Goal: Task Accomplishment & Management: Manage account settings

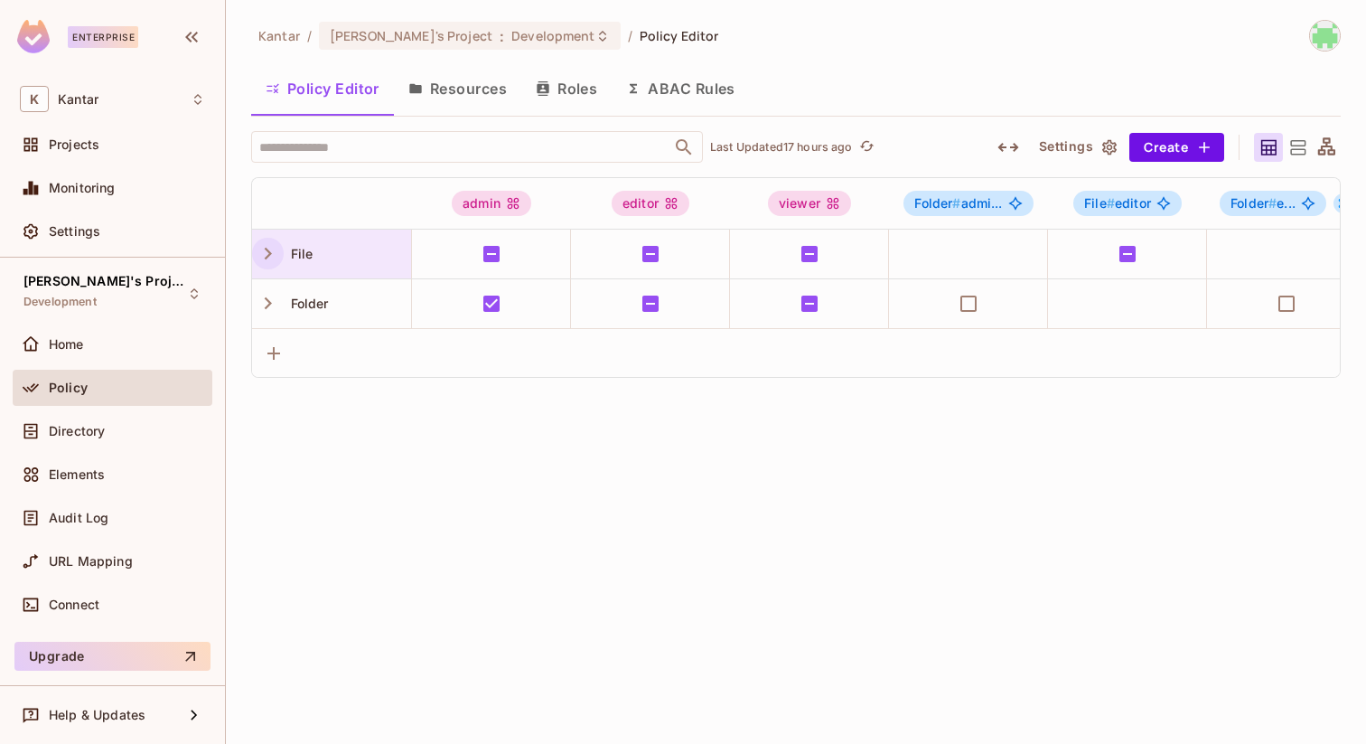
click at [263, 259] on icon "button" at bounding box center [268, 253] width 24 height 24
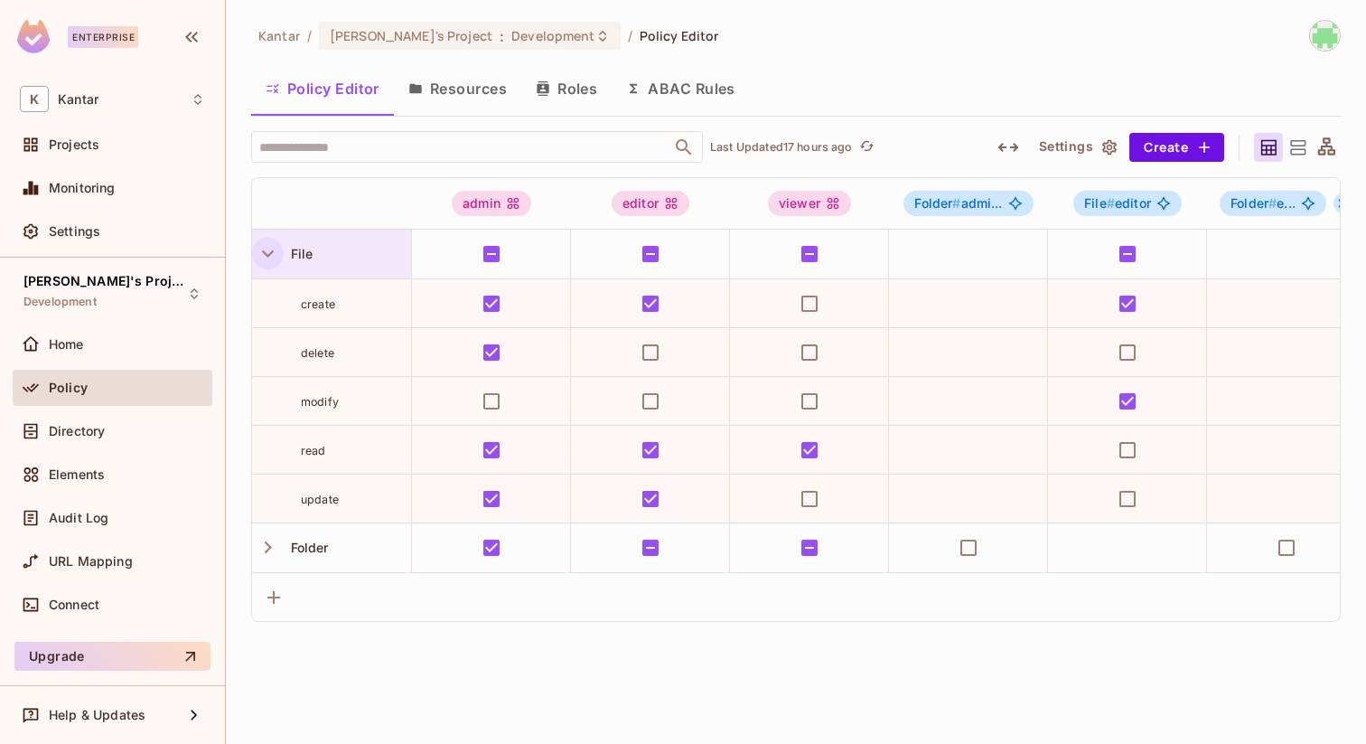
click at [477, 99] on button "Resources" at bounding box center [457, 88] width 127 height 45
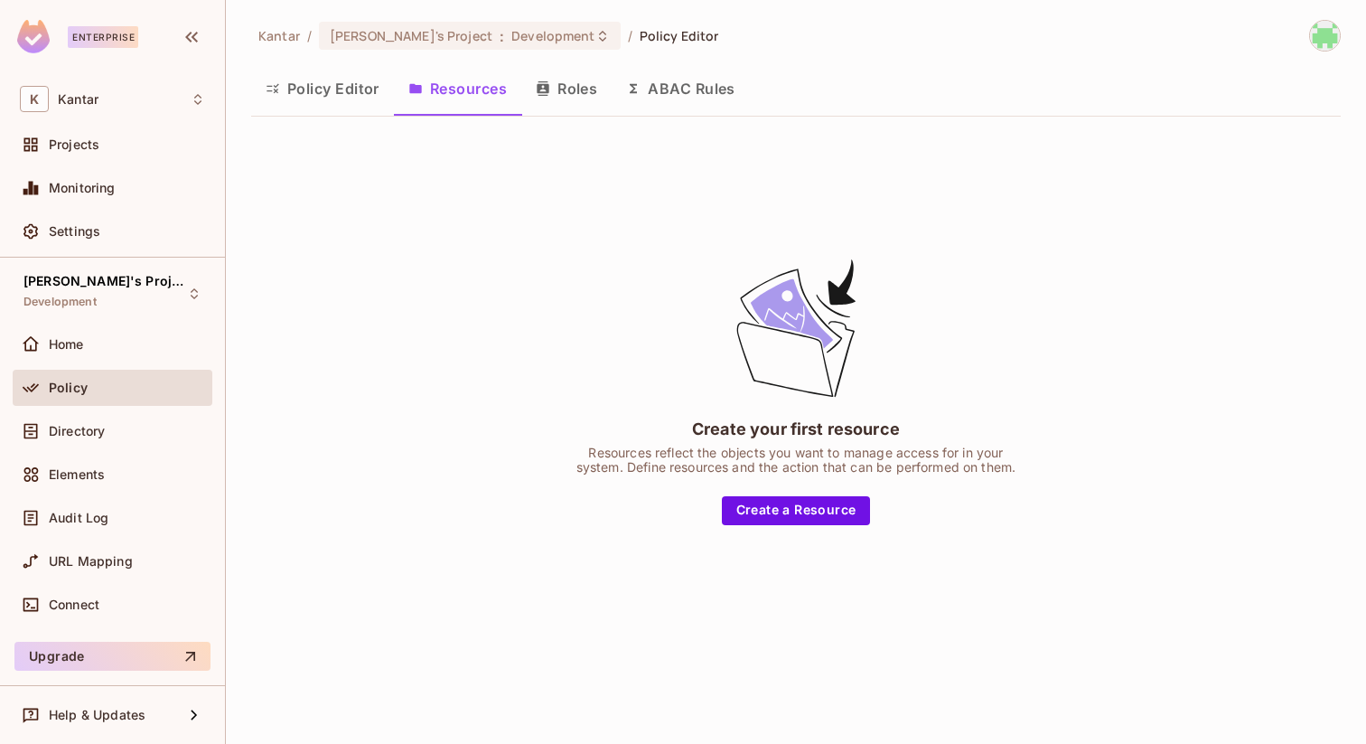
click at [568, 100] on button "Roles" at bounding box center [566, 88] width 90 height 45
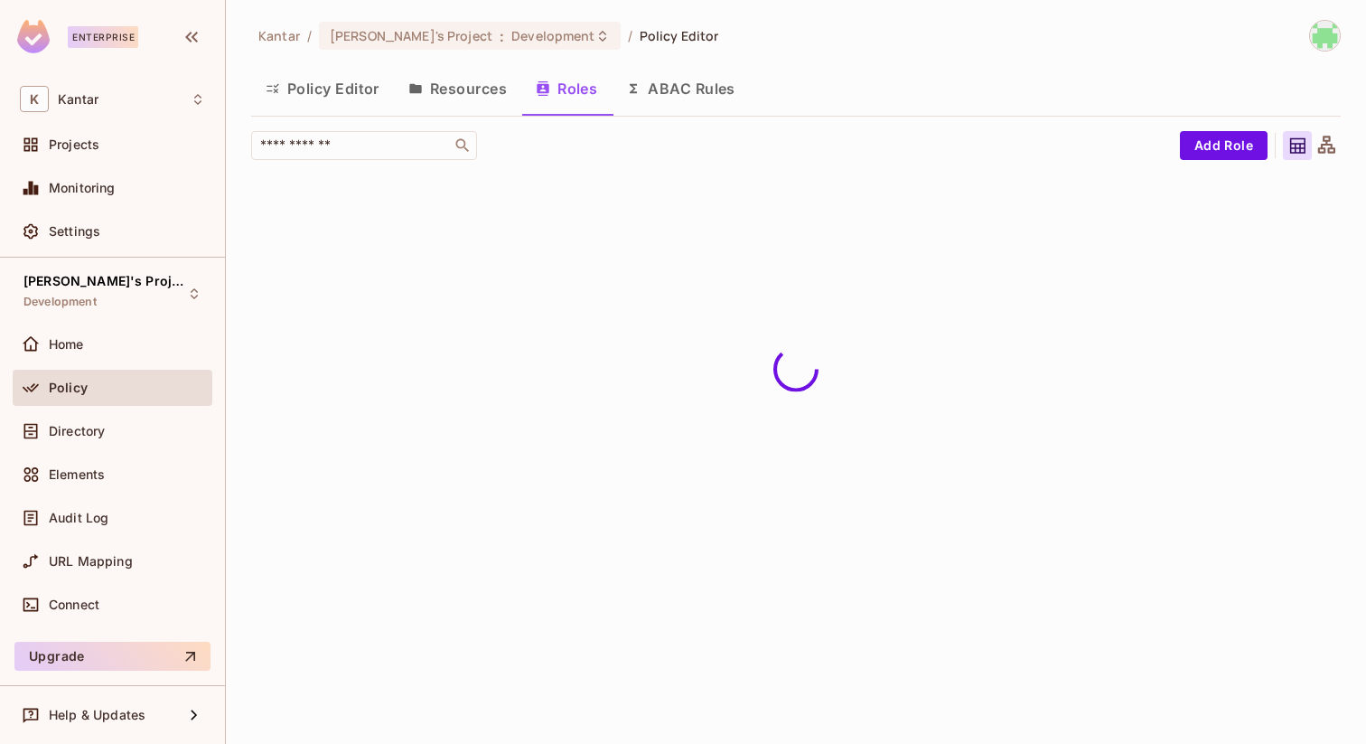
click at [334, 82] on button "Policy Editor" at bounding box center [322, 88] width 143 height 45
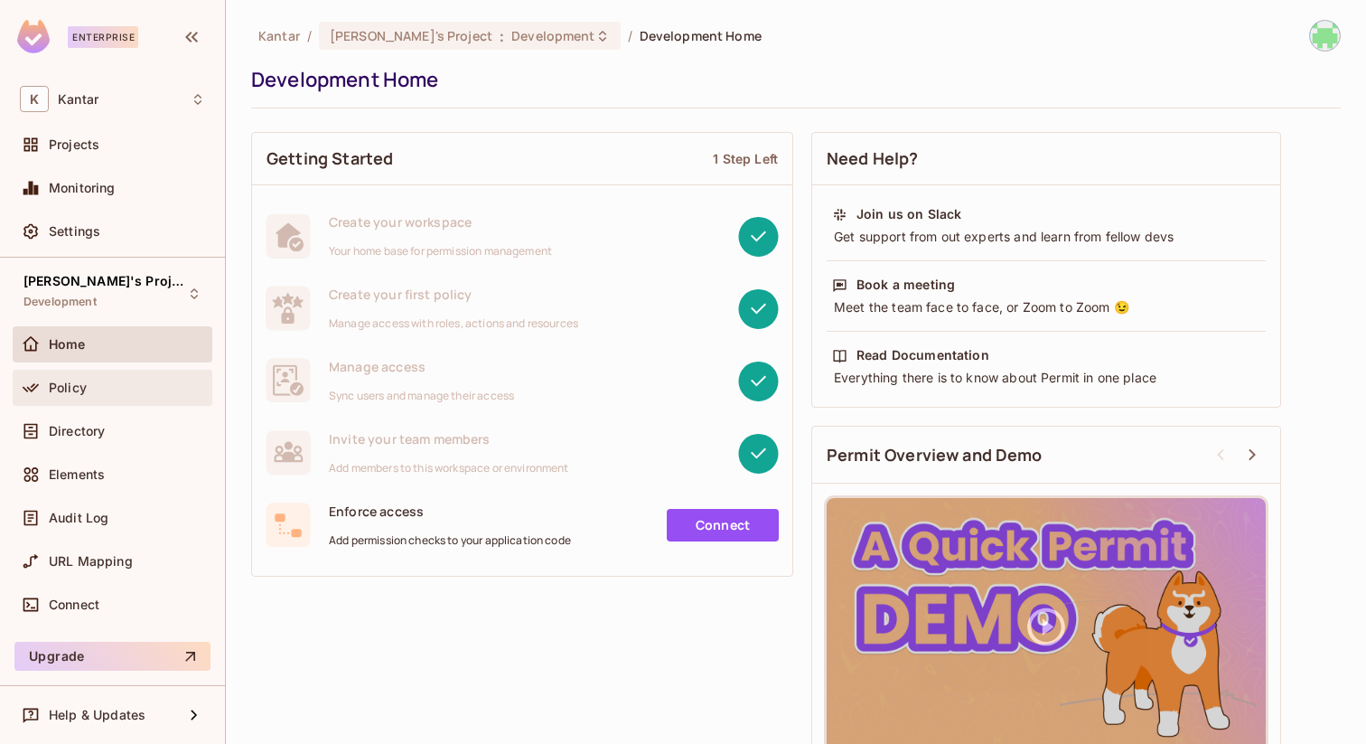
click at [98, 373] on div "Policy" at bounding box center [113, 388] width 200 height 36
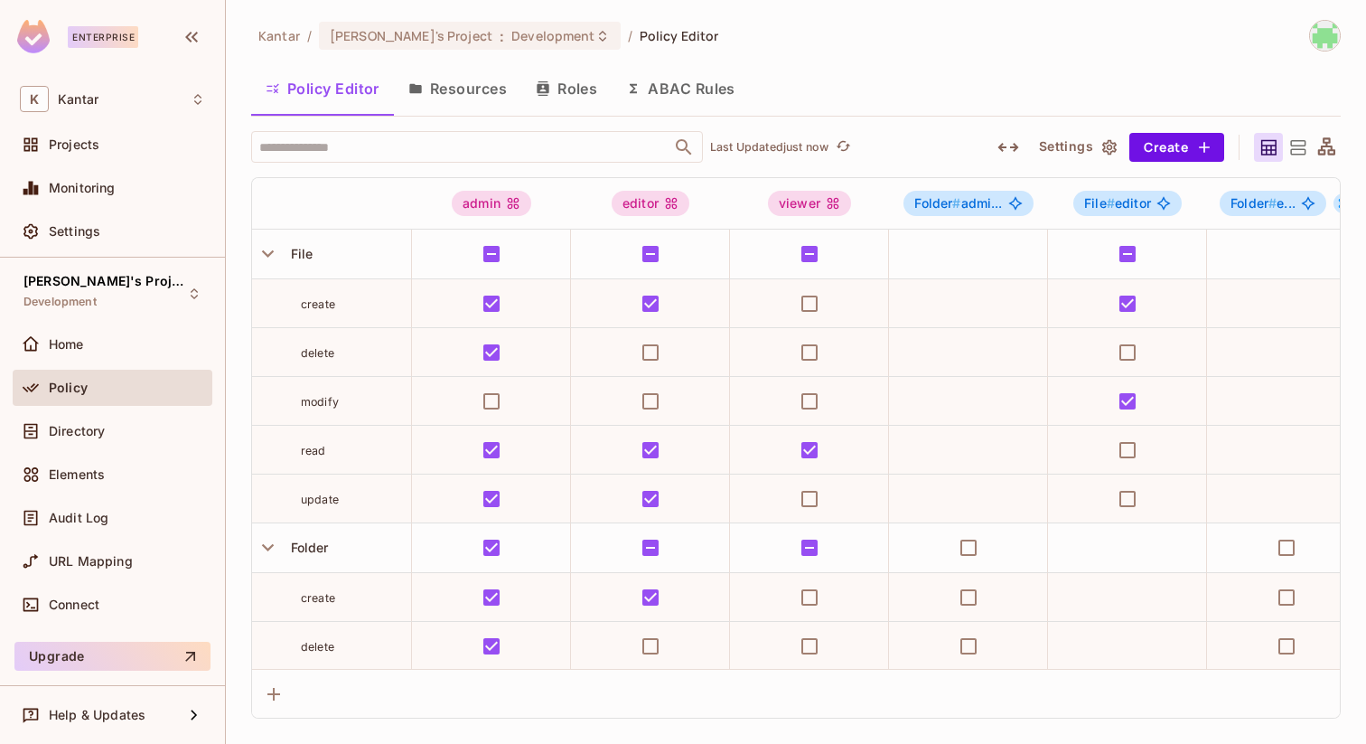
click at [451, 92] on button "Resources" at bounding box center [457, 88] width 127 height 45
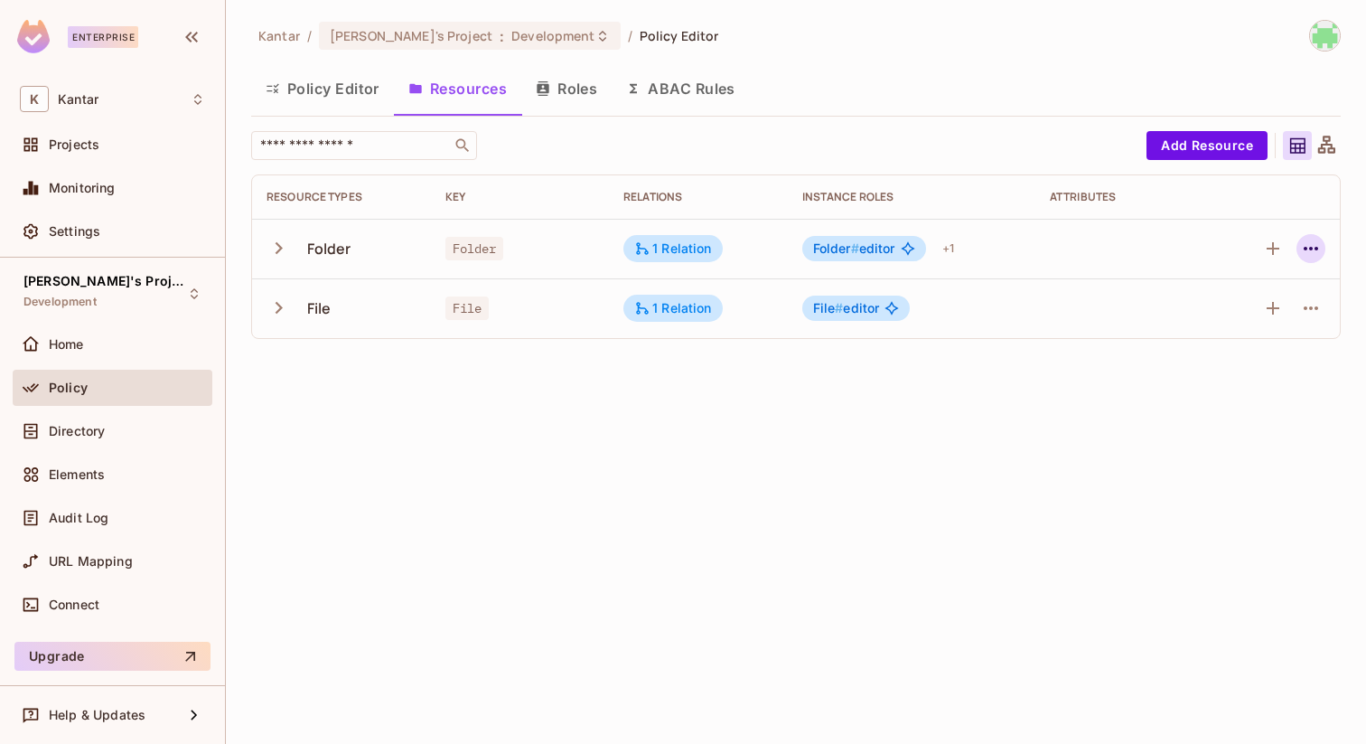
click at [1302, 254] on icon "button" at bounding box center [1311, 249] width 22 height 22
drag, startPoint x: 1241, startPoint y: 314, endPoint x: 1241, endPoint y: 359, distance: 44.3
click at [1241, 359] on ul "Folder Edit Resource Delete Resource" at bounding box center [1224, 325] width 171 height 124
click at [1241, 359] on div "Delete Resource" at bounding box center [1240, 360] width 100 height 18
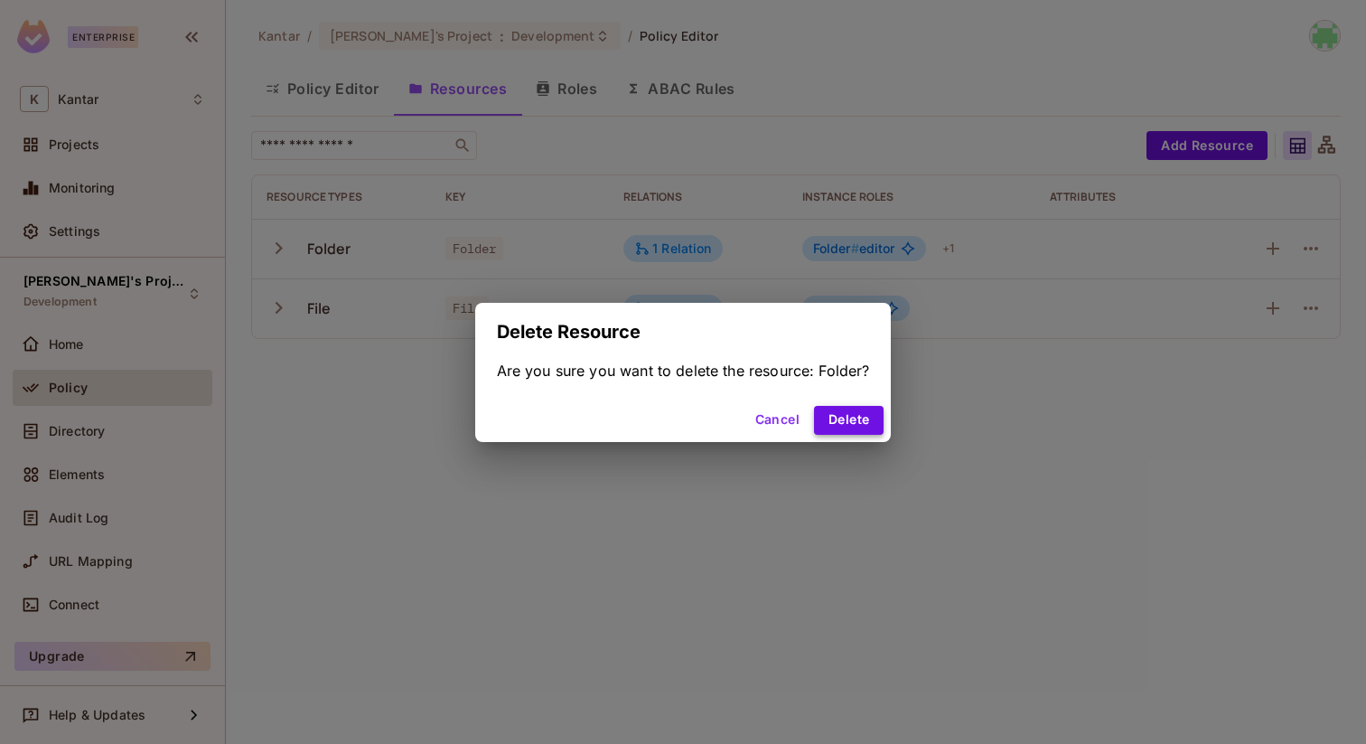
click at [830, 416] on button "Delete" at bounding box center [849, 420] width 70 height 29
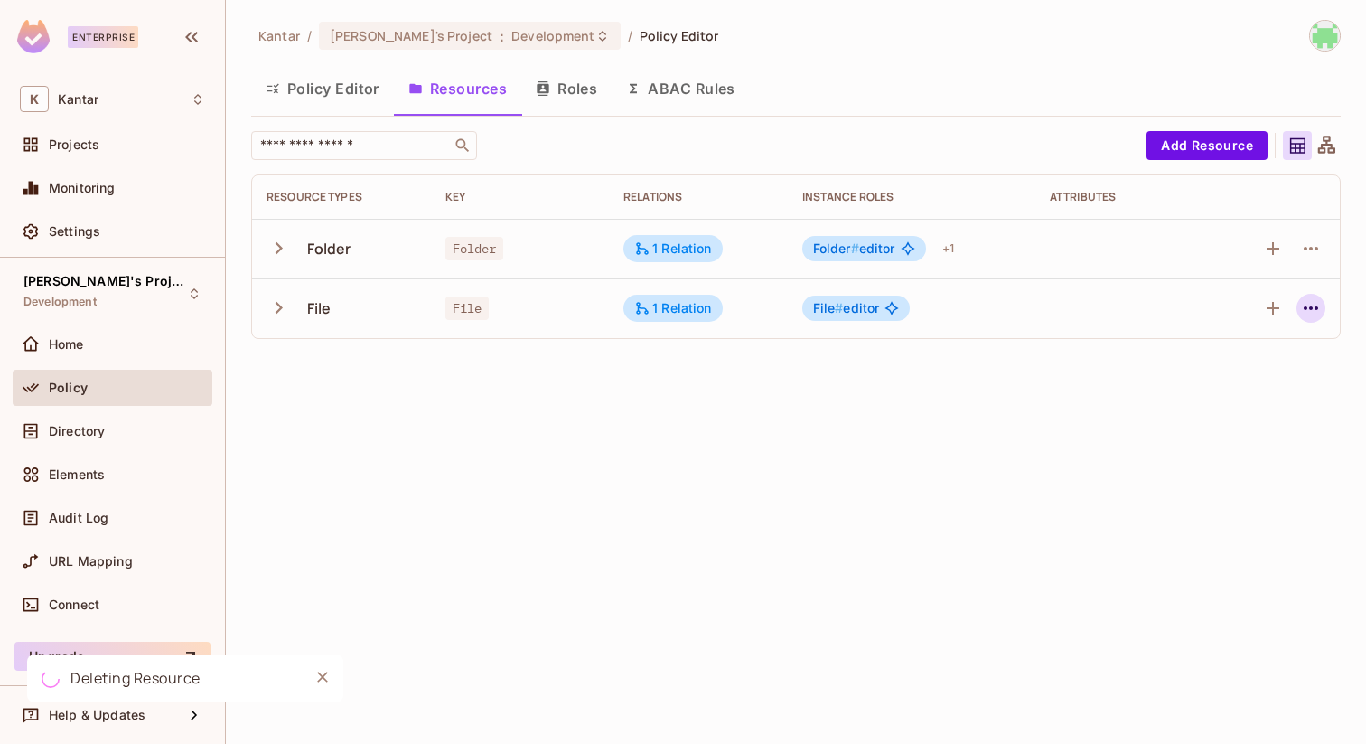
click at [1314, 299] on icon "button" at bounding box center [1311, 308] width 22 height 22
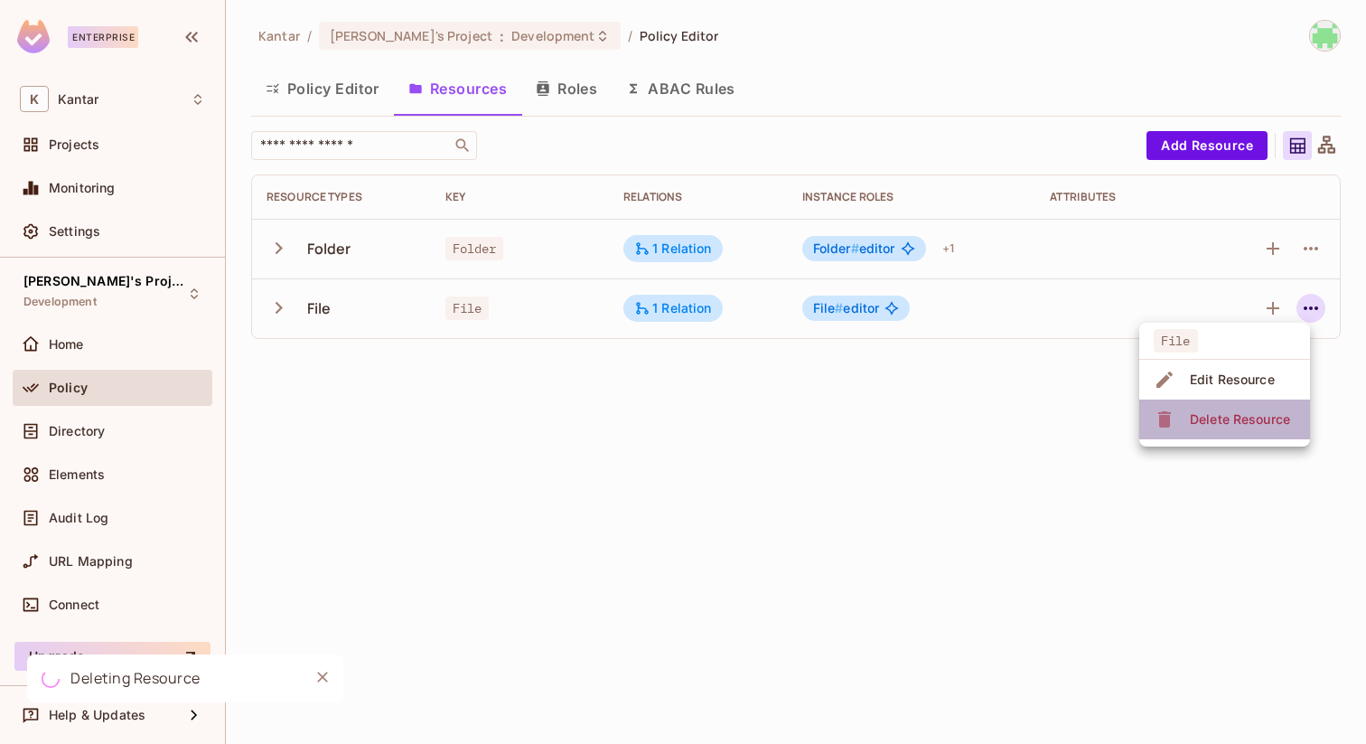
click at [1226, 412] on div "Delete Resource" at bounding box center [1240, 419] width 100 height 18
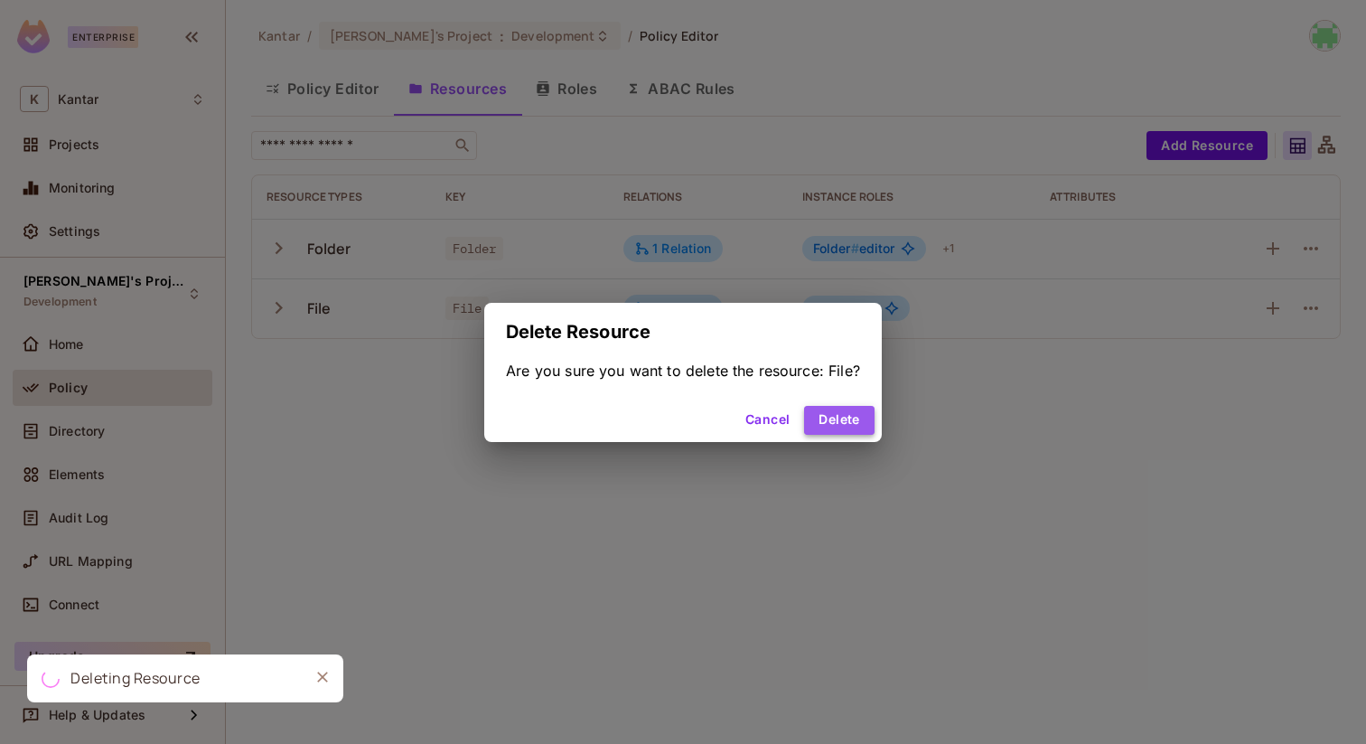
click at [813, 411] on button "Delete" at bounding box center [839, 420] width 70 height 29
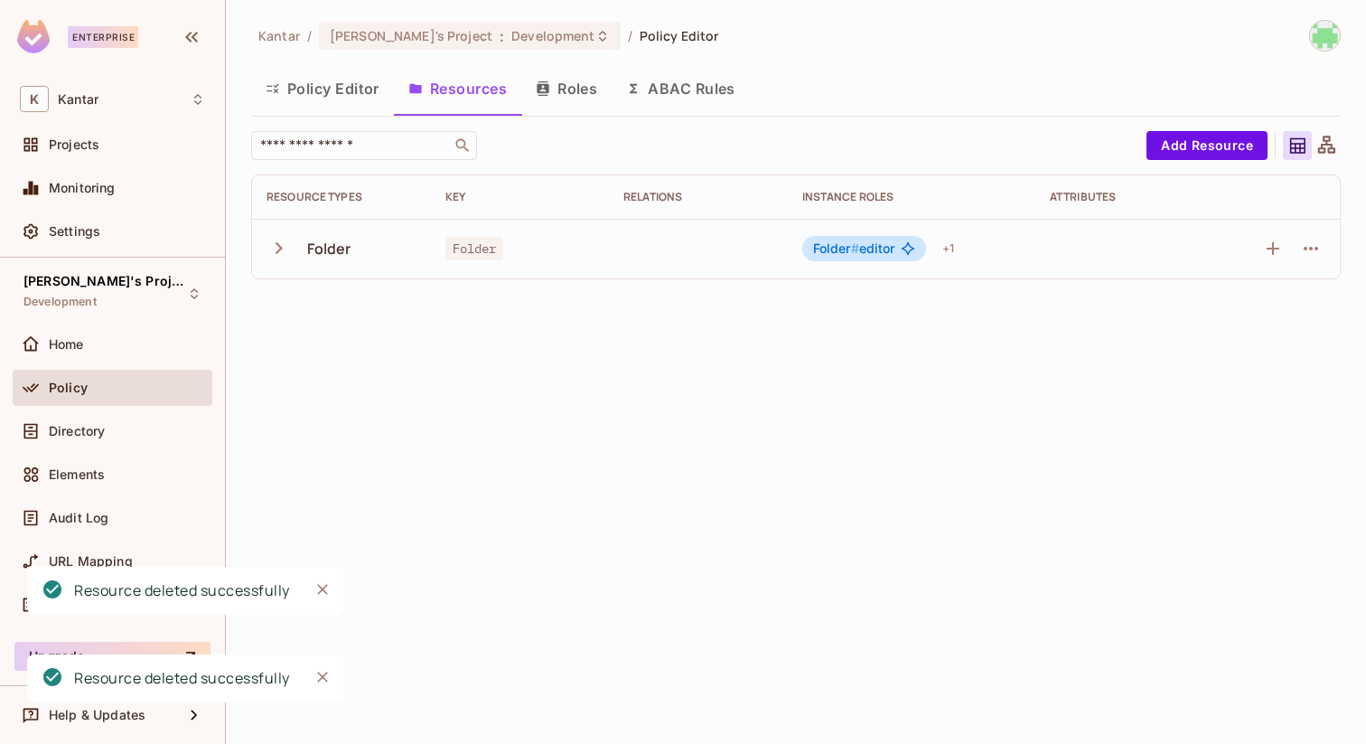
click at [329, 669] on div "Kantar / Fatih's Project : Development / Policy Editor Policy Editor Resources …" at bounding box center [796, 372] width 1140 height 744
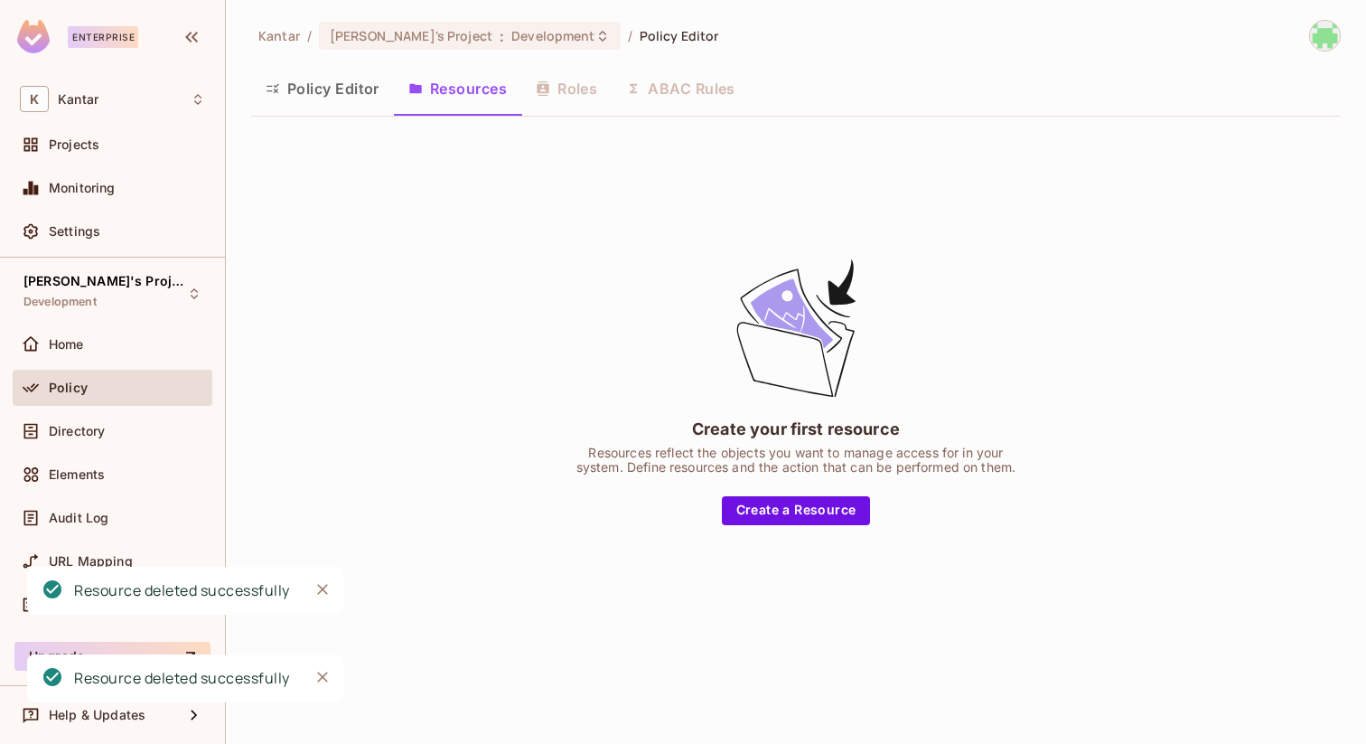
click at [316, 591] on icon "Close" at bounding box center [323, 589] width 18 height 18
click at [322, 668] on icon "Close" at bounding box center [323, 677] width 18 height 18
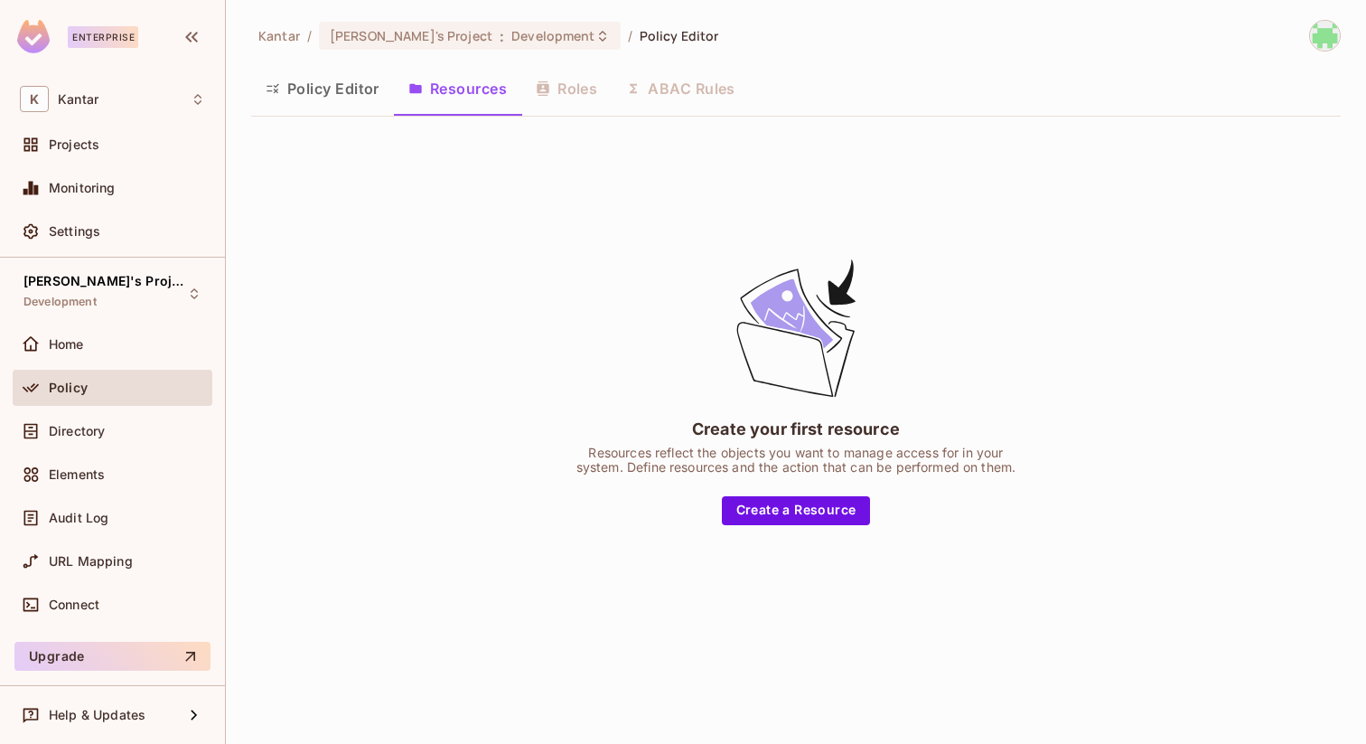
click at [299, 82] on button "Policy Editor" at bounding box center [322, 88] width 143 height 45
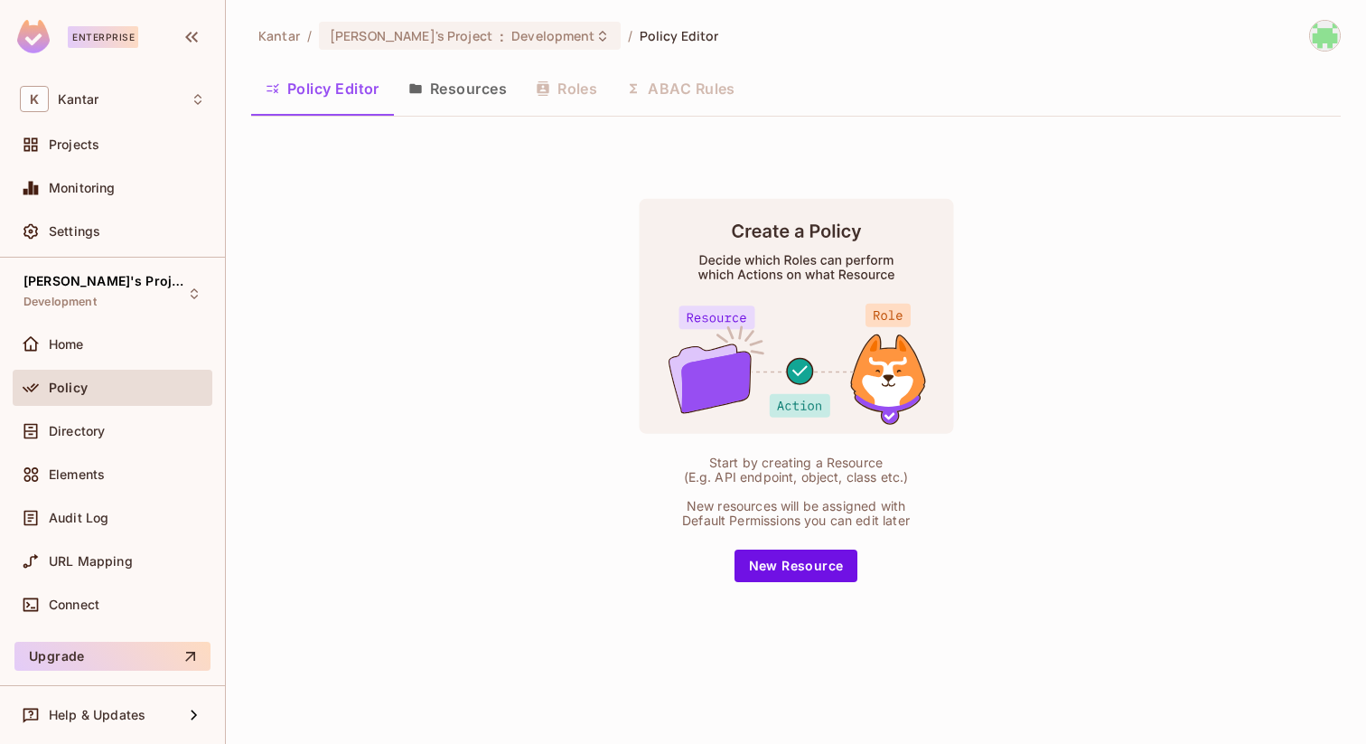
click at [484, 68] on button "Resources" at bounding box center [457, 88] width 127 height 45
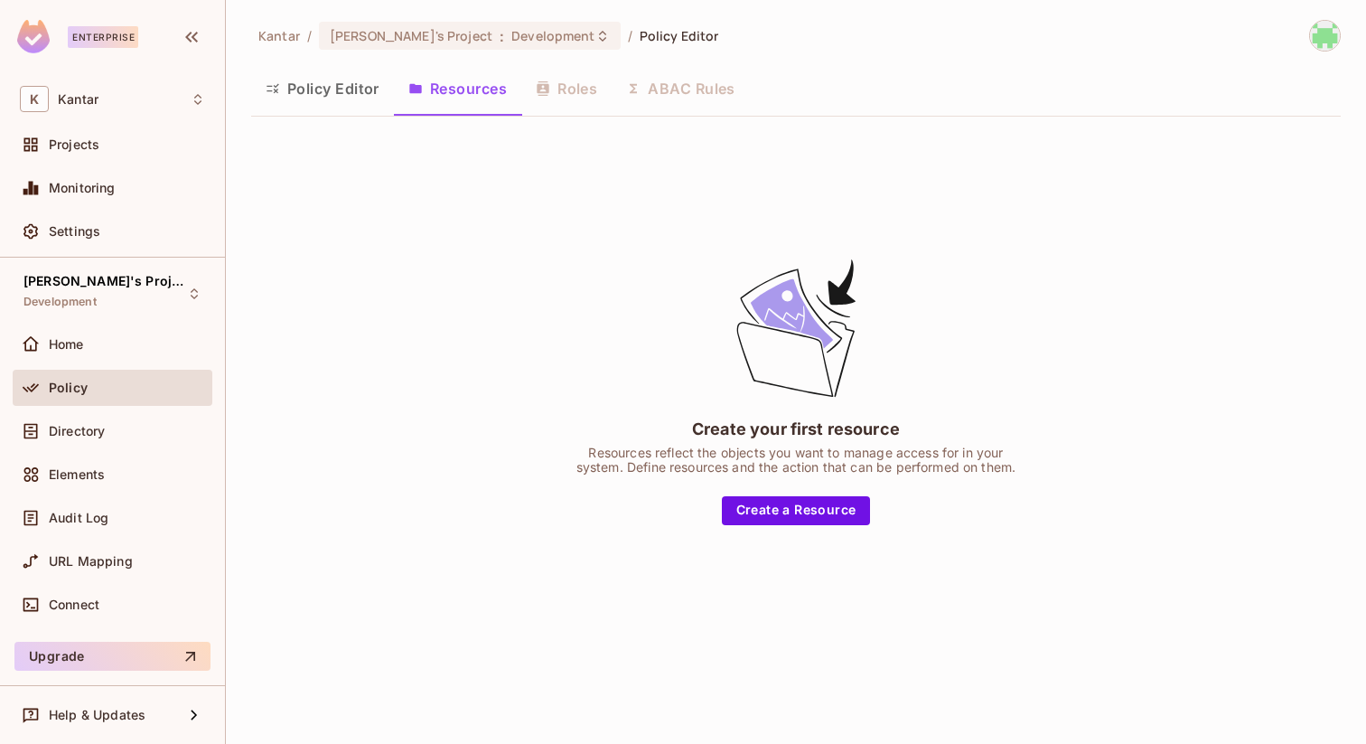
click at [370, 78] on button "Policy Editor" at bounding box center [322, 88] width 143 height 45
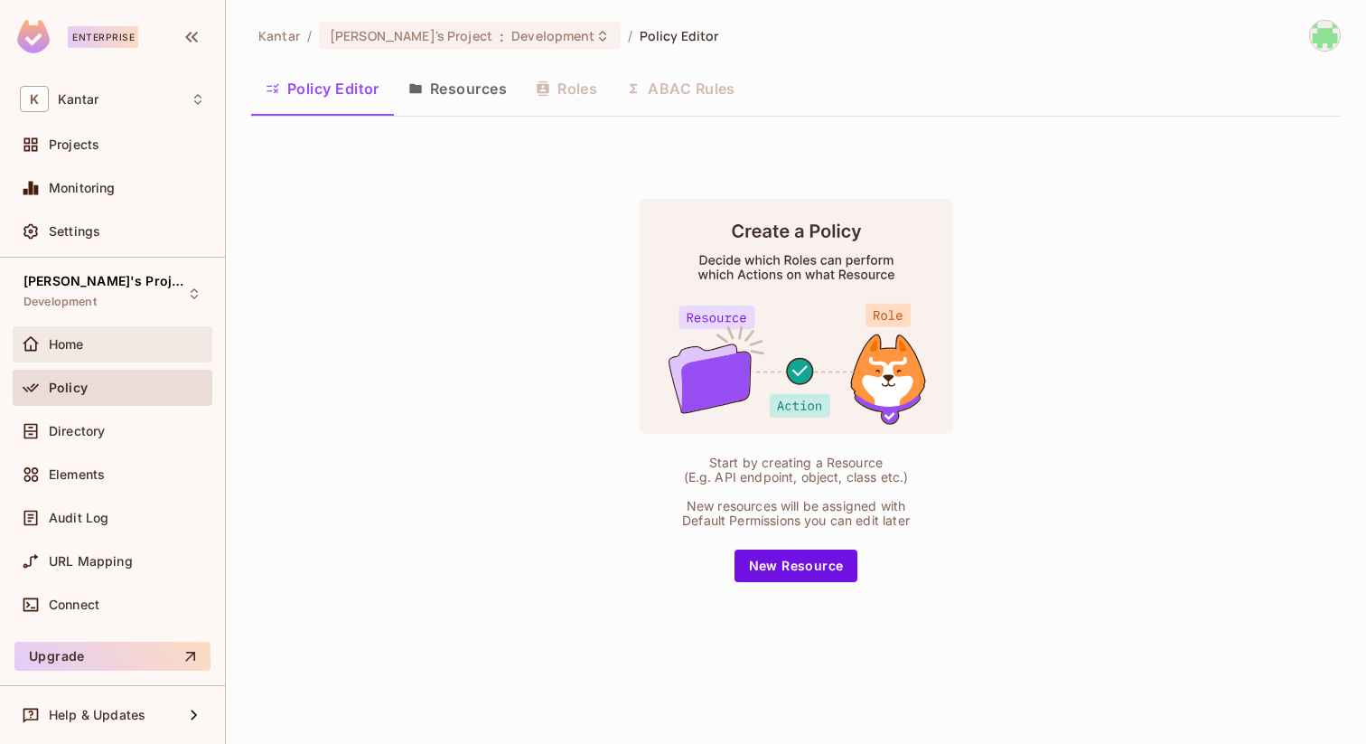
click at [133, 336] on div "Home" at bounding box center [112, 344] width 185 height 22
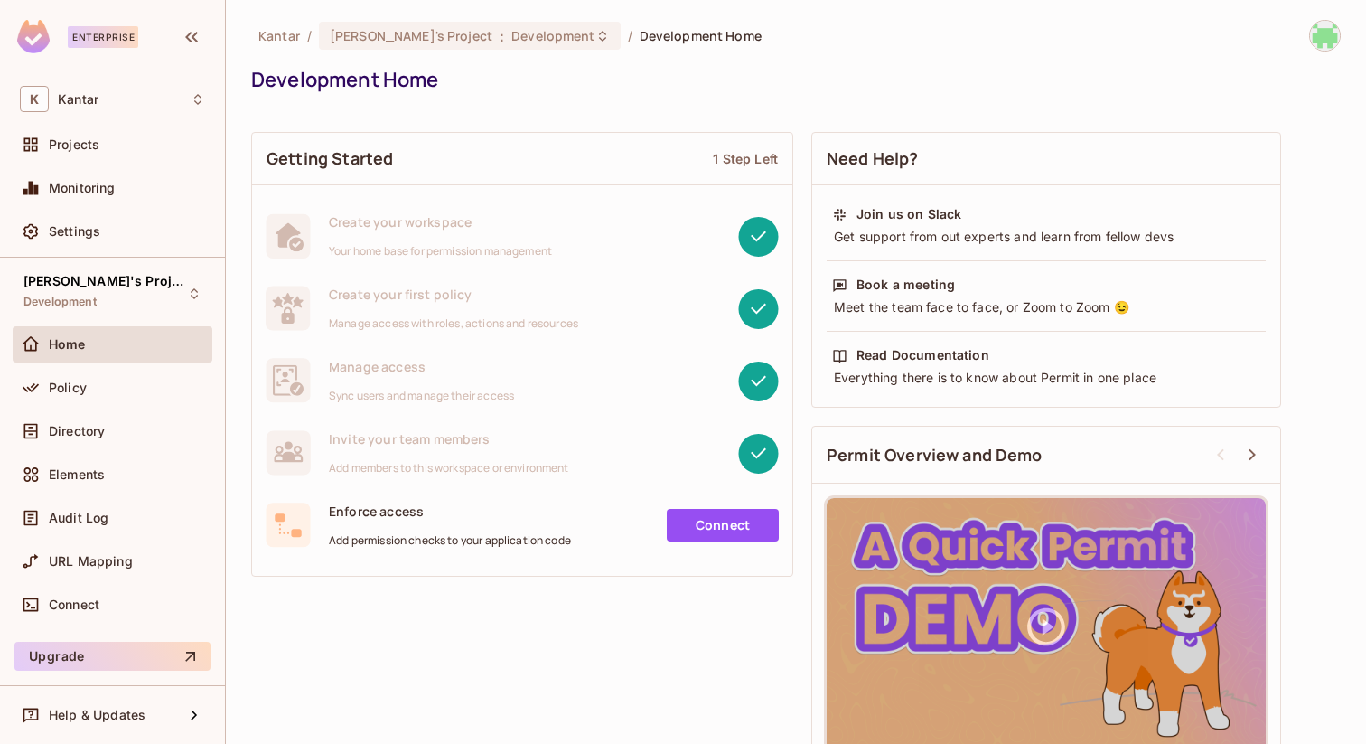
click at [1314, 335] on div "Getting Started 1 Step Left Create your workspace Your home base for permission…" at bounding box center [796, 454] width 1090 height 662
click at [82, 389] on span "Policy" at bounding box center [68, 387] width 38 height 14
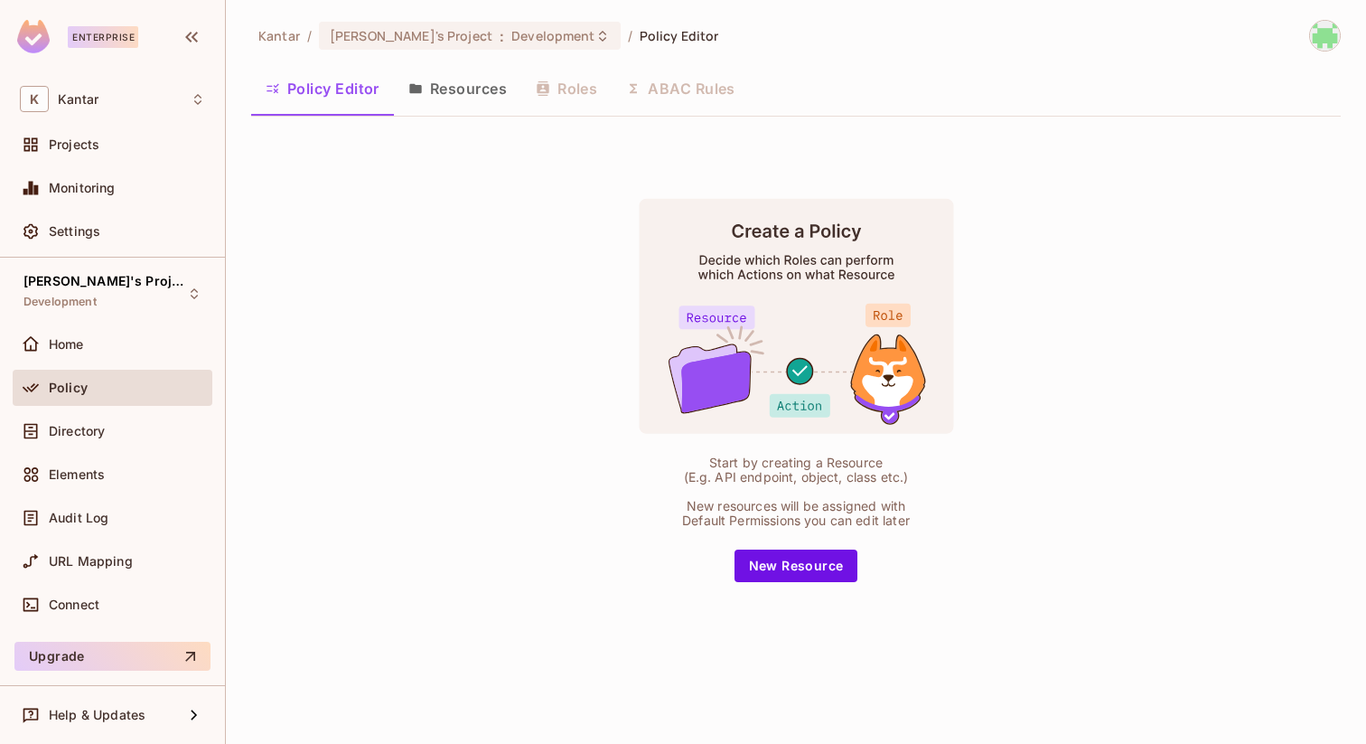
click at [463, 86] on button "Resources" at bounding box center [457, 88] width 127 height 45
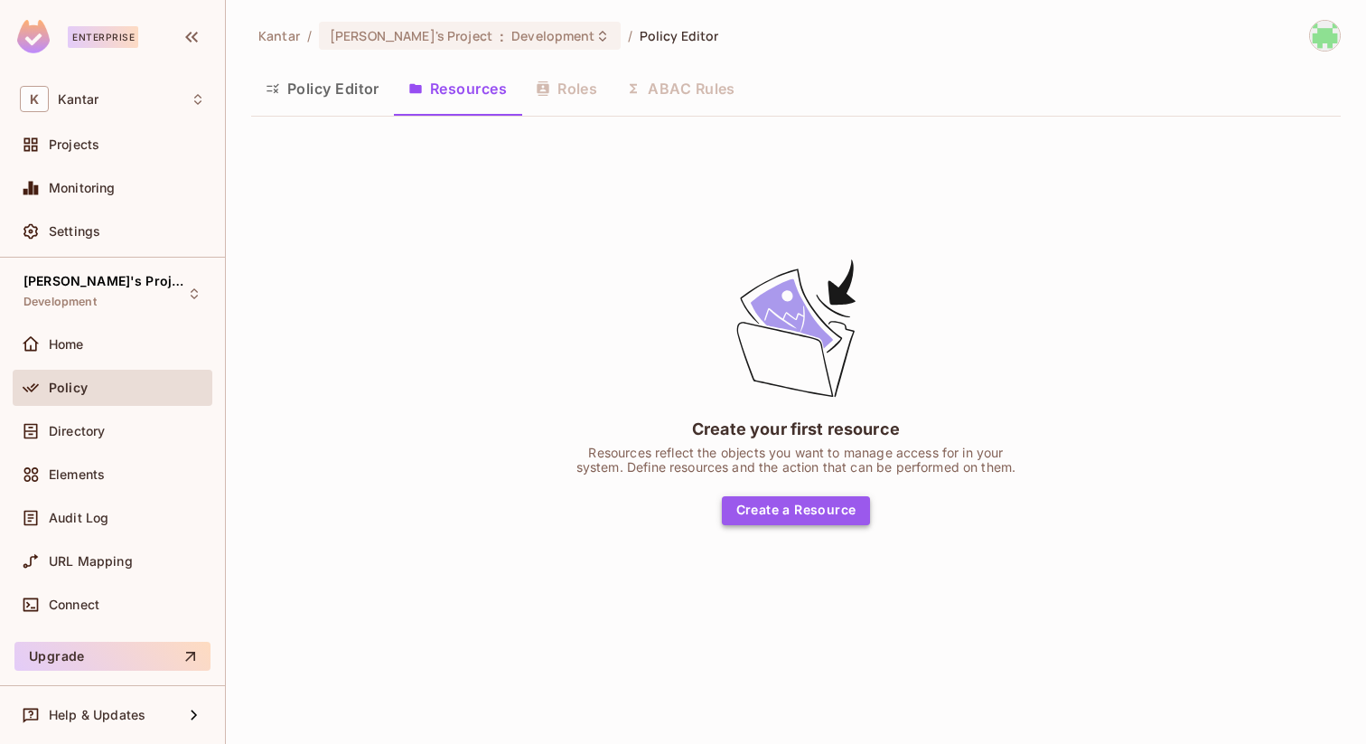
click at [784, 497] on button "Create a Resource" at bounding box center [796, 510] width 149 height 29
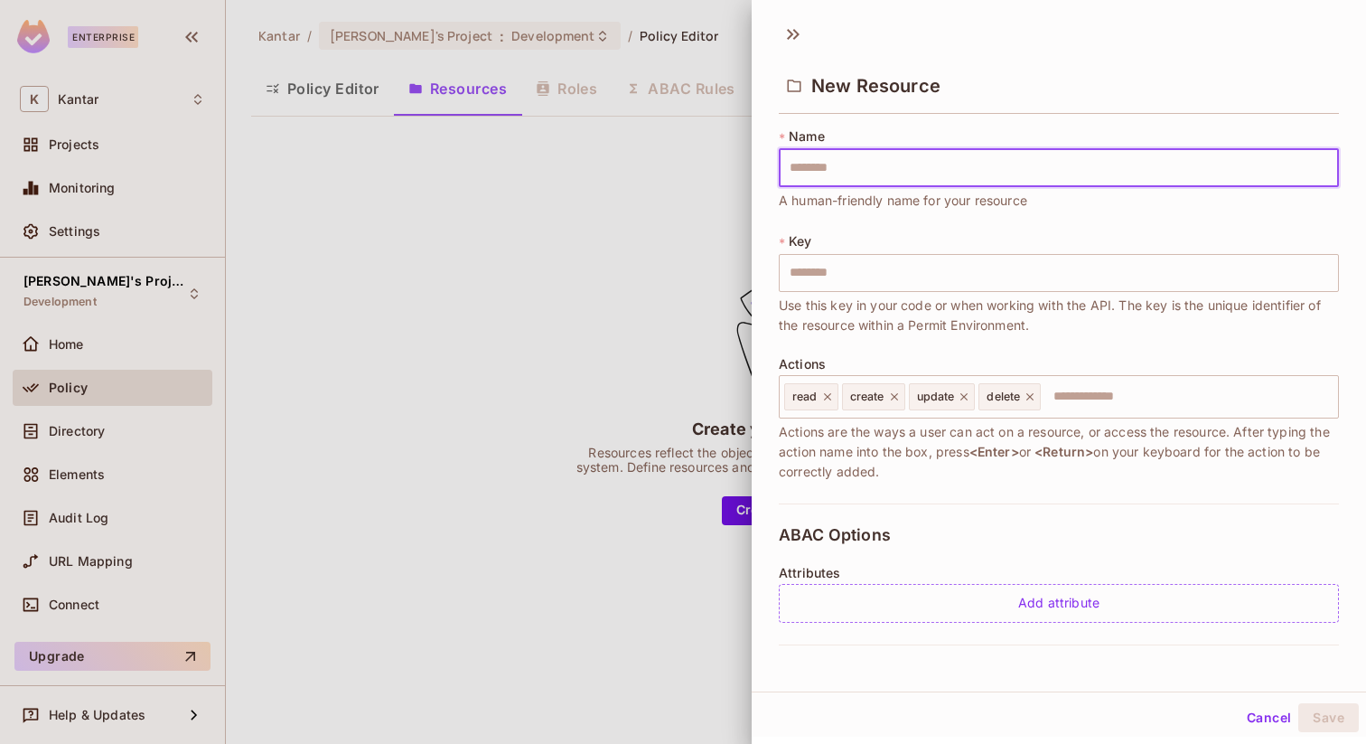
type input "*"
type input "**"
type input "***"
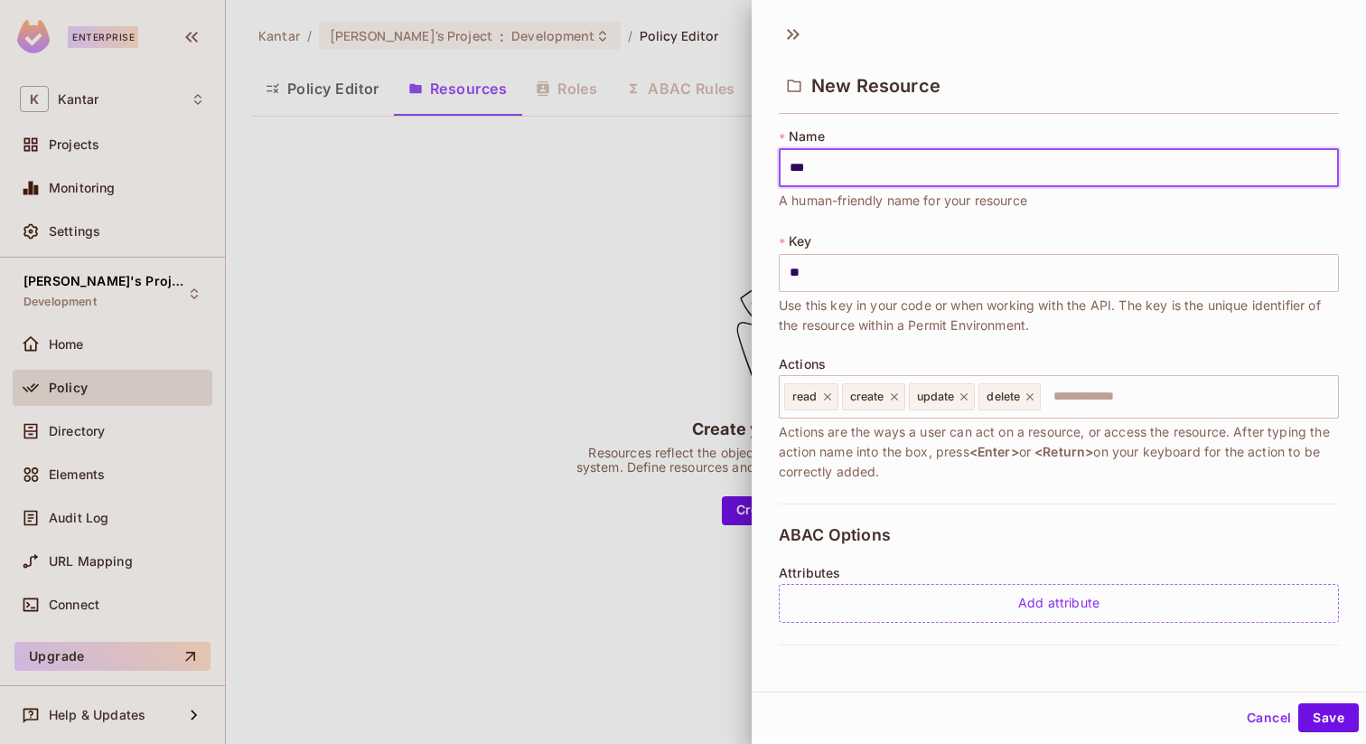
type input "***"
type input "****"
type input "*****"
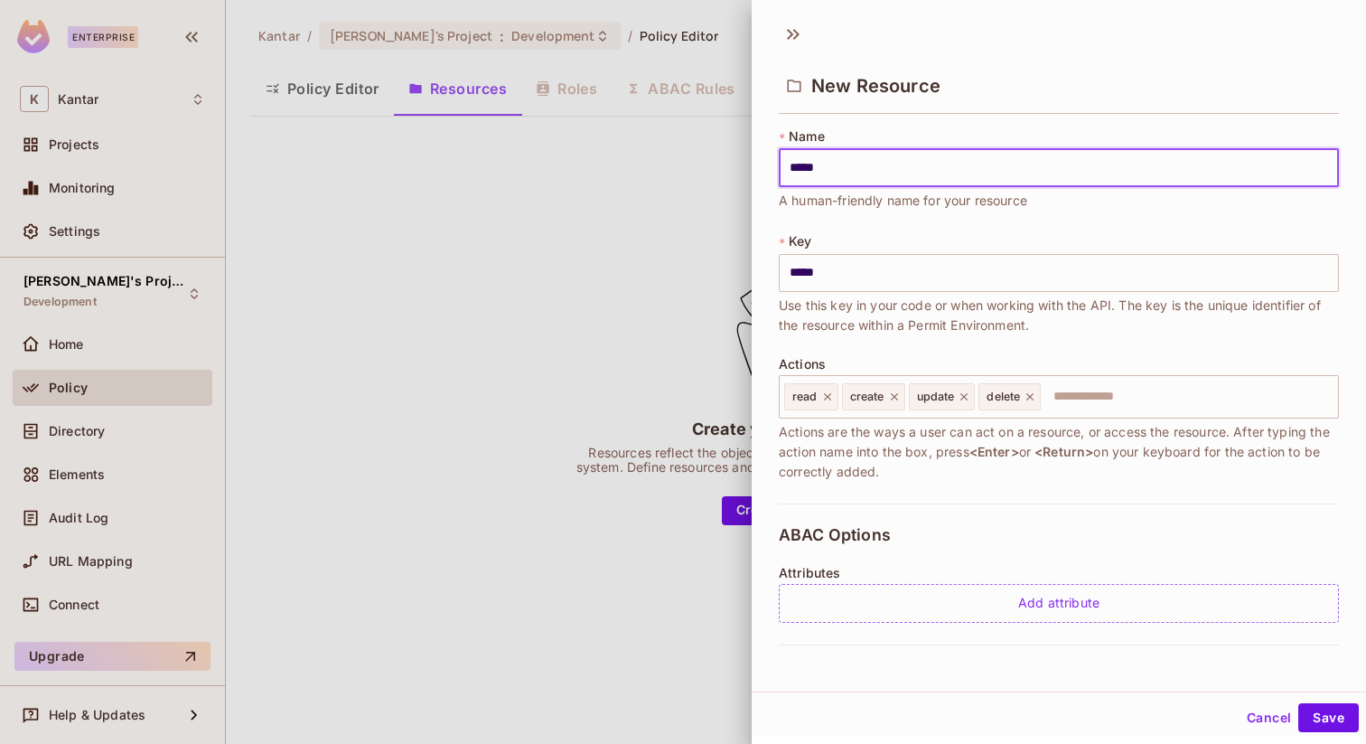
type input "******"
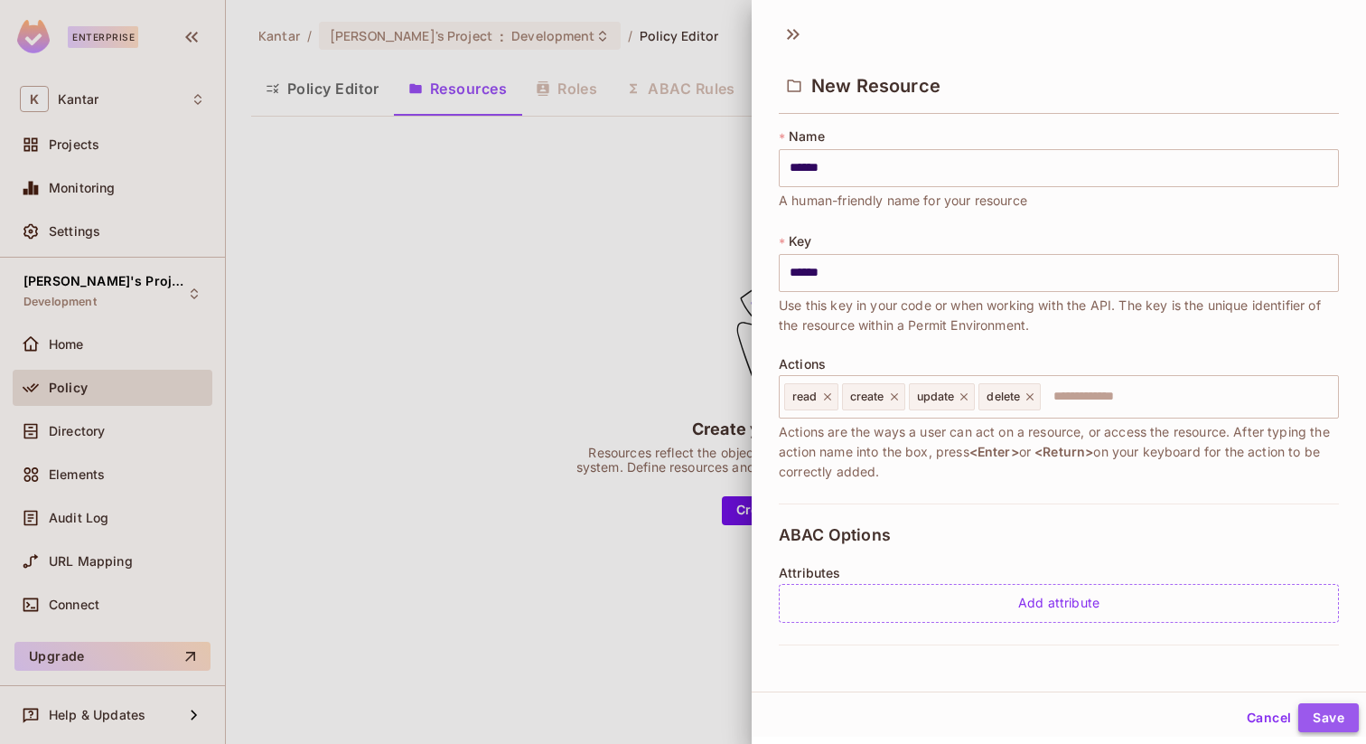
click at [1326, 727] on button "Save" at bounding box center [1329, 717] width 61 height 29
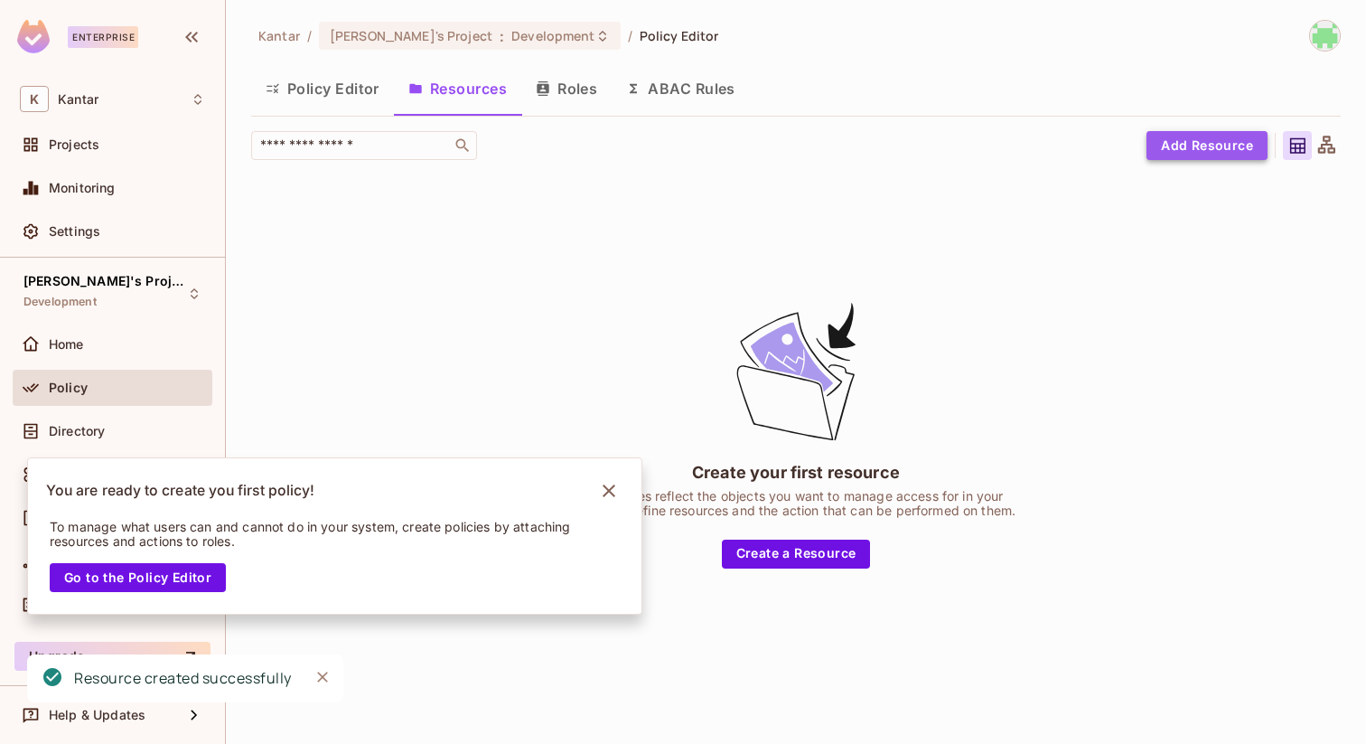
click at [1236, 142] on button "Add Resource" at bounding box center [1207, 145] width 121 height 29
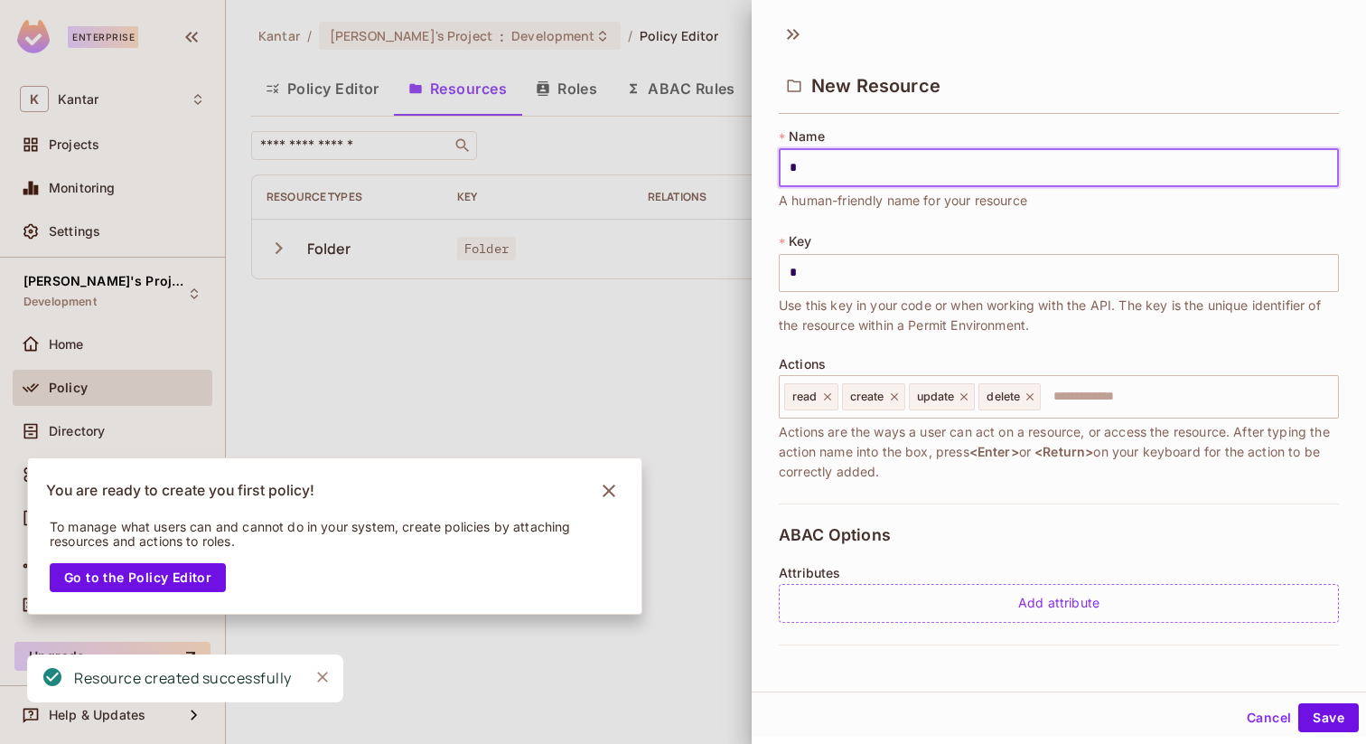
type input "*"
type input "**"
type input "***"
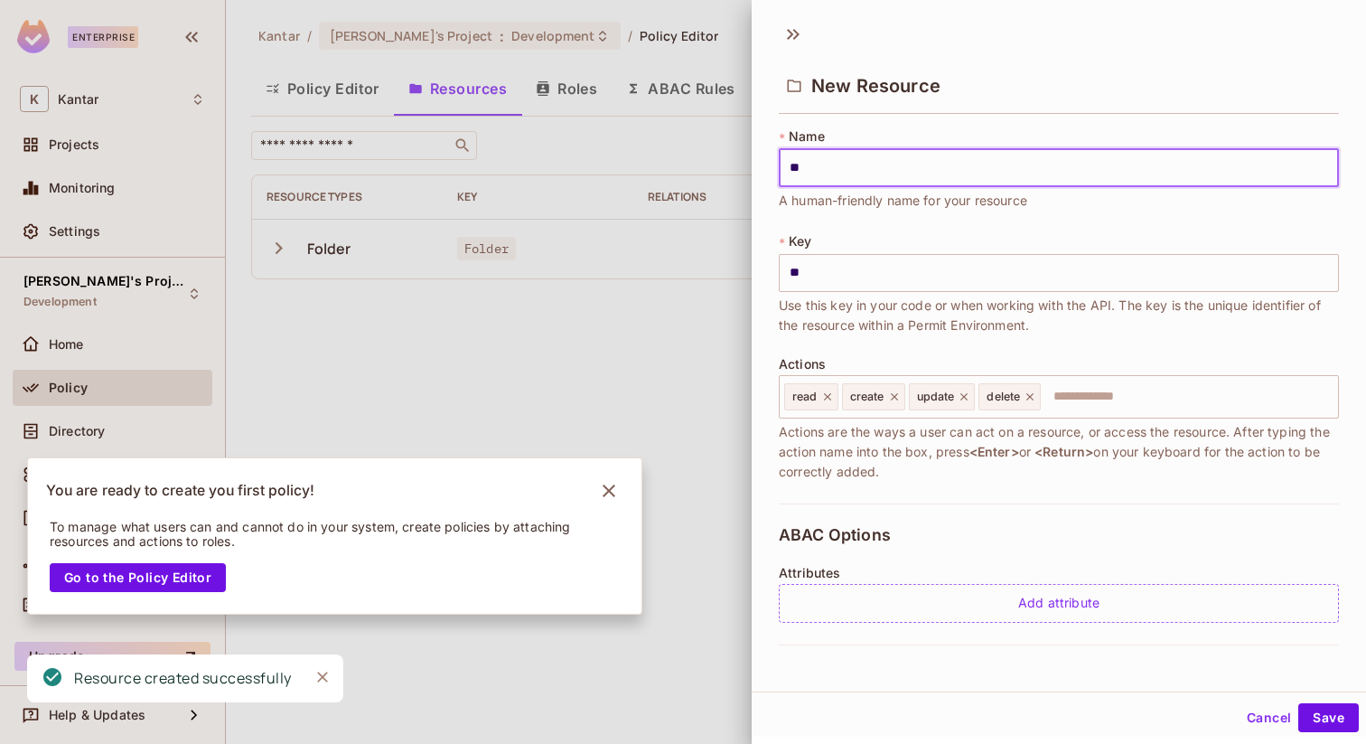
type input "***"
type input "****"
click at [1219, 402] on input "text" at bounding box center [1187, 397] width 288 height 36
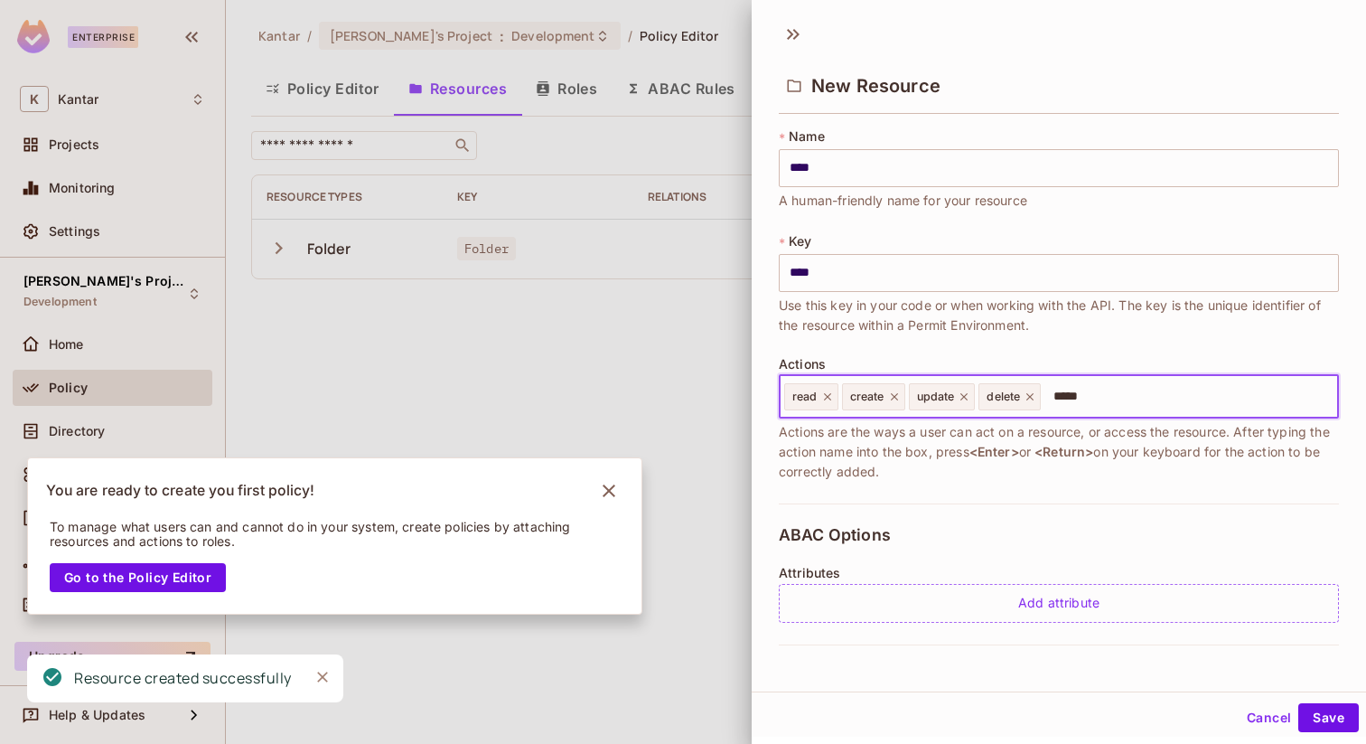
type input "******"
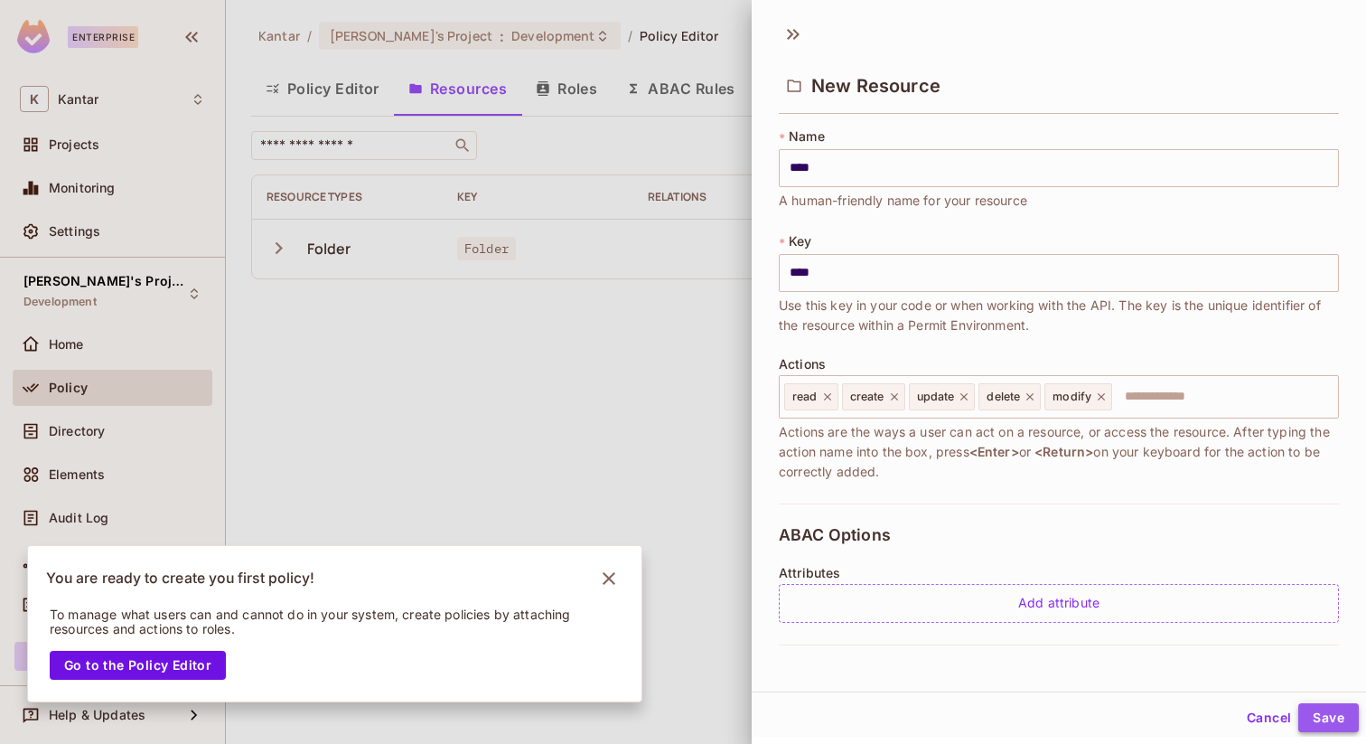
click at [1311, 711] on button "Save" at bounding box center [1329, 717] width 61 height 29
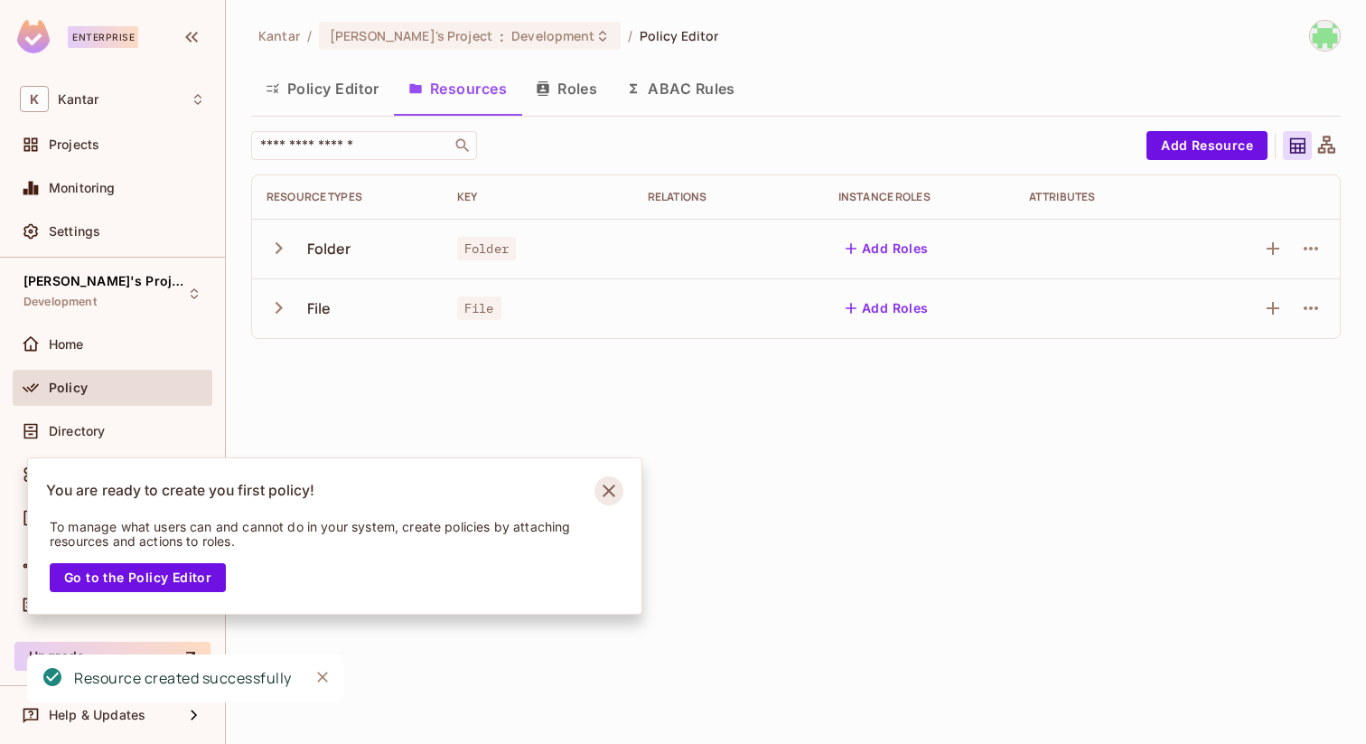
click at [608, 496] on icon "Notifications Alt+T" at bounding box center [609, 490] width 29 height 29
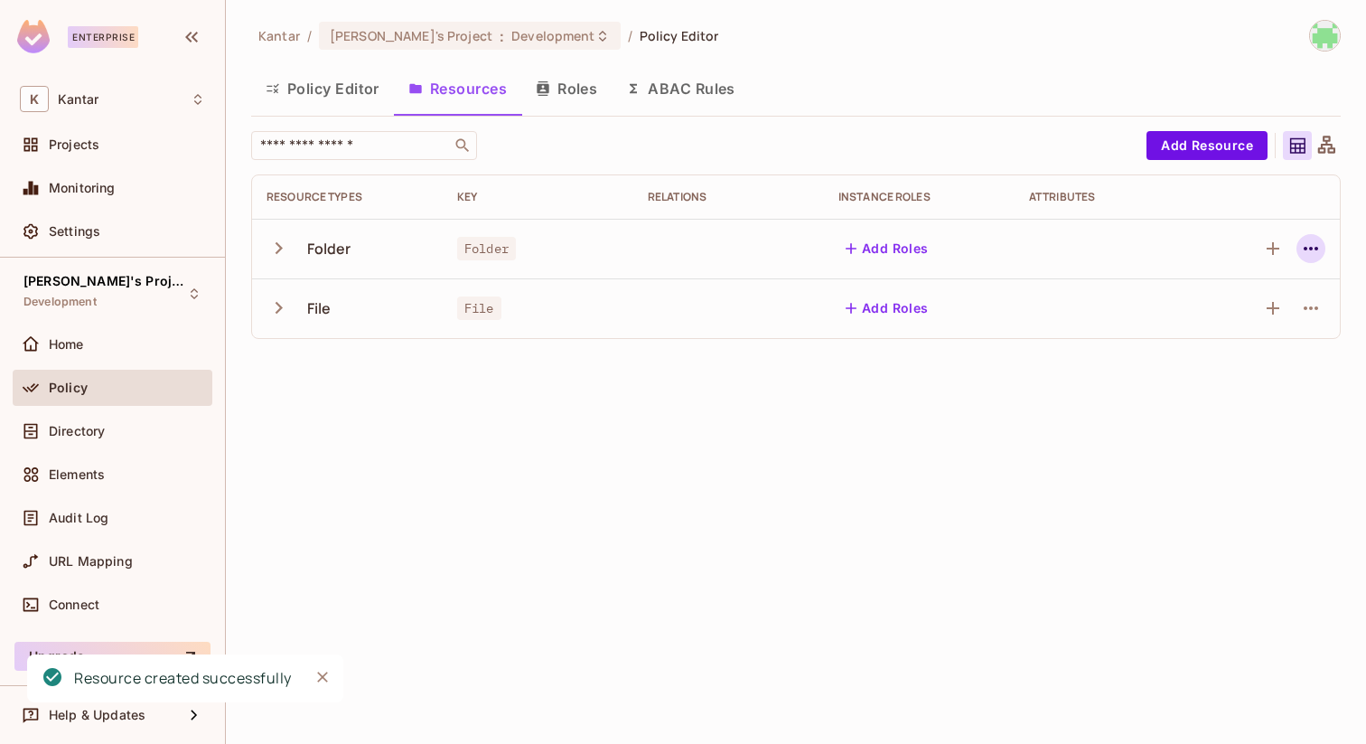
click at [1308, 247] on icon "button" at bounding box center [1311, 249] width 22 height 22
click at [1232, 314] on div "Edit Resource" at bounding box center [1232, 320] width 85 height 18
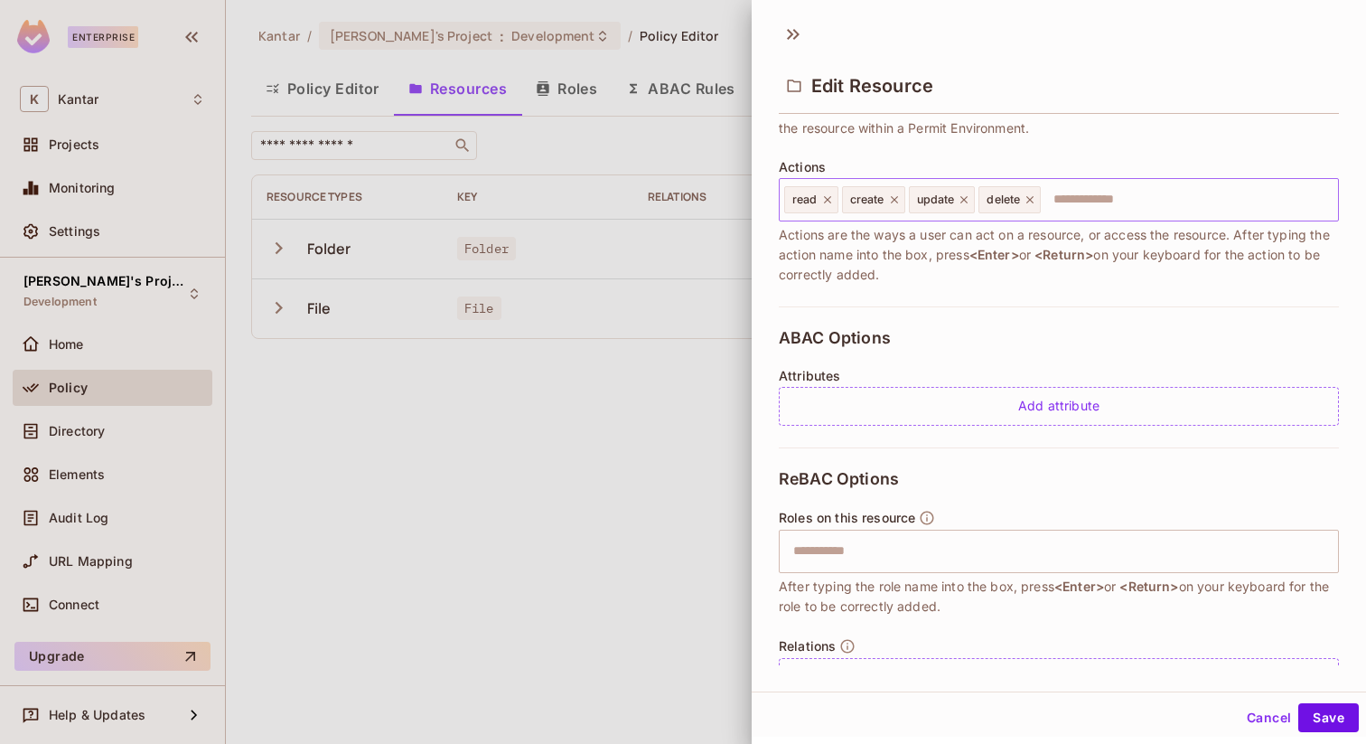
scroll to position [250, 0]
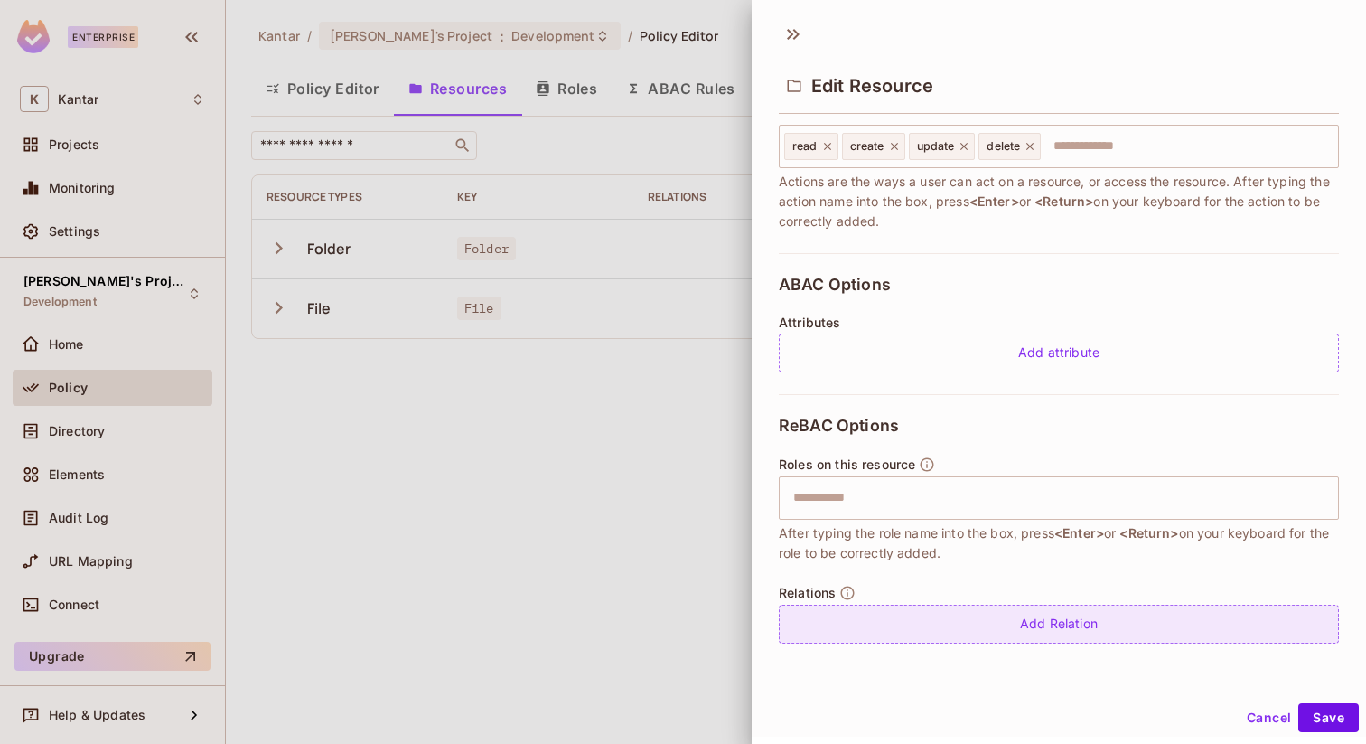
click at [919, 632] on div "Add Relation" at bounding box center [1059, 624] width 560 height 39
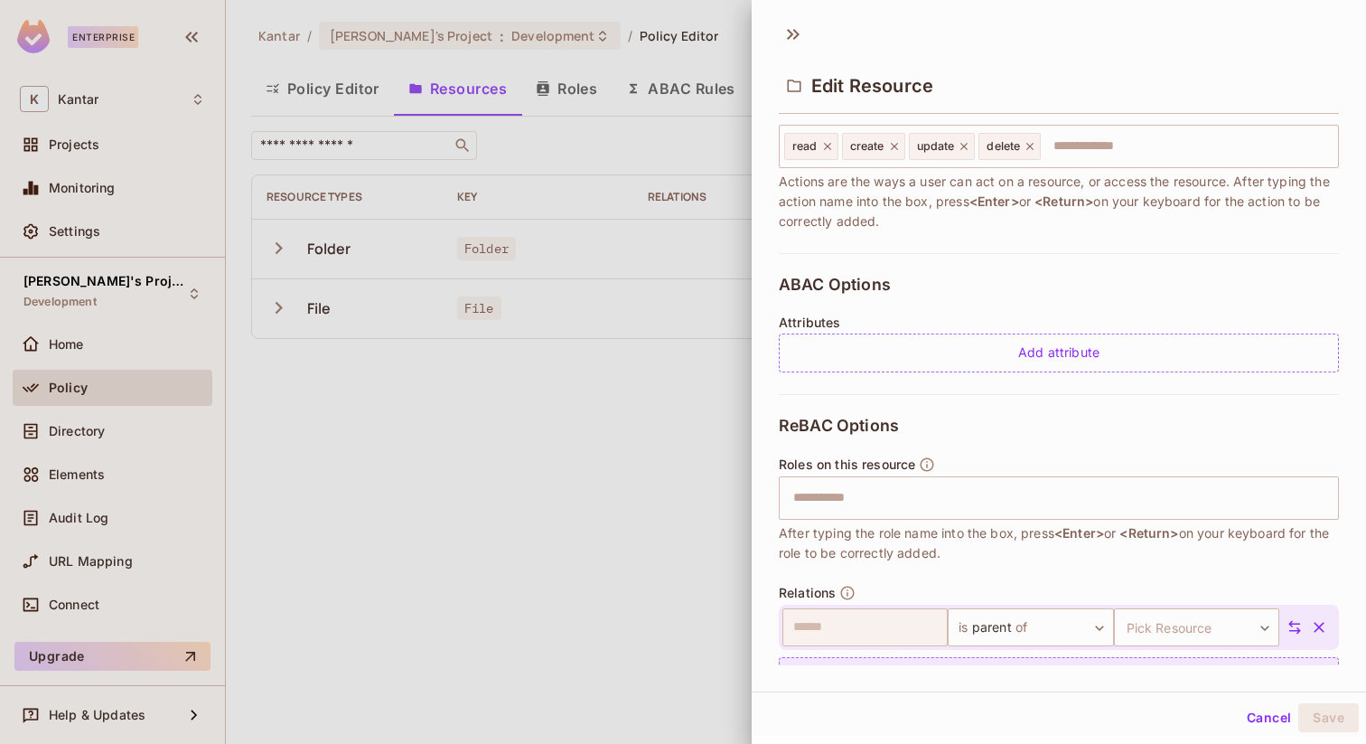
scroll to position [303, 0]
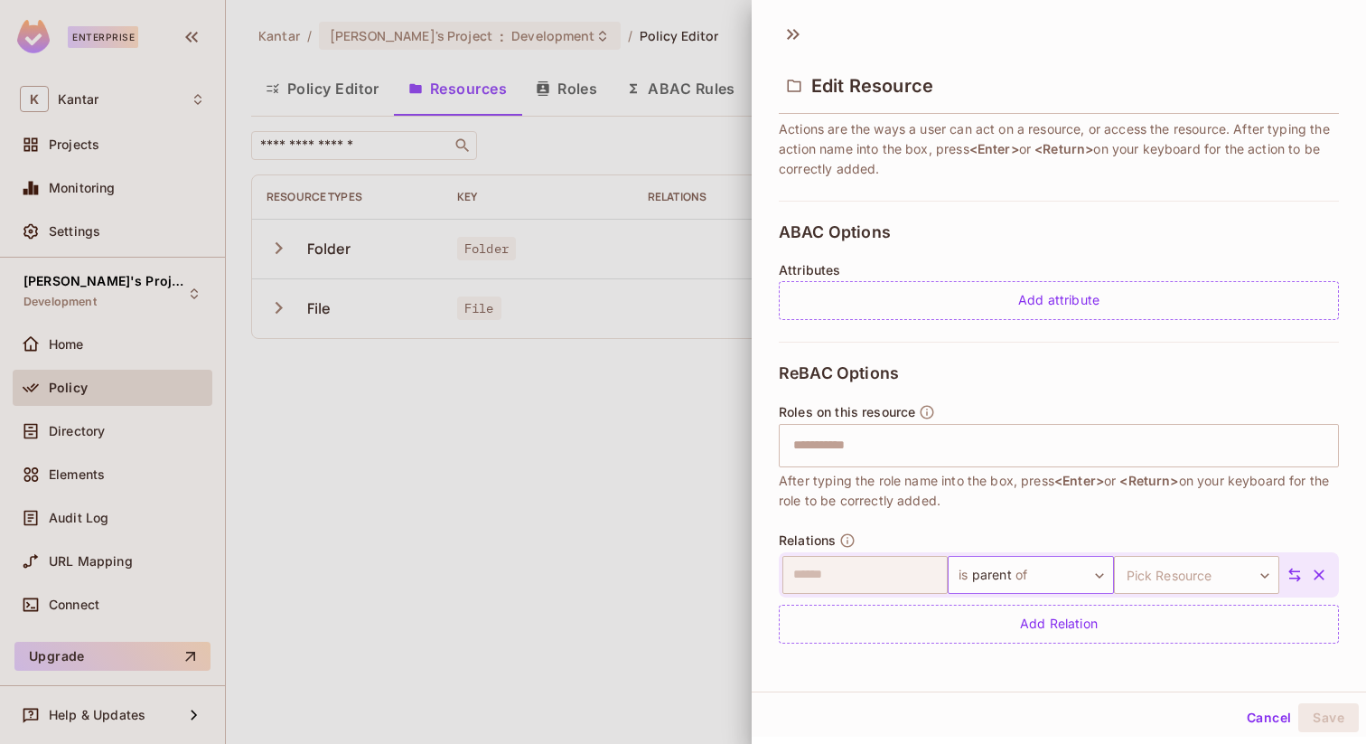
click at [1014, 572] on body "Enterprise K Kantar Projects Monitoring Settings Fatih's Project Development Ho…" at bounding box center [683, 372] width 1366 height 744
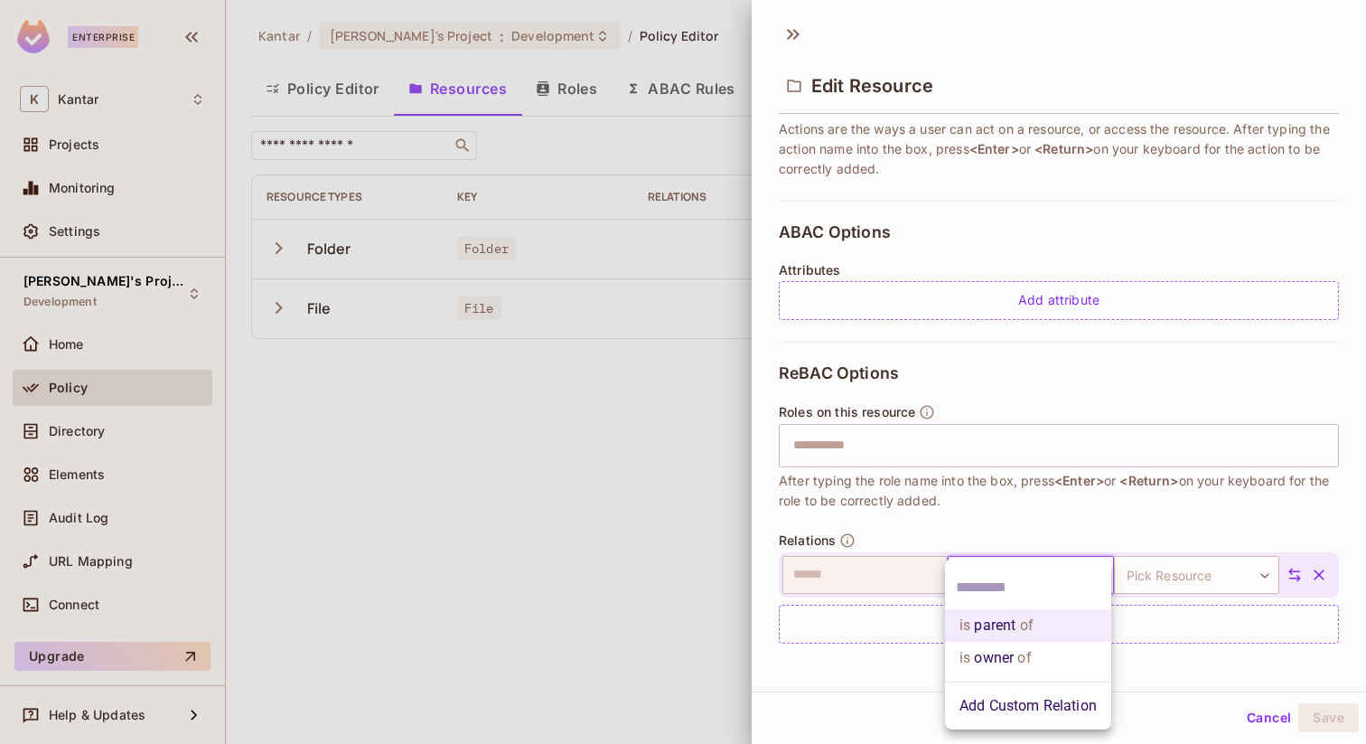
click at [1104, 618] on li "is parent of" at bounding box center [1028, 625] width 166 height 33
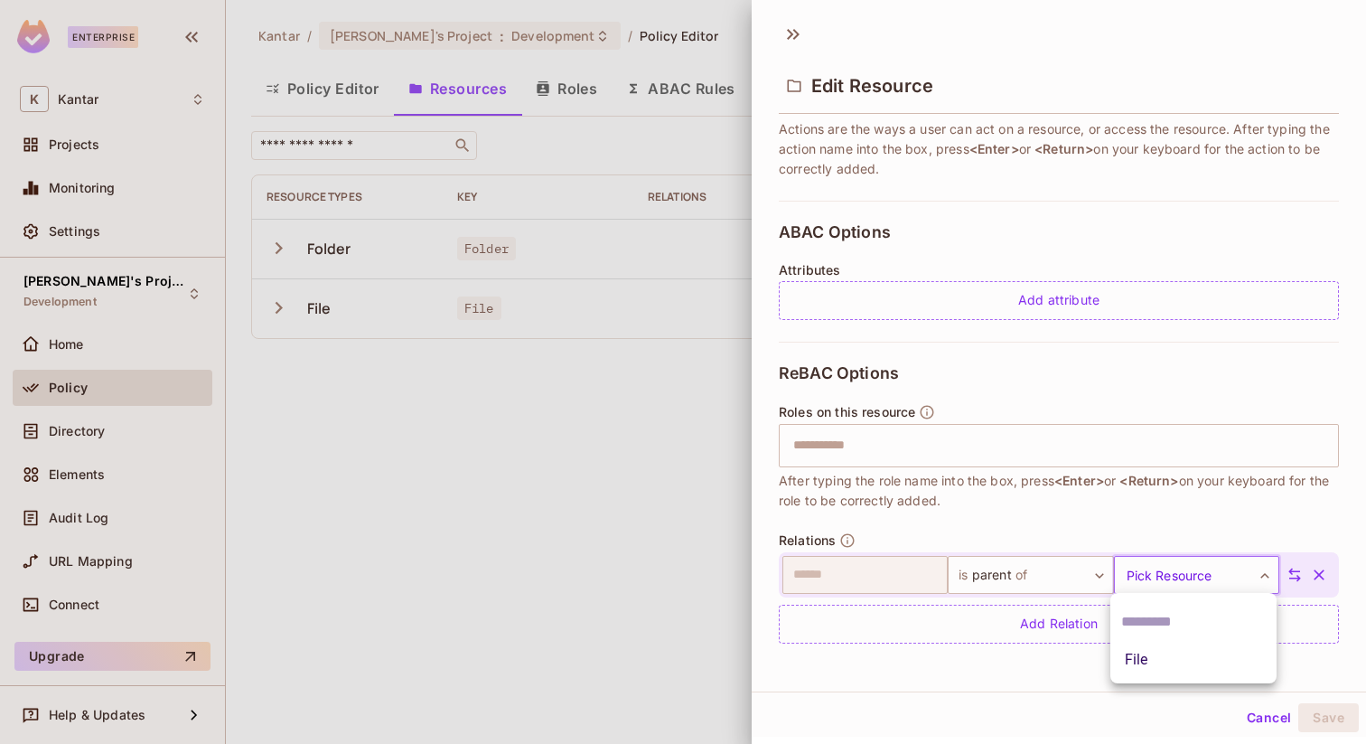
click at [1152, 577] on body "Enterprise K Kantar Projects Monitoring Settings Fatih's Project Development Ho…" at bounding box center [683, 372] width 1366 height 744
click at [1139, 665] on li "File" at bounding box center [1194, 659] width 166 height 33
click at [1321, 717] on button "Save" at bounding box center [1329, 717] width 61 height 29
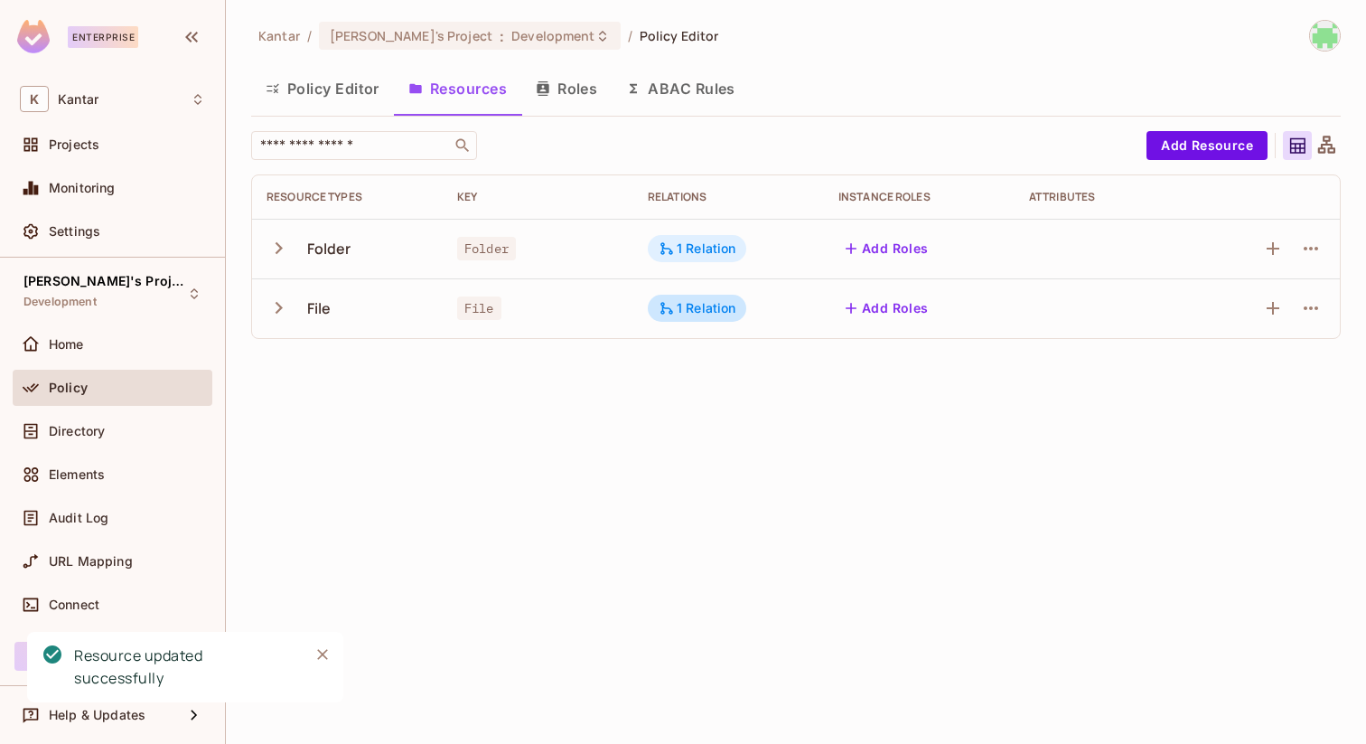
click at [719, 250] on div "1 Relation" at bounding box center [698, 248] width 78 height 16
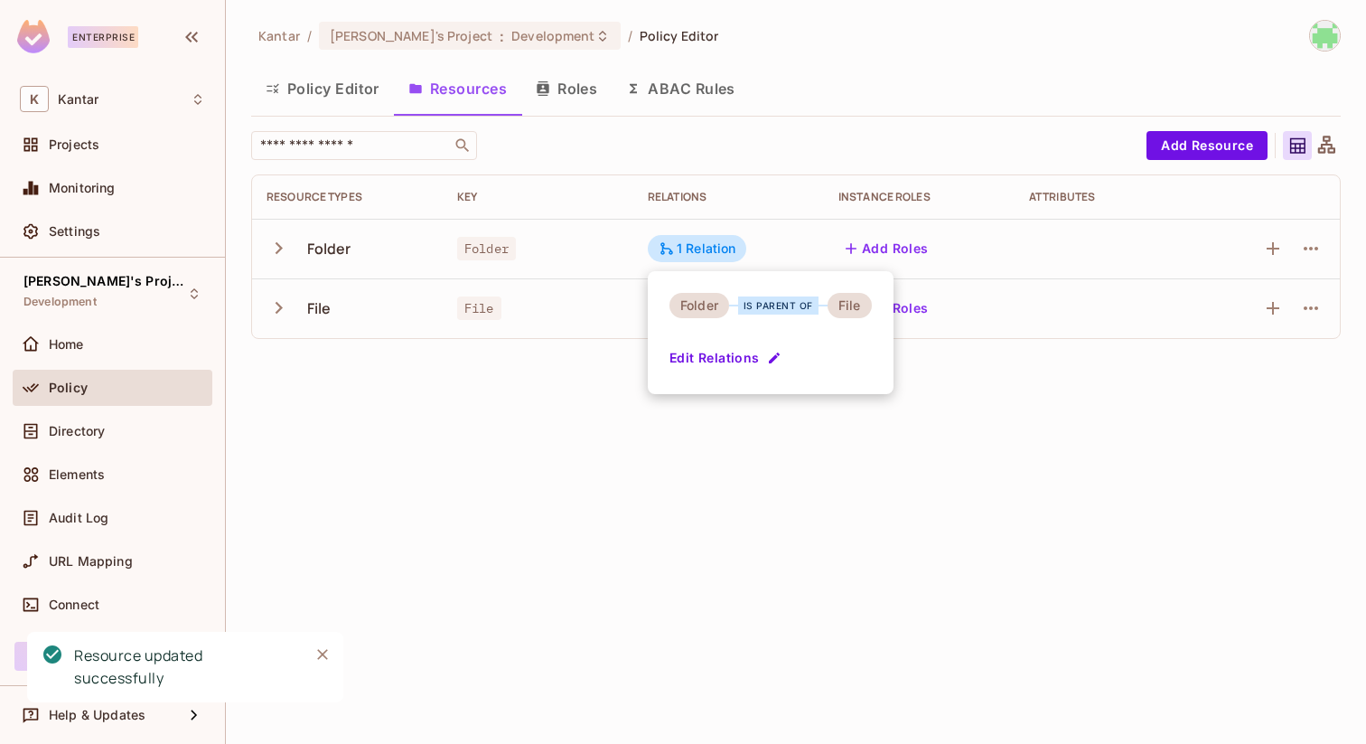
click at [943, 384] on div at bounding box center [683, 372] width 1366 height 744
click at [692, 316] on div "1 Relation" at bounding box center [697, 308] width 99 height 27
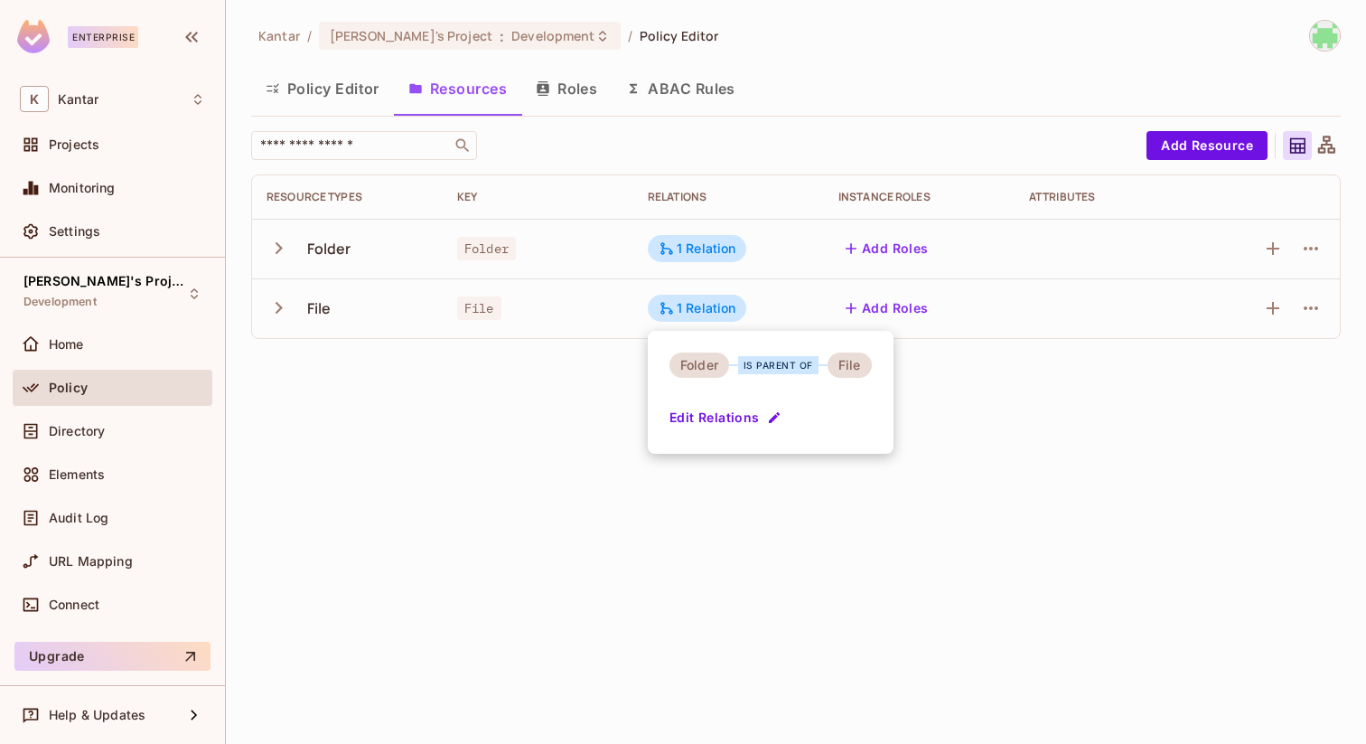
click at [958, 375] on div at bounding box center [683, 372] width 1366 height 744
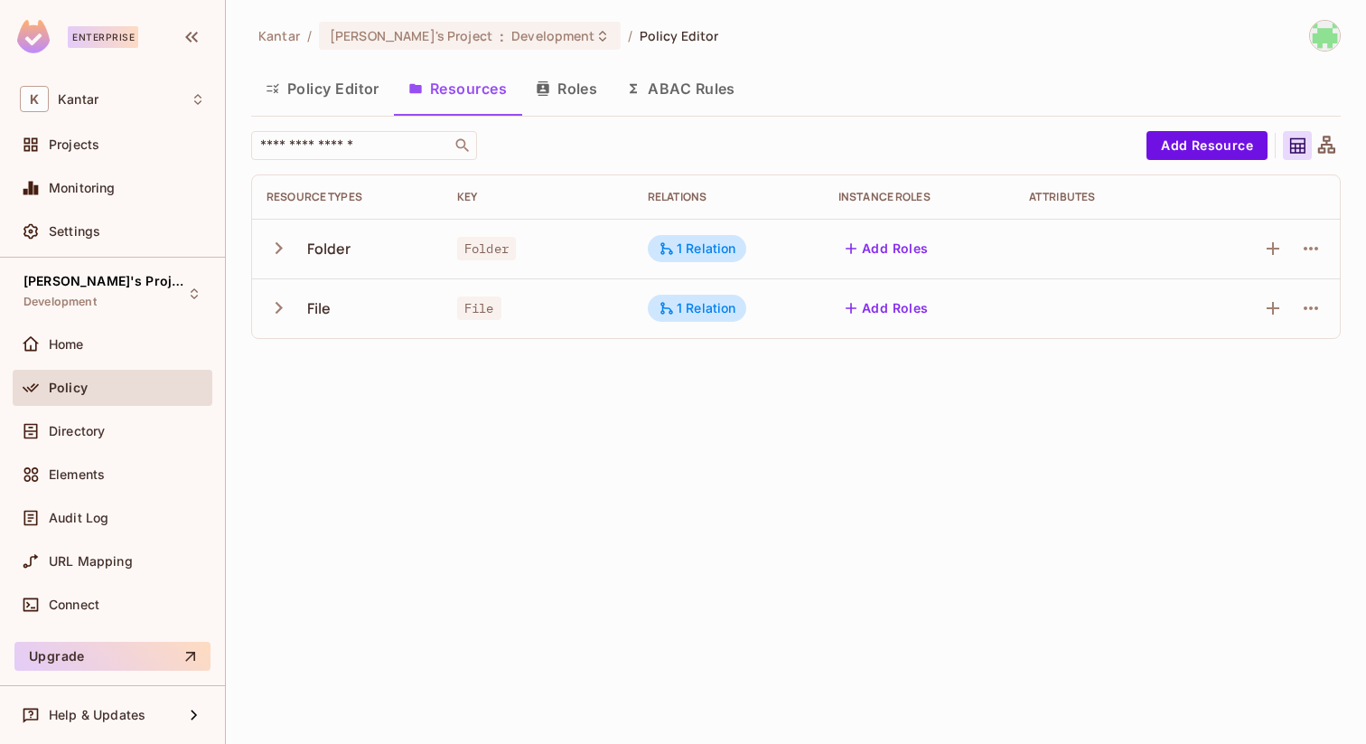
click at [886, 253] on button "Add Roles" at bounding box center [888, 248] width 98 height 29
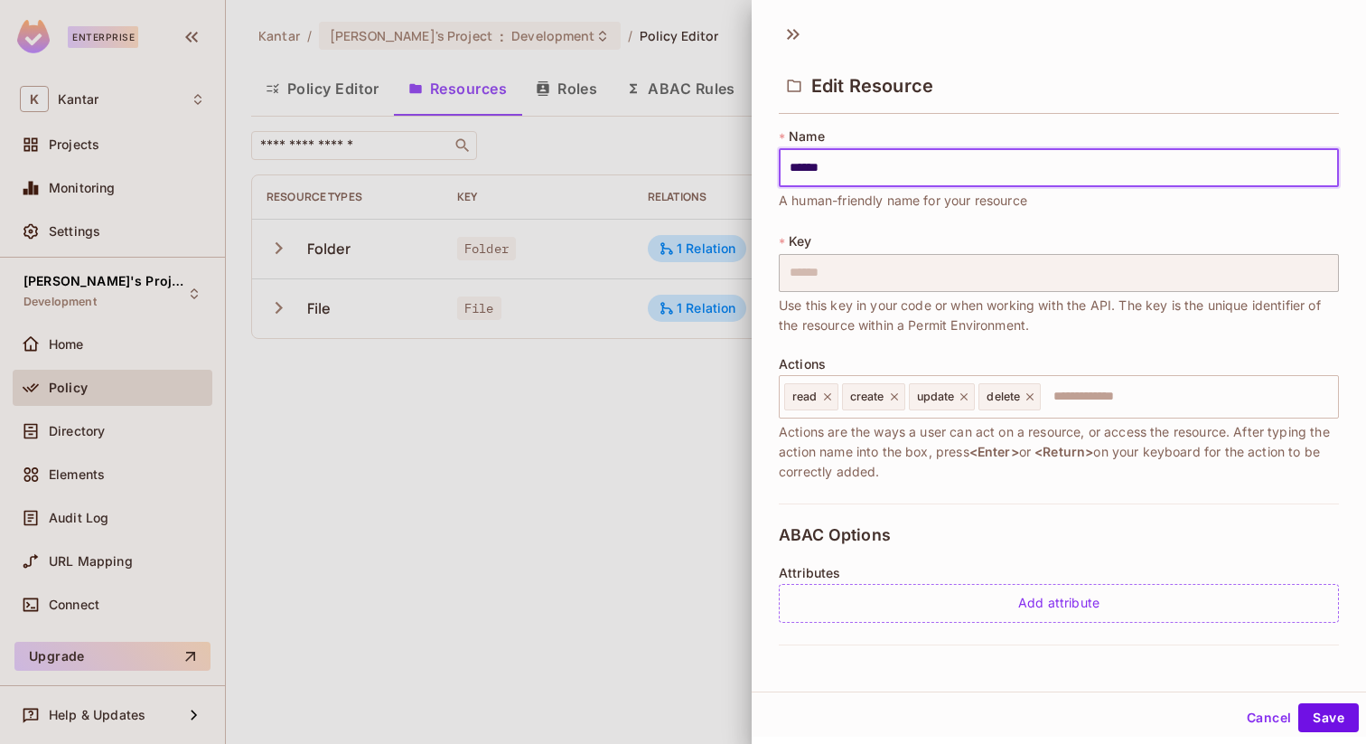
click at [678, 386] on div at bounding box center [683, 372] width 1366 height 744
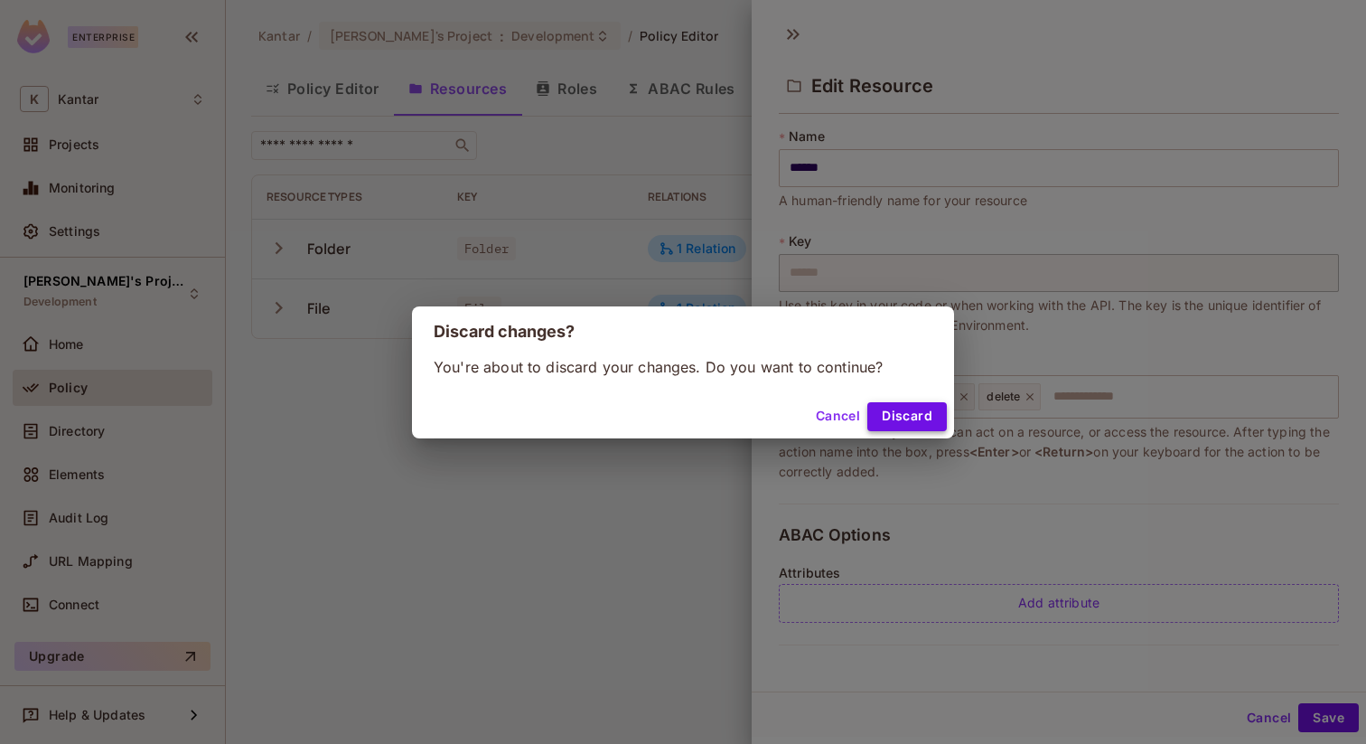
click at [905, 414] on button "Discard" at bounding box center [907, 416] width 80 height 29
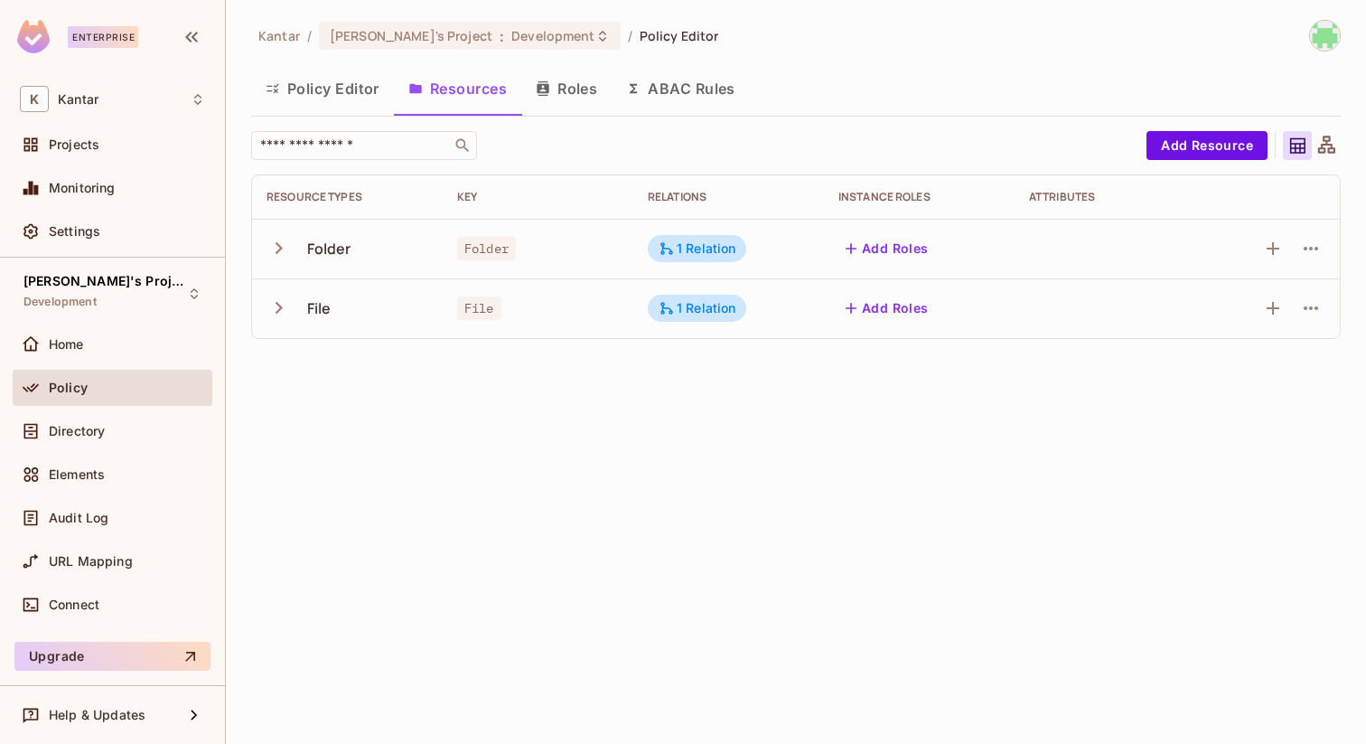
click at [884, 241] on button "Add Roles" at bounding box center [888, 248] width 98 height 29
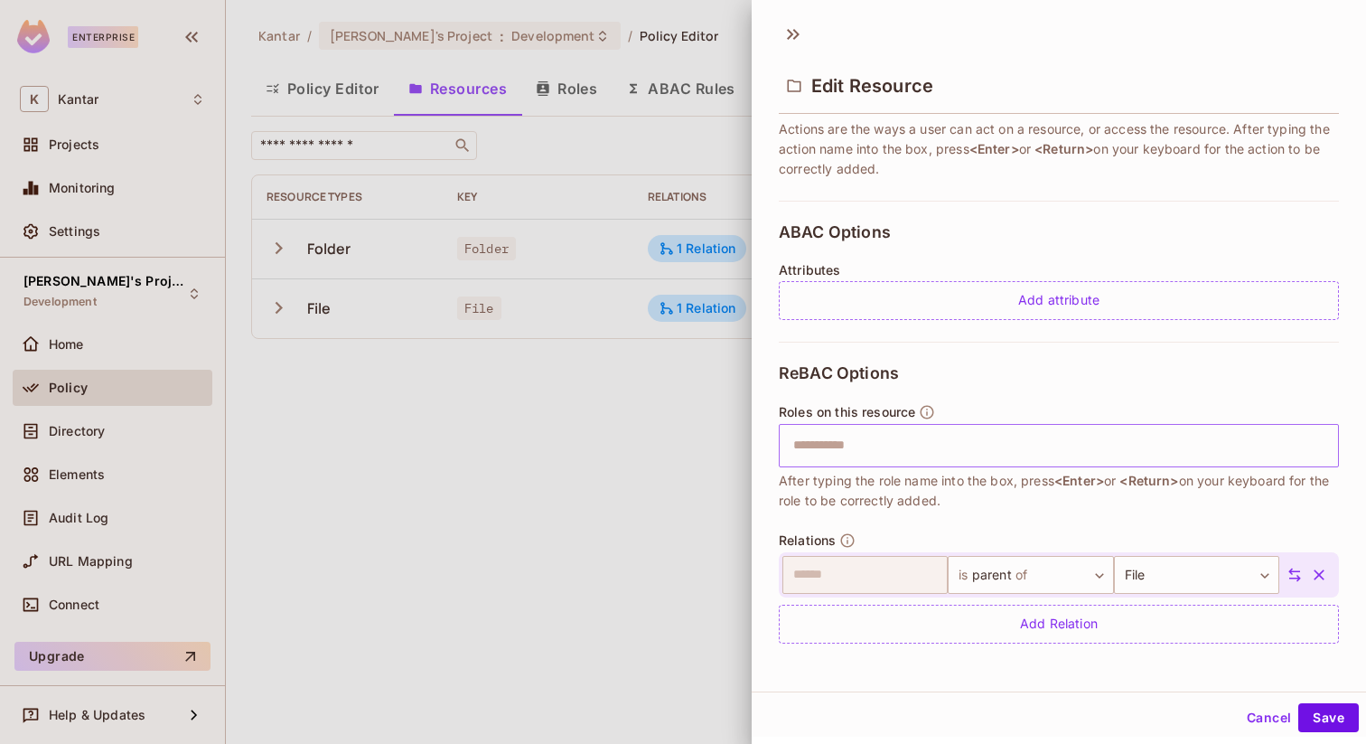
click at [907, 447] on input "text" at bounding box center [1057, 445] width 548 height 36
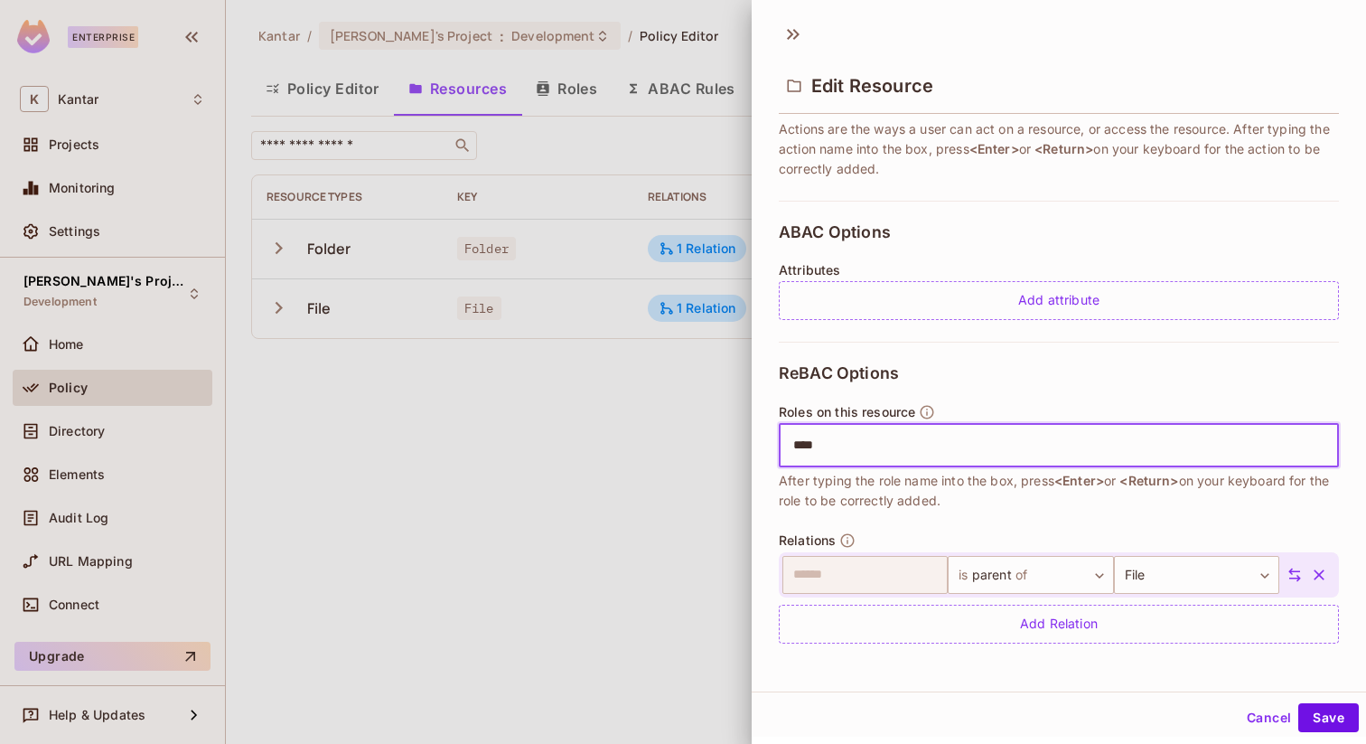
type input "*****"
type input "******"
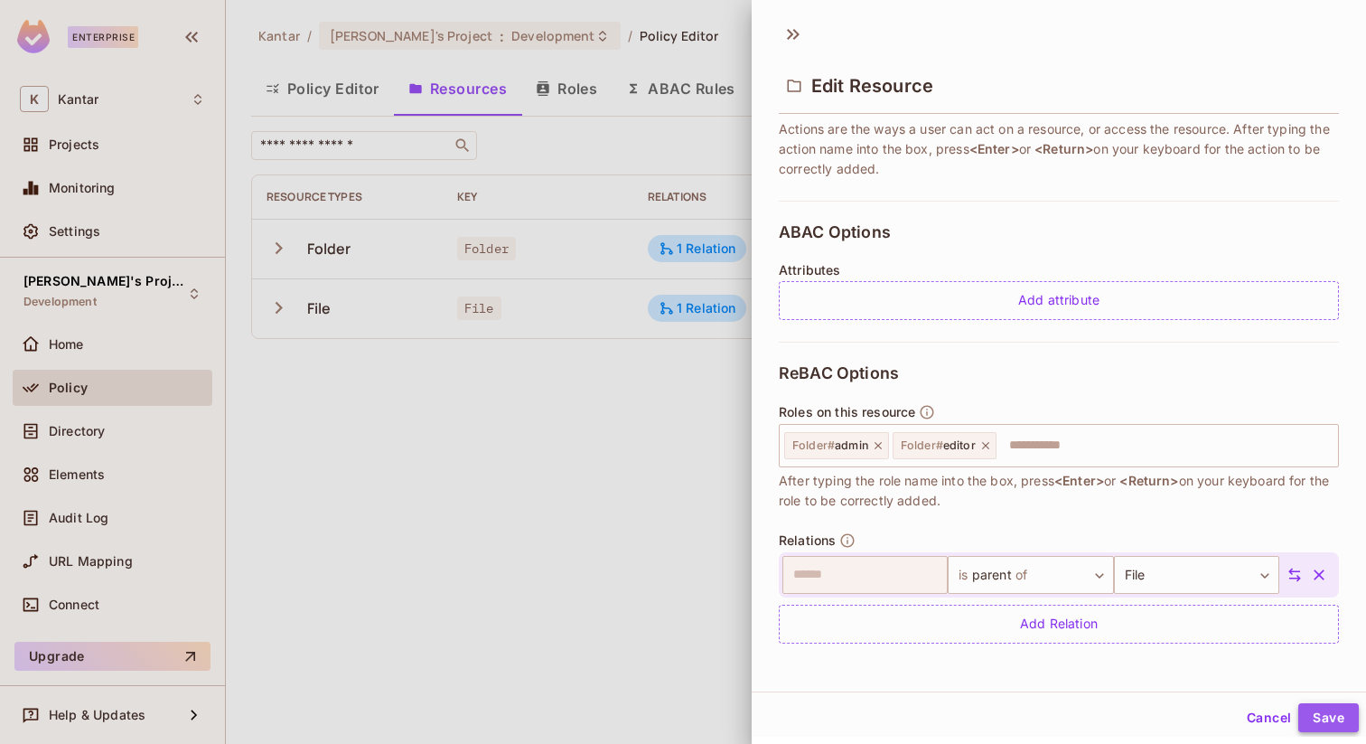
click at [1333, 719] on button "Save" at bounding box center [1329, 717] width 61 height 29
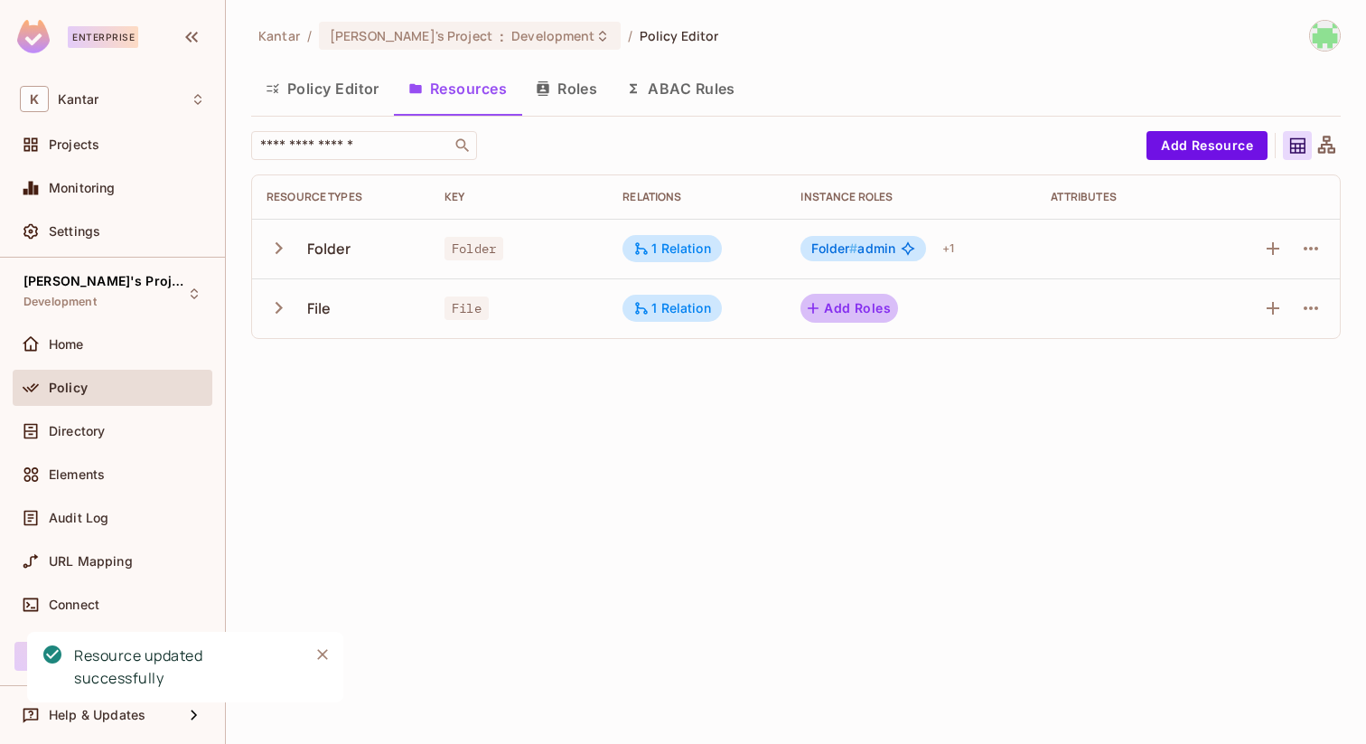
click at [860, 305] on button "Add Roles" at bounding box center [850, 308] width 98 height 29
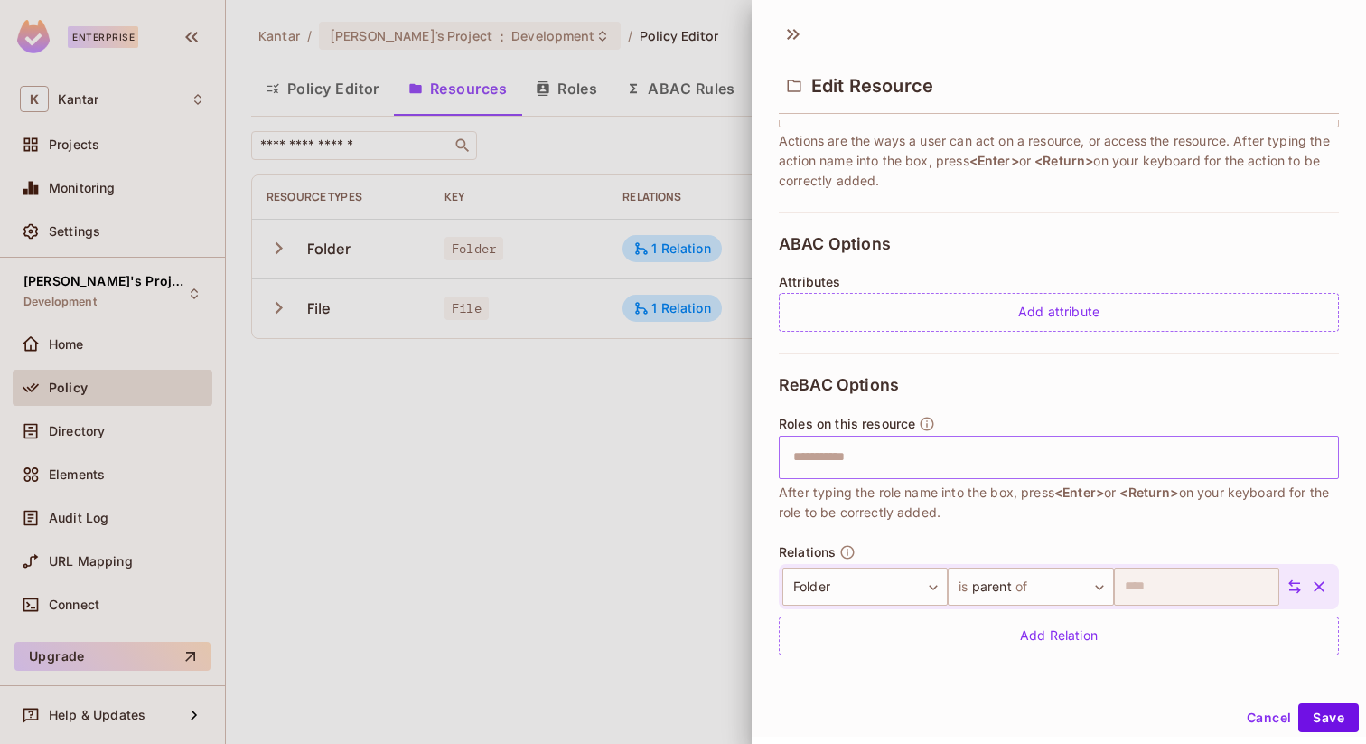
scroll to position [298, 0]
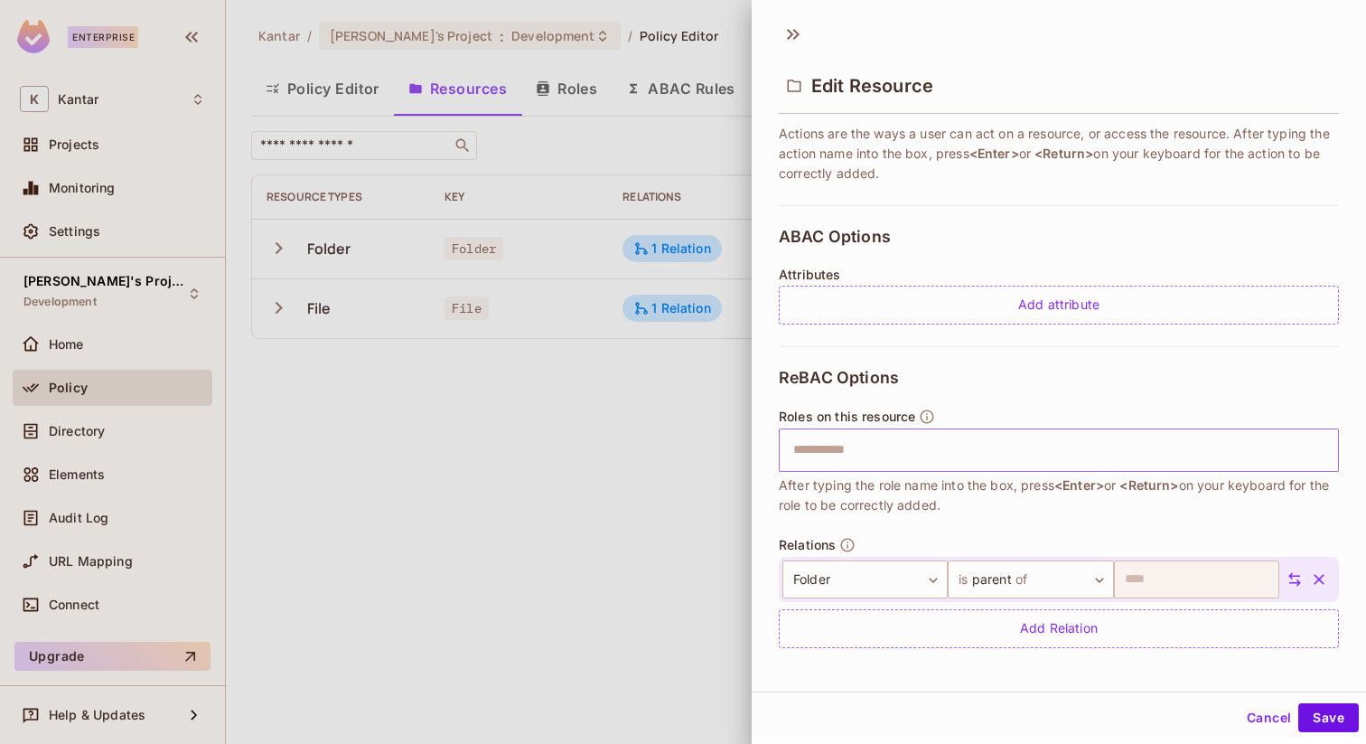
click at [870, 453] on input "text" at bounding box center [1057, 450] width 548 height 36
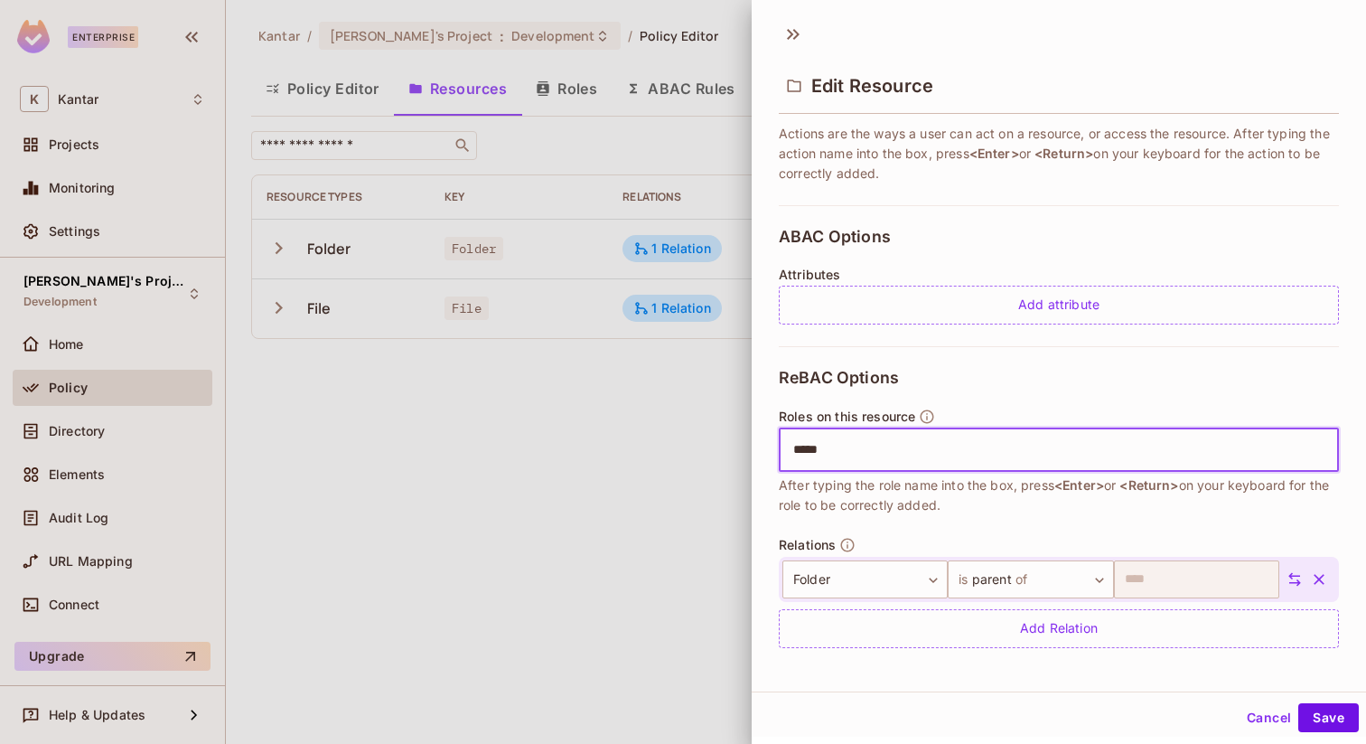
type input "******"
click at [1327, 722] on button "Save" at bounding box center [1329, 717] width 61 height 29
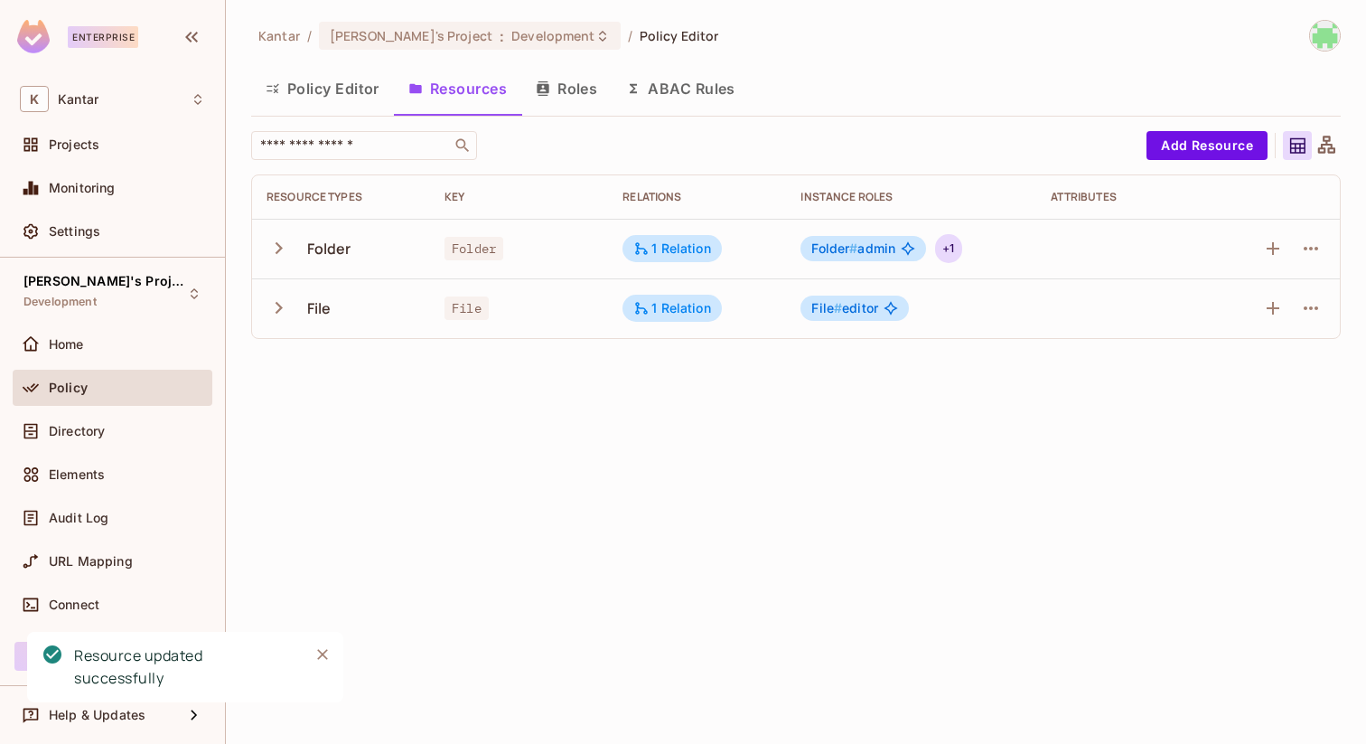
click at [945, 243] on div "+ 1" at bounding box center [948, 248] width 26 height 29
click at [352, 87] on div at bounding box center [683, 372] width 1366 height 744
click at [352, 87] on button "Policy Editor" at bounding box center [322, 88] width 143 height 45
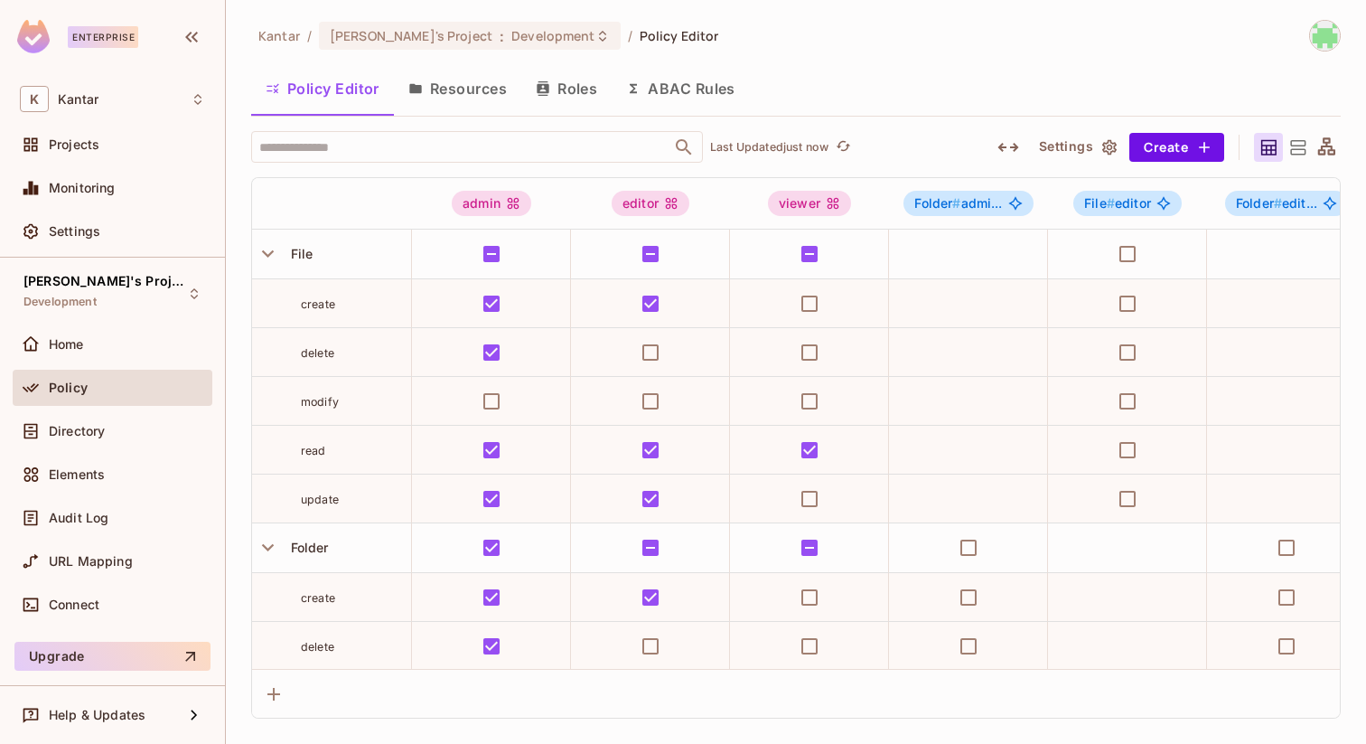
click at [1301, 152] on icon at bounding box center [1298, 147] width 23 height 23
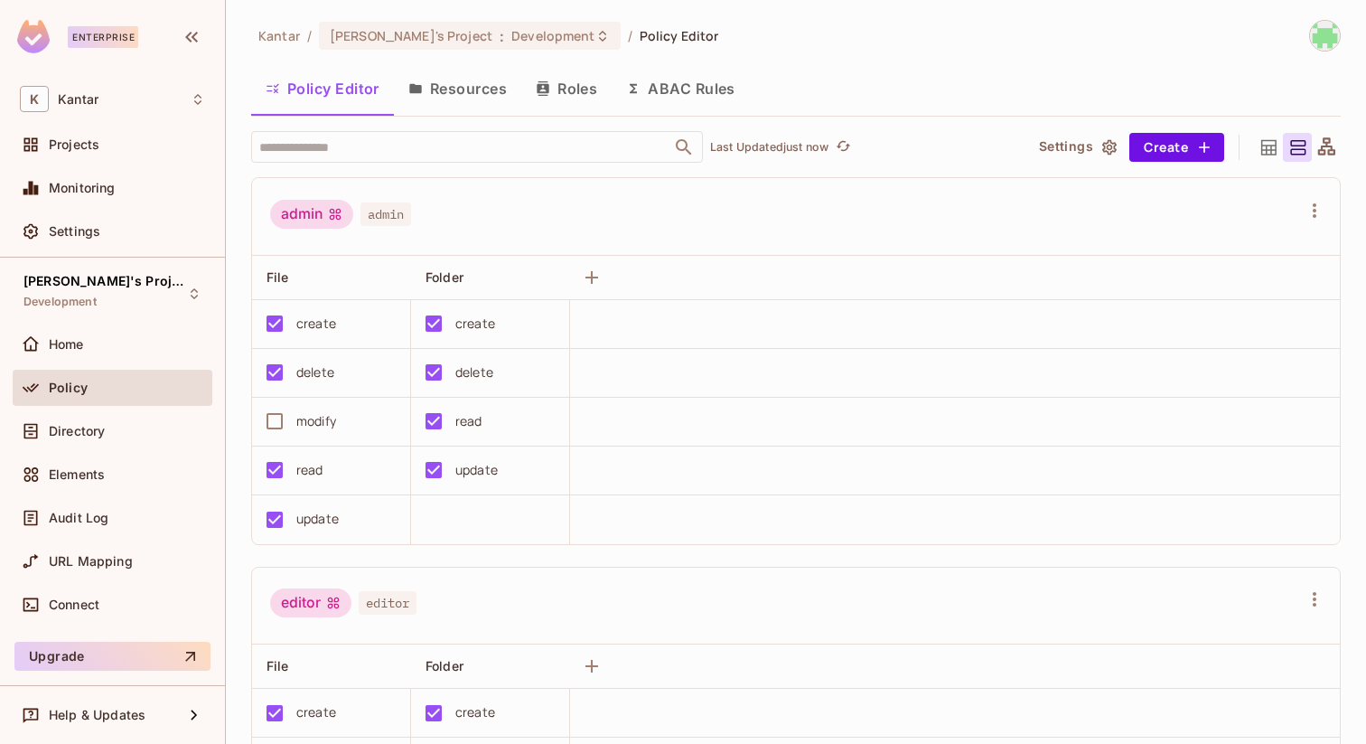
click at [1328, 146] on icon at bounding box center [1327, 147] width 23 height 23
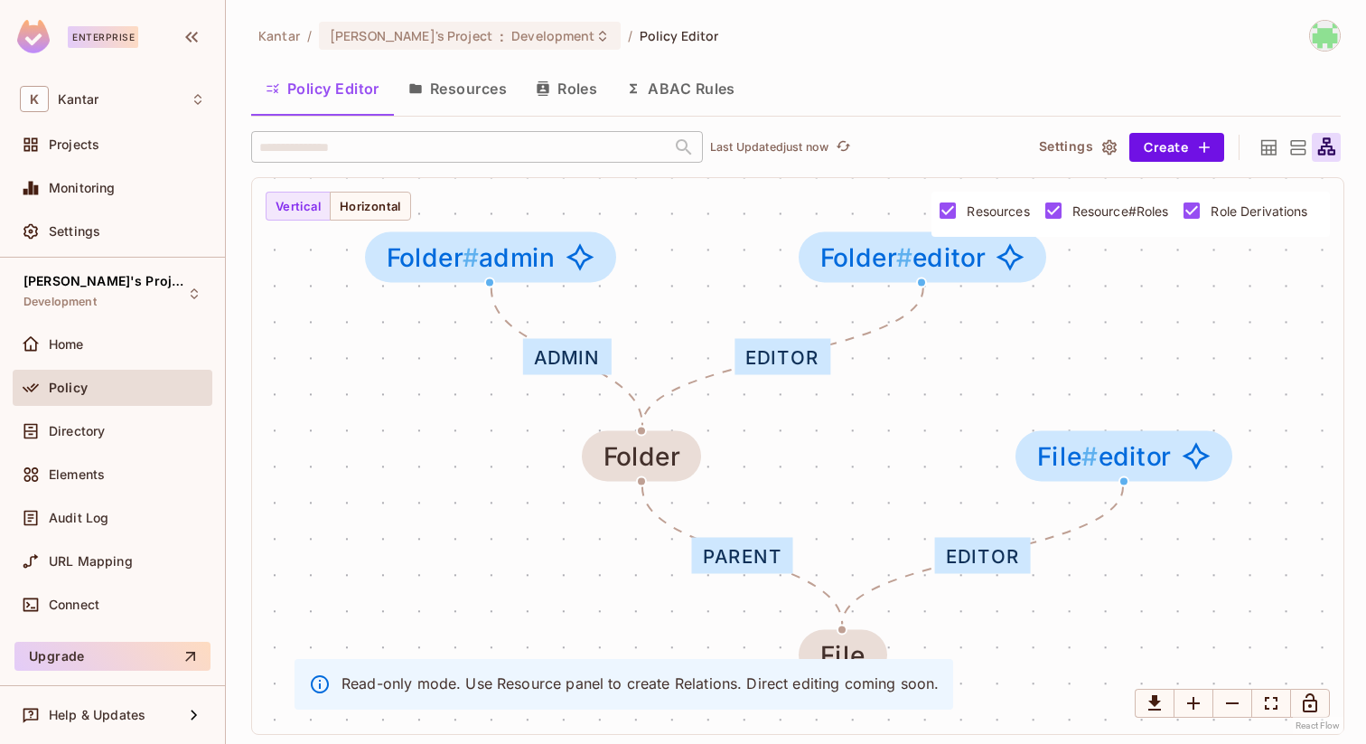
click at [1268, 146] on icon at bounding box center [1269, 147] width 23 height 23
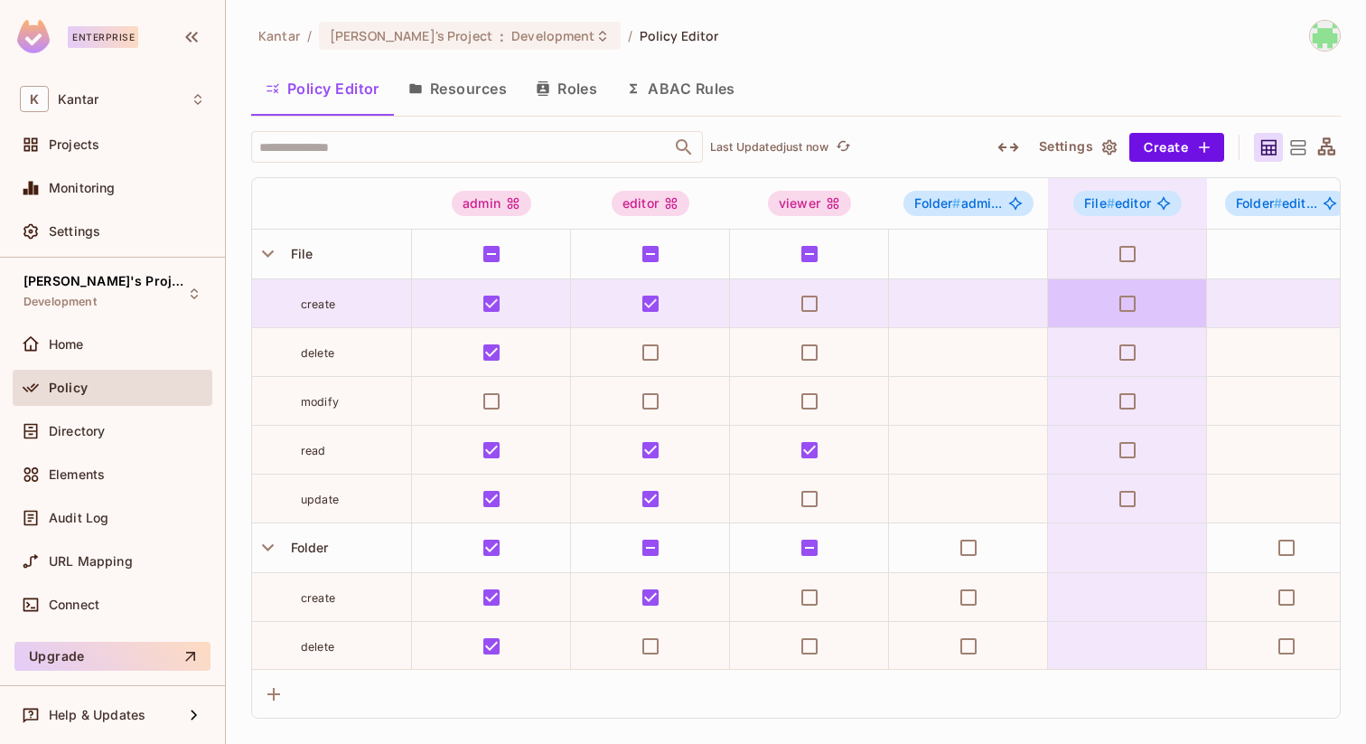
scroll to position [16, 0]
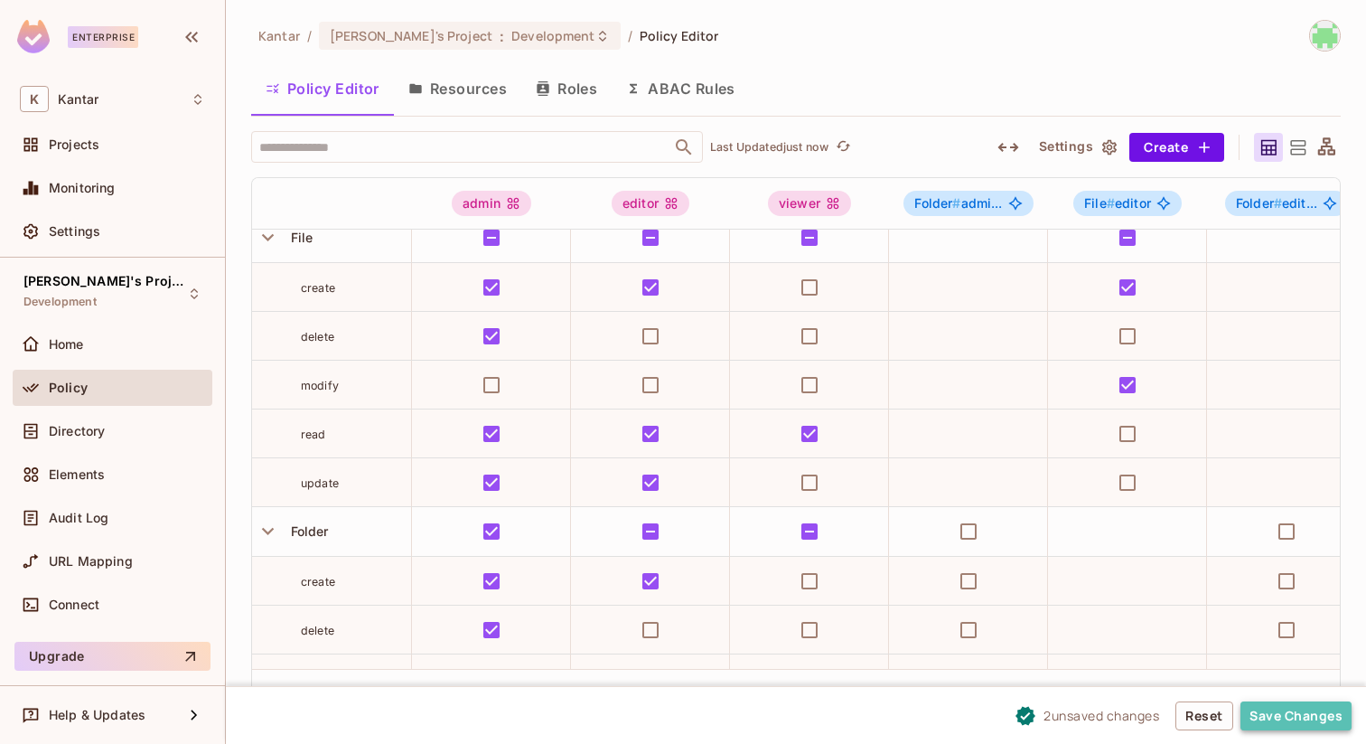
click at [1285, 711] on button "Save Changes" at bounding box center [1296, 715] width 111 height 29
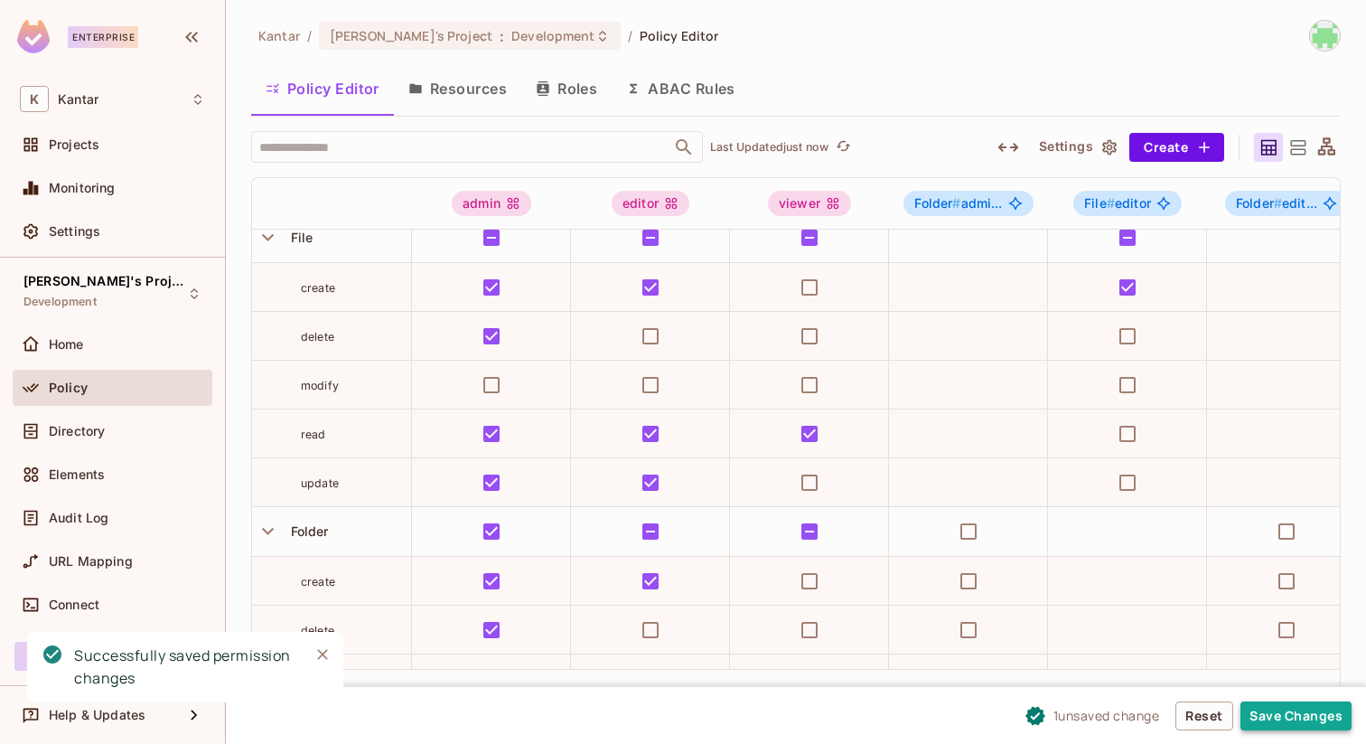
click at [1270, 725] on button "Save Changes" at bounding box center [1296, 715] width 111 height 29
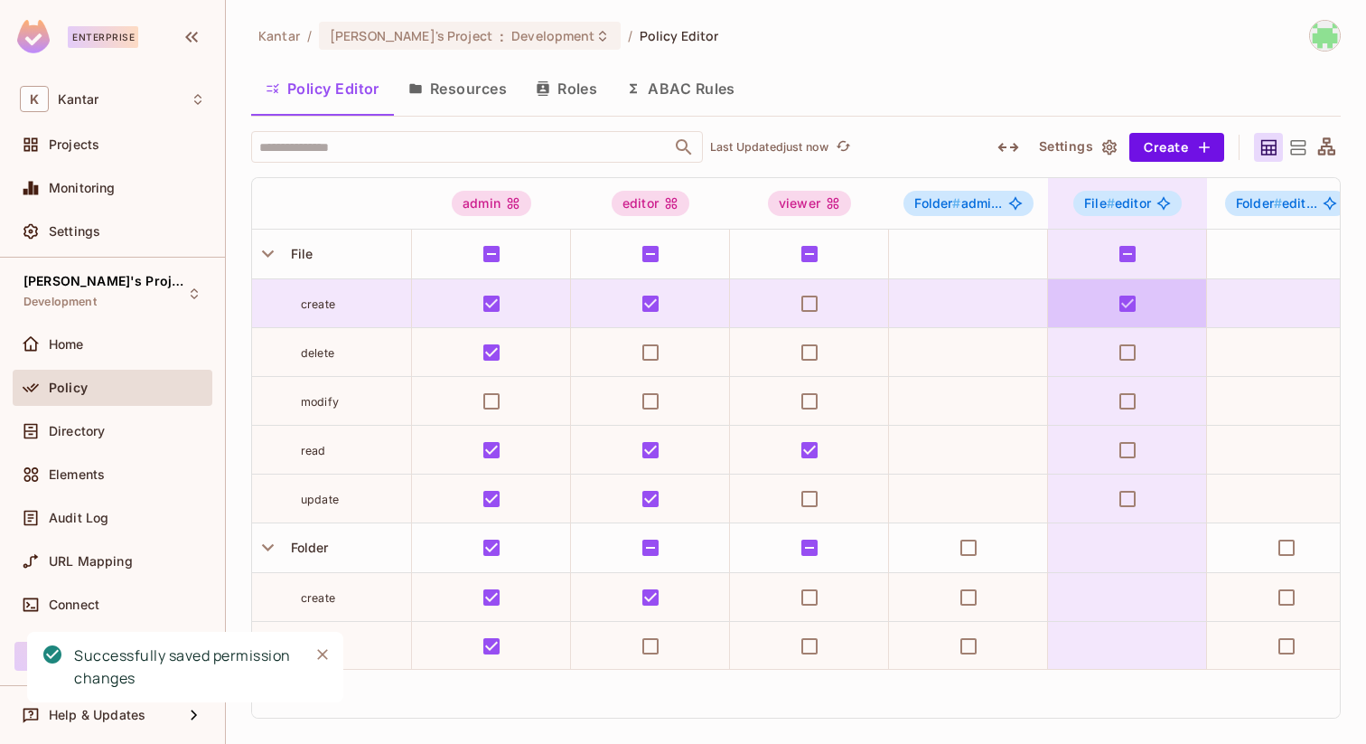
scroll to position [0, 17]
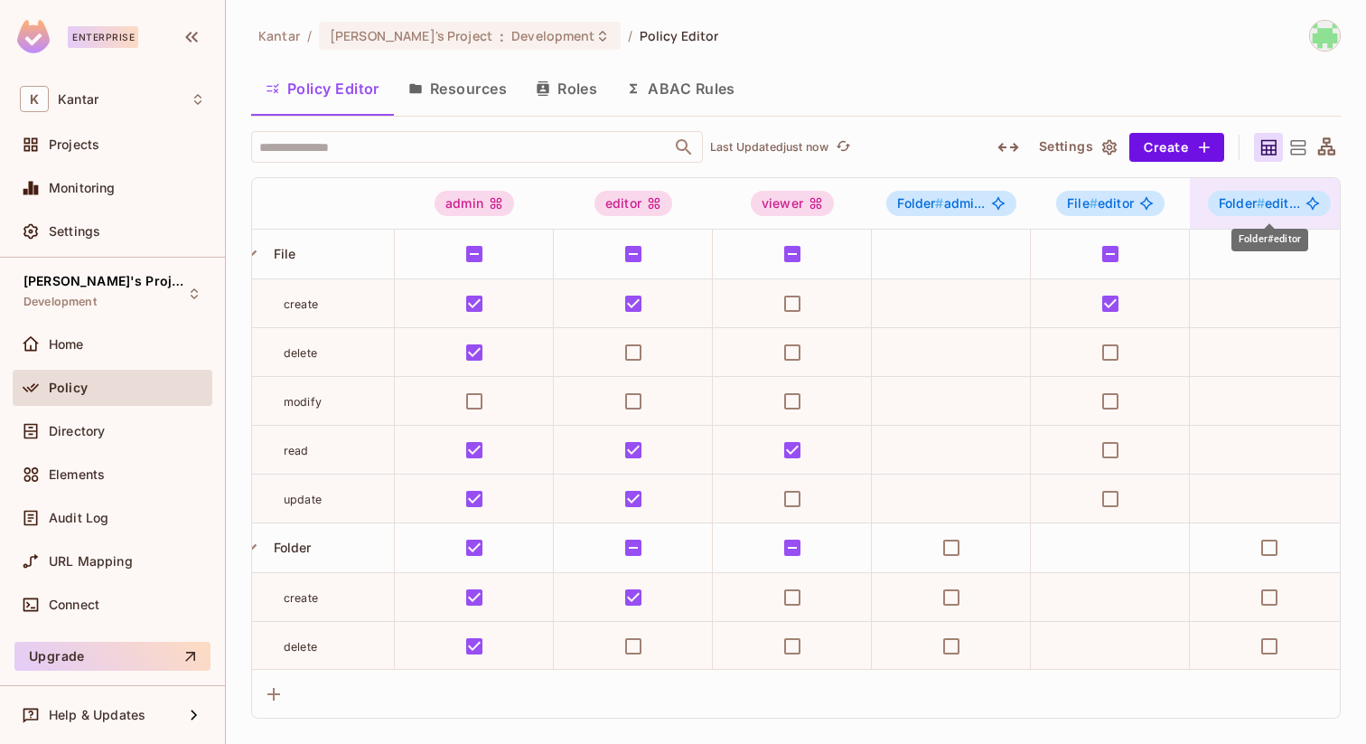
click at [1236, 198] on span "Folder #" at bounding box center [1242, 202] width 46 height 15
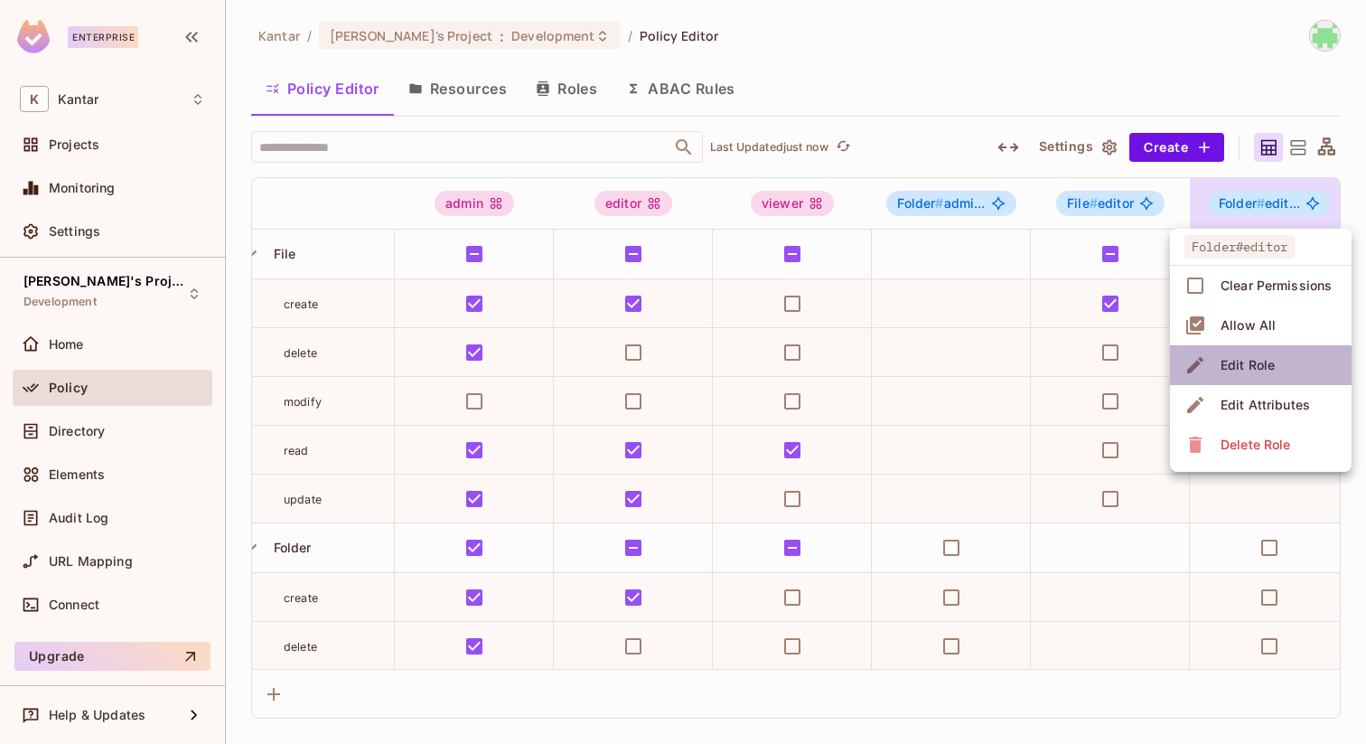
click at [1226, 358] on div "Edit Role" at bounding box center [1248, 365] width 54 height 18
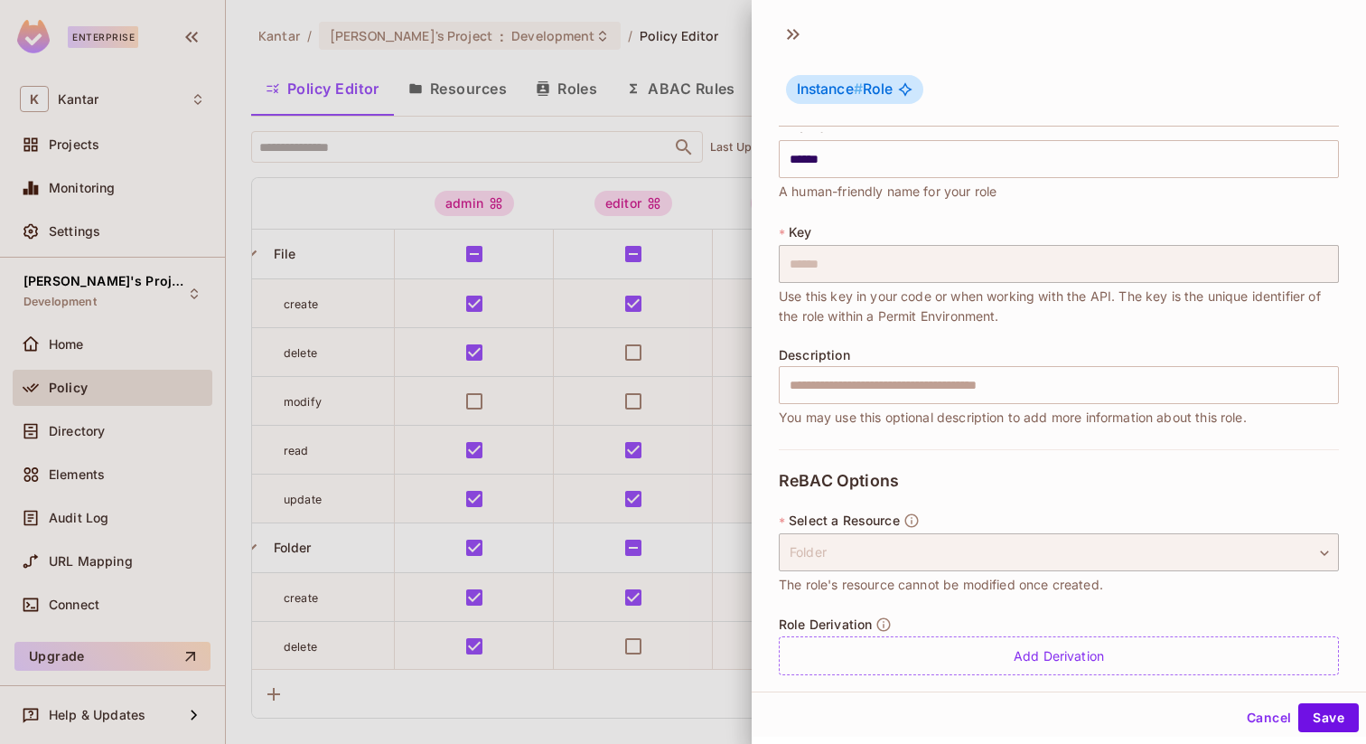
scroll to position [41, 0]
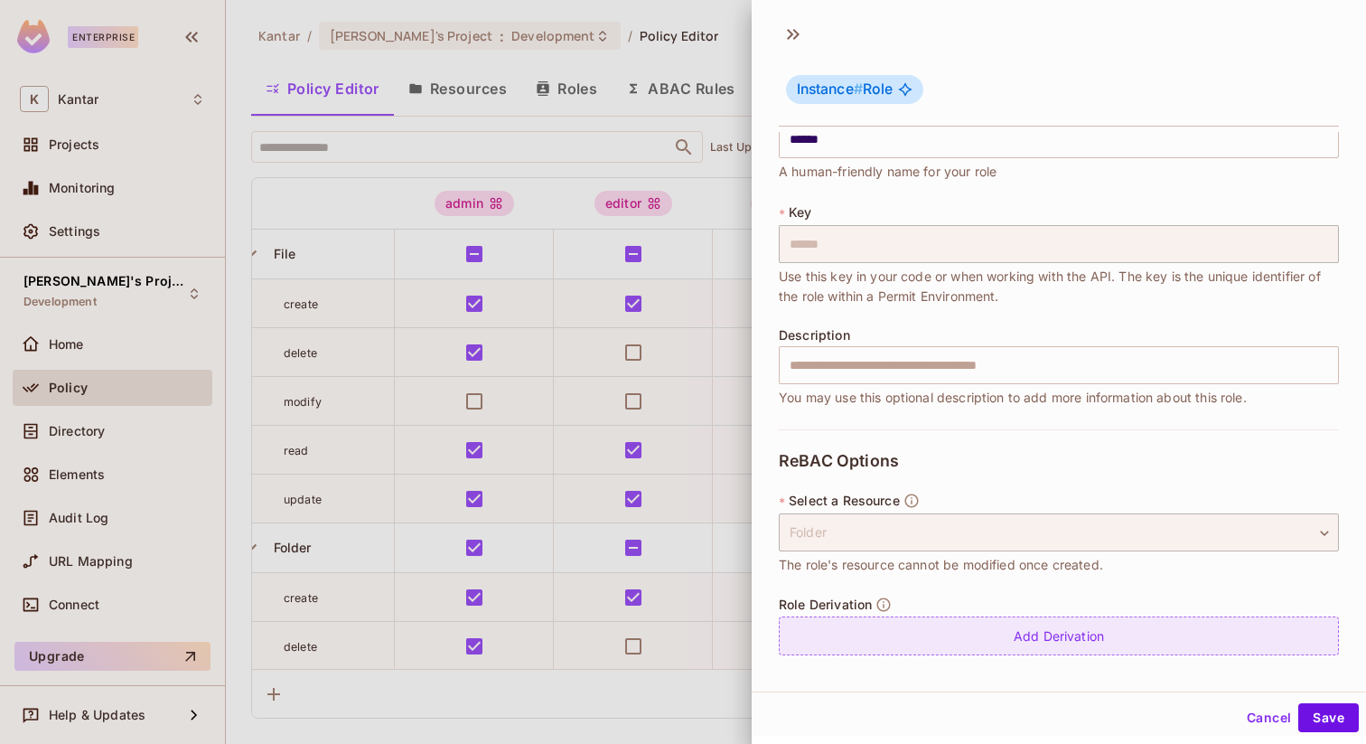
click at [893, 626] on div "Add Derivation" at bounding box center [1059, 635] width 560 height 39
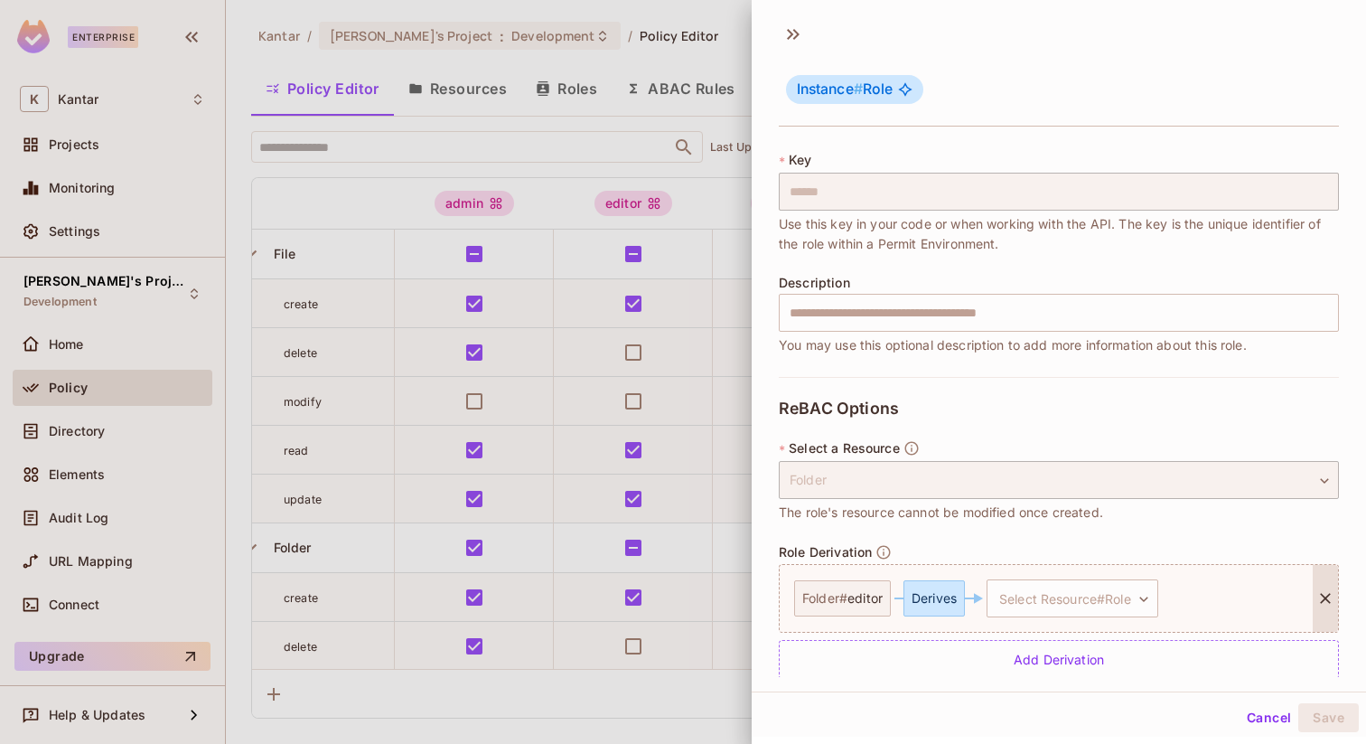
scroll to position [117, 0]
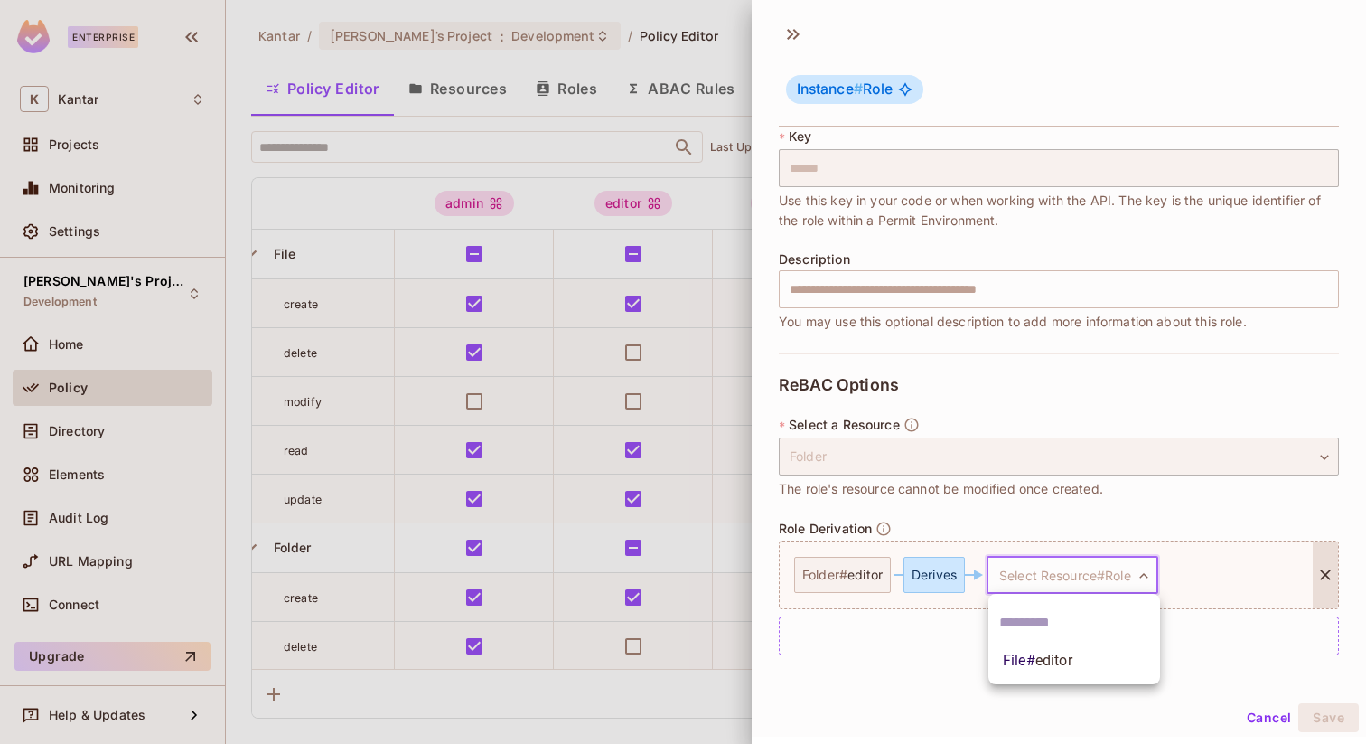
click at [1062, 567] on body "Enterprise K Kantar Projects Monitoring Settings Fatih's Project Development Ho…" at bounding box center [683, 372] width 1366 height 744
click at [1021, 670] on span "File # editor" at bounding box center [1038, 661] width 70 height 22
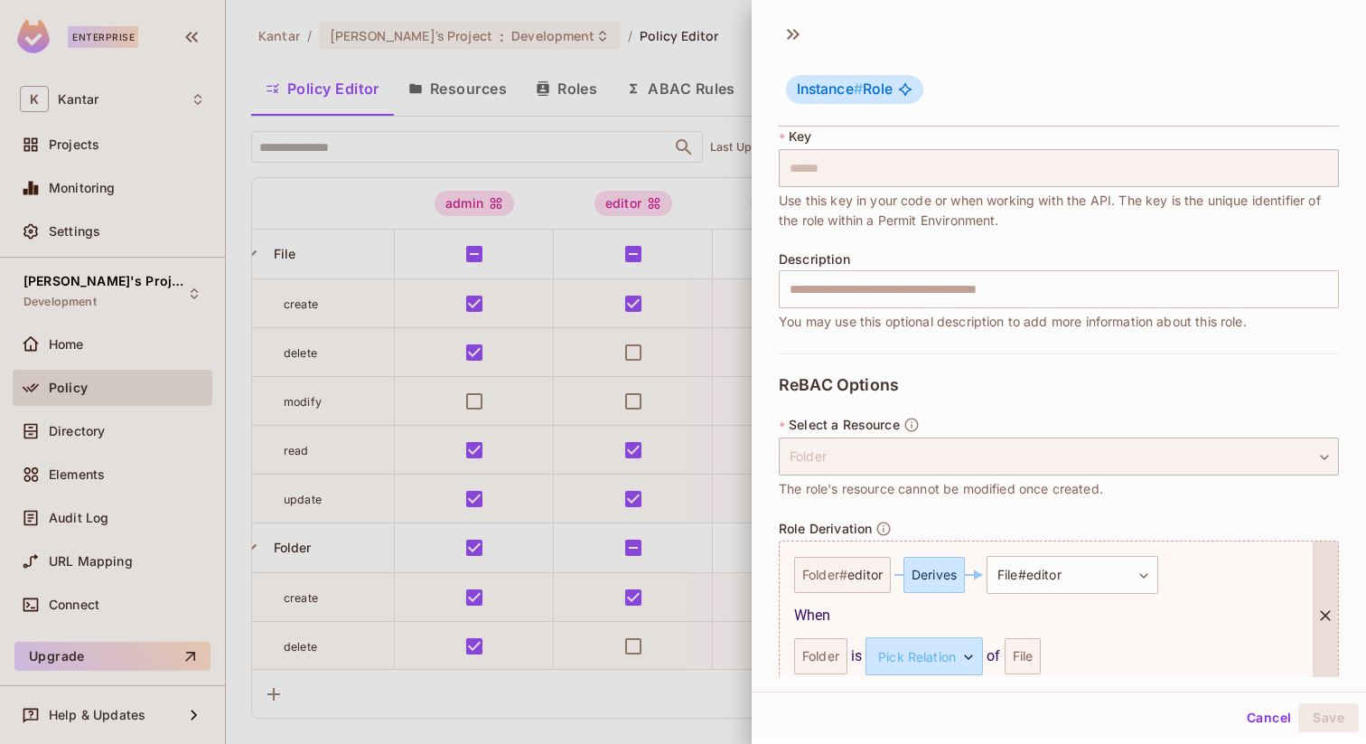
scroll to position [198, 0]
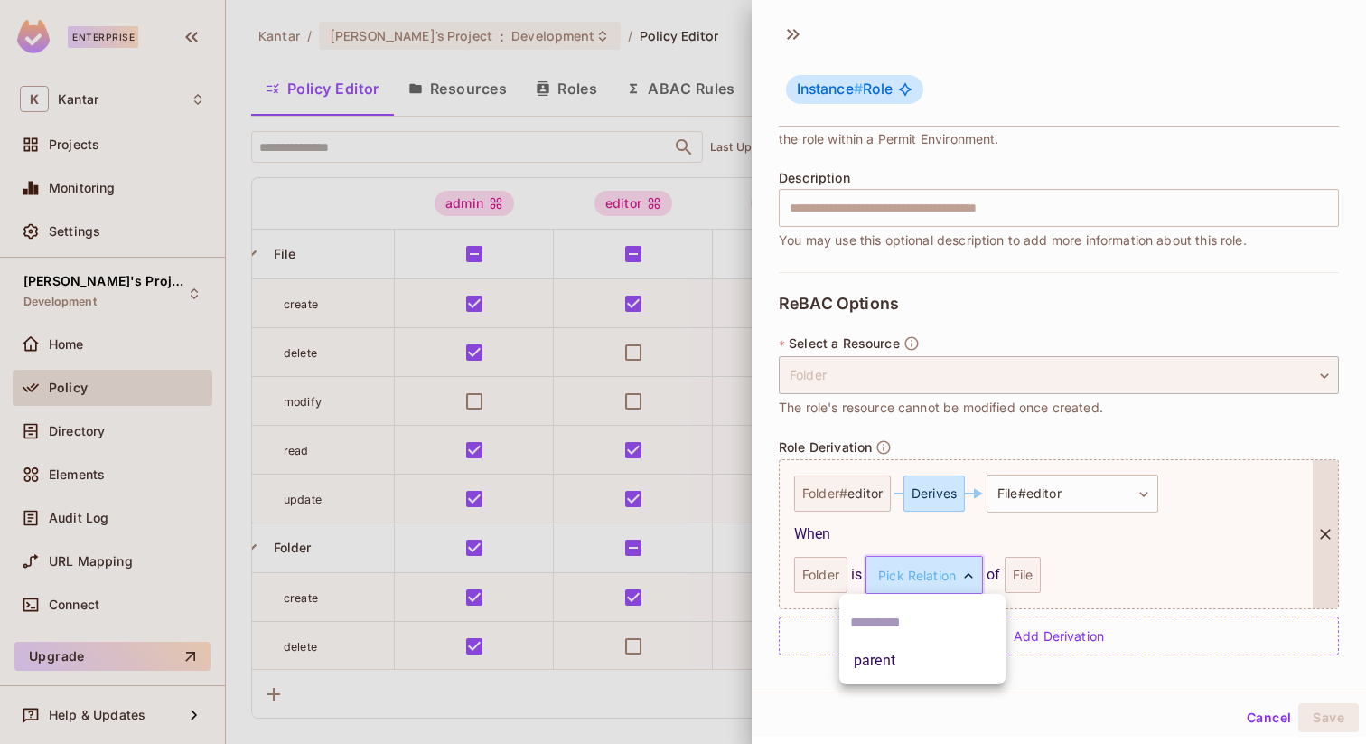
click at [902, 575] on body "Enterprise K Kantar Projects Monitoring Settings Fatih's Project Development Ho…" at bounding box center [683, 372] width 1366 height 744
click at [872, 664] on li "parent" at bounding box center [922, 660] width 166 height 33
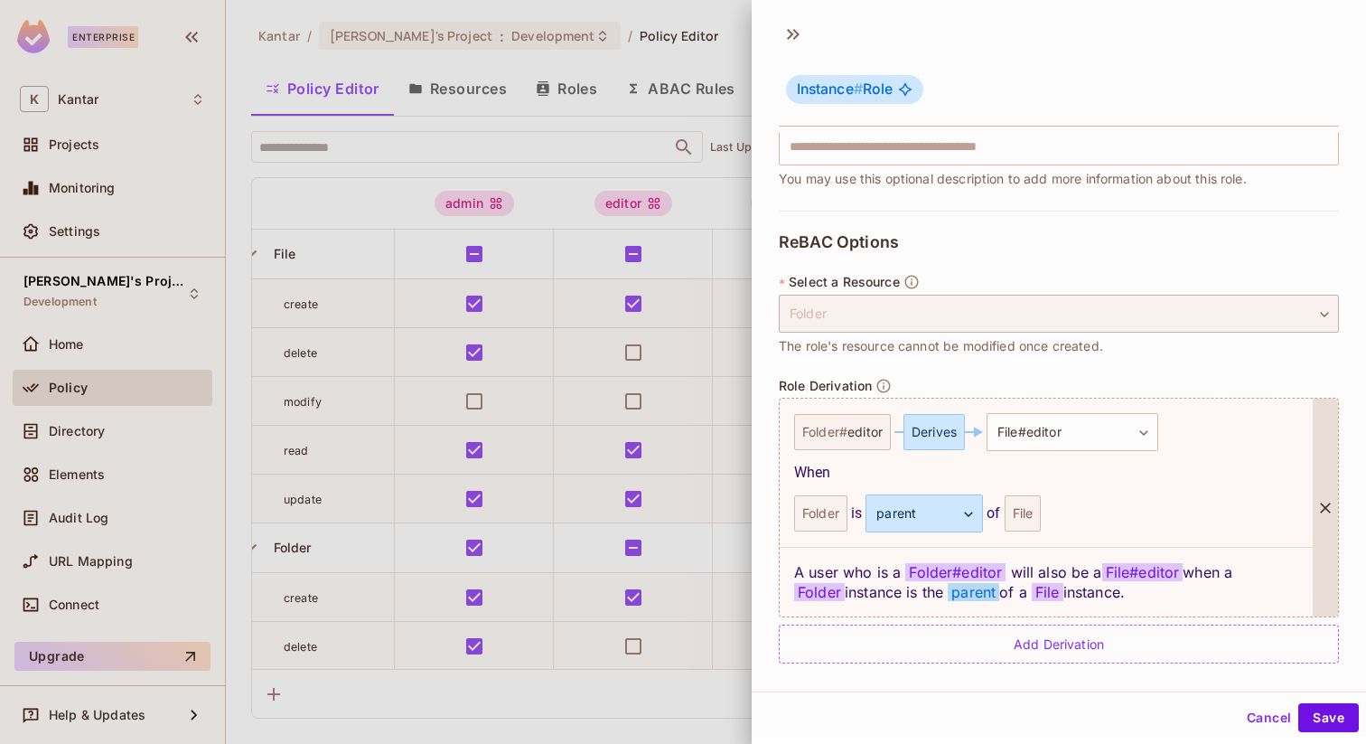
scroll to position [267, 0]
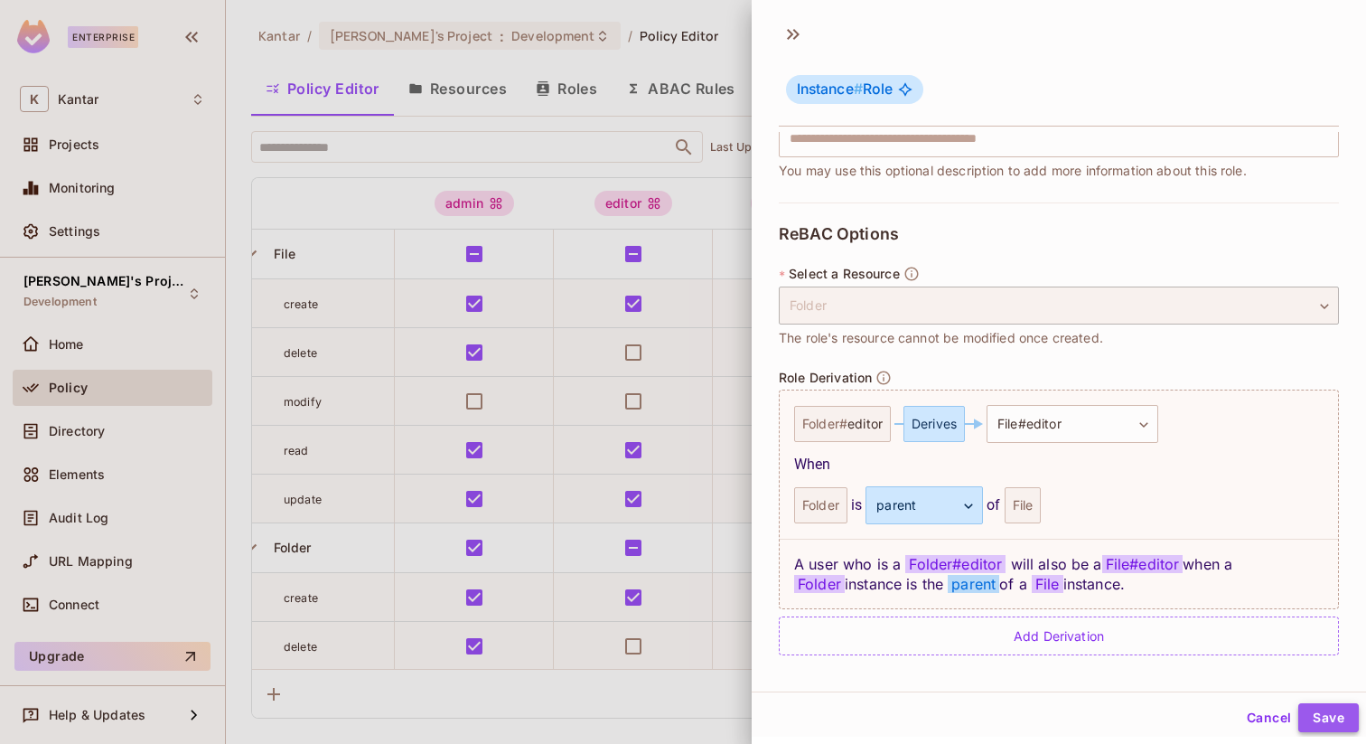
click at [1322, 715] on button "Save" at bounding box center [1329, 717] width 61 height 29
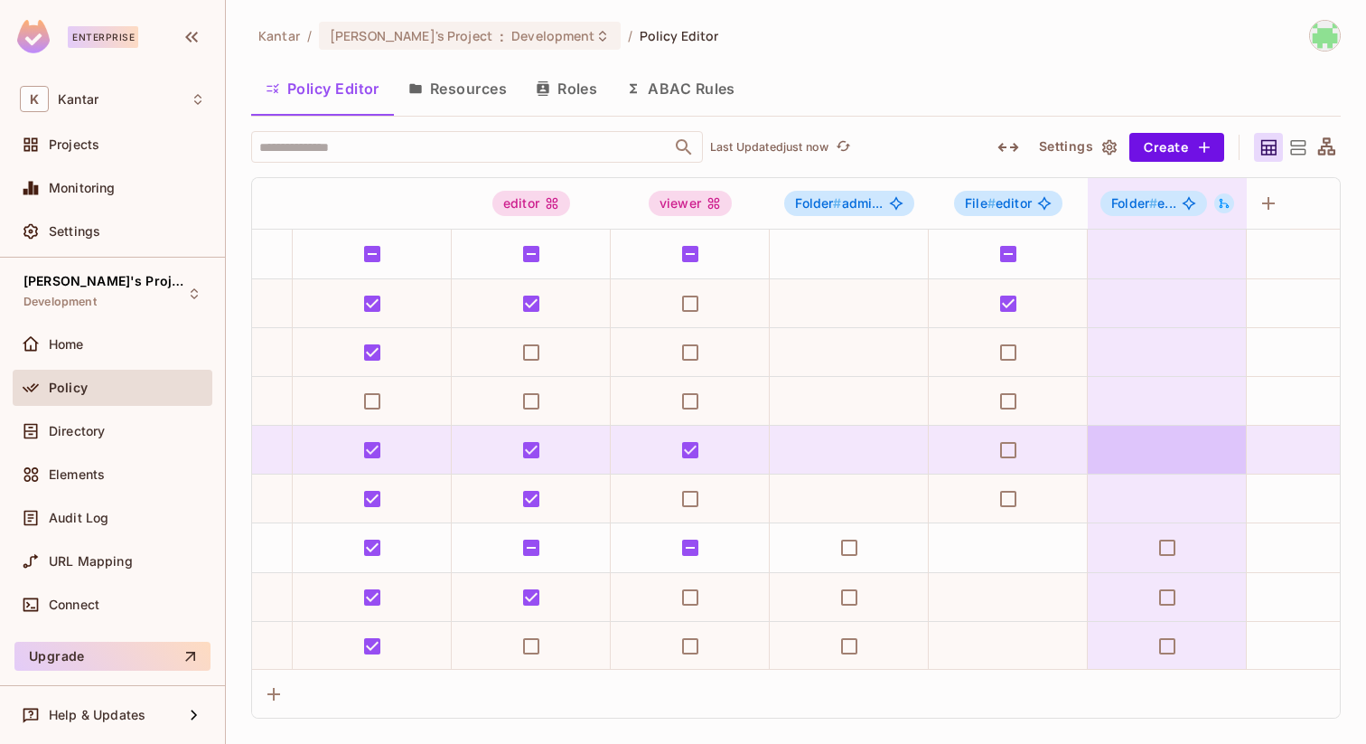
scroll to position [0, 127]
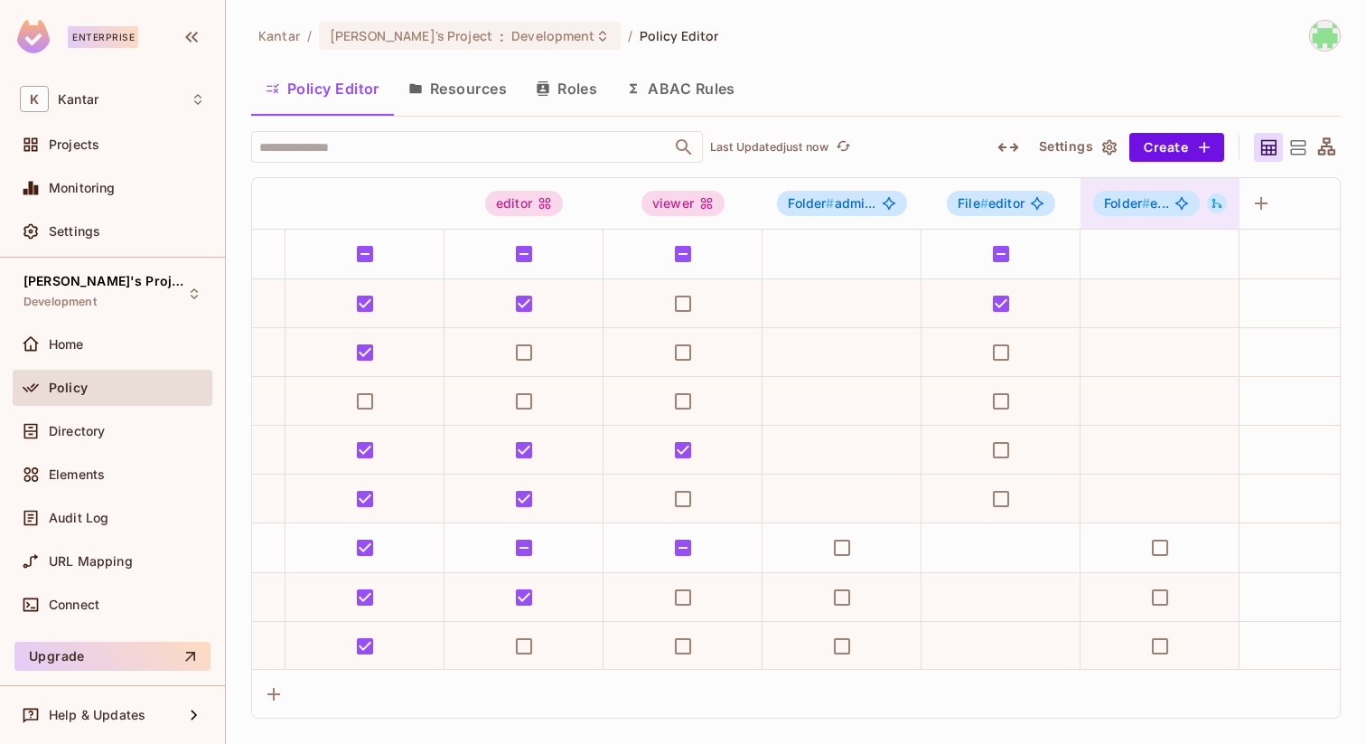
click at [1217, 209] on icon at bounding box center [1217, 203] width 13 height 13
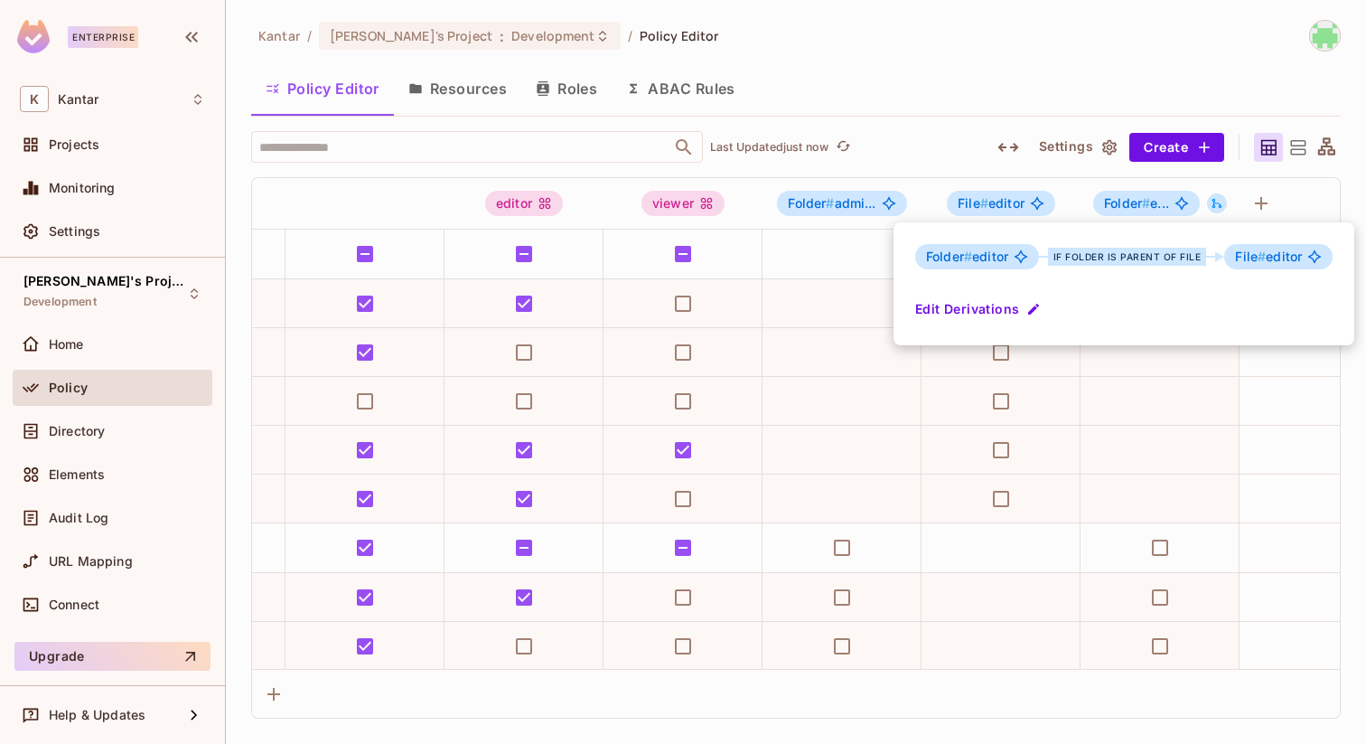
click at [1075, 90] on div at bounding box center [683, 372] width 1366 height 744
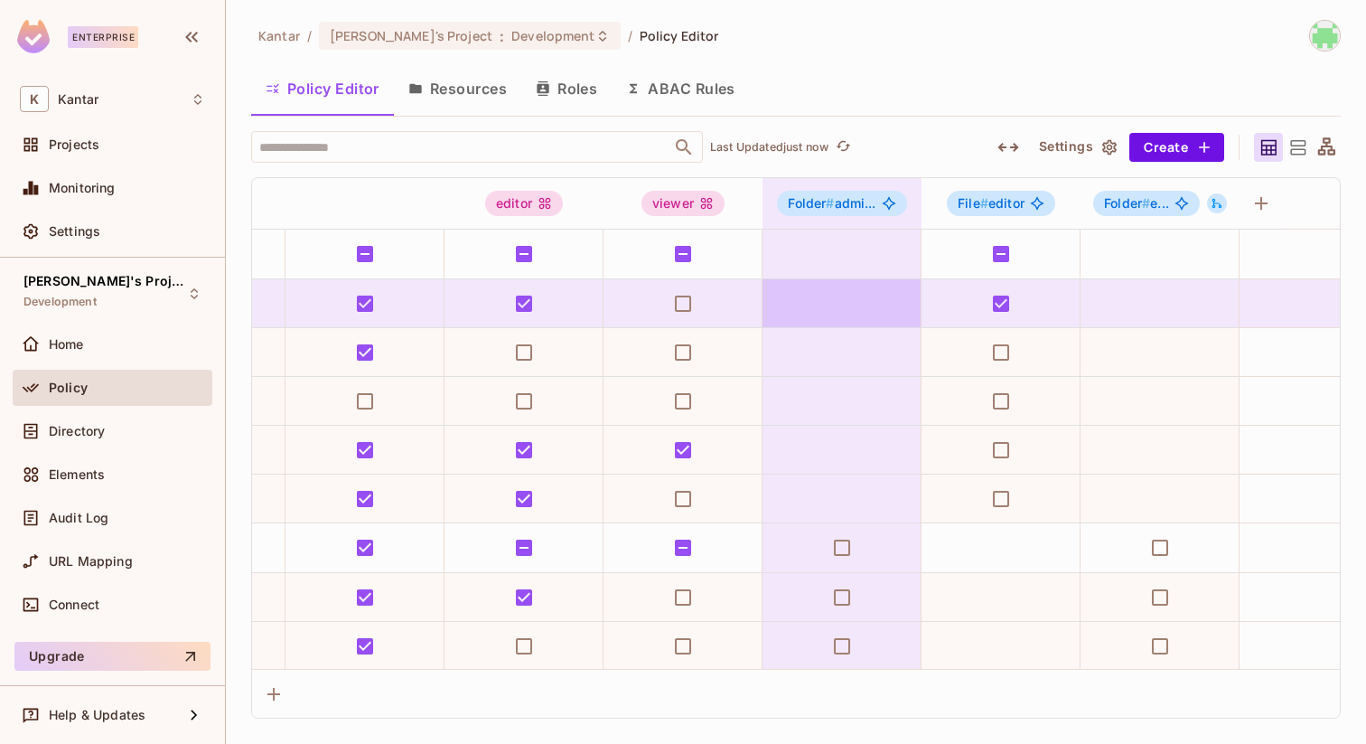
scroll to position [0, 0]
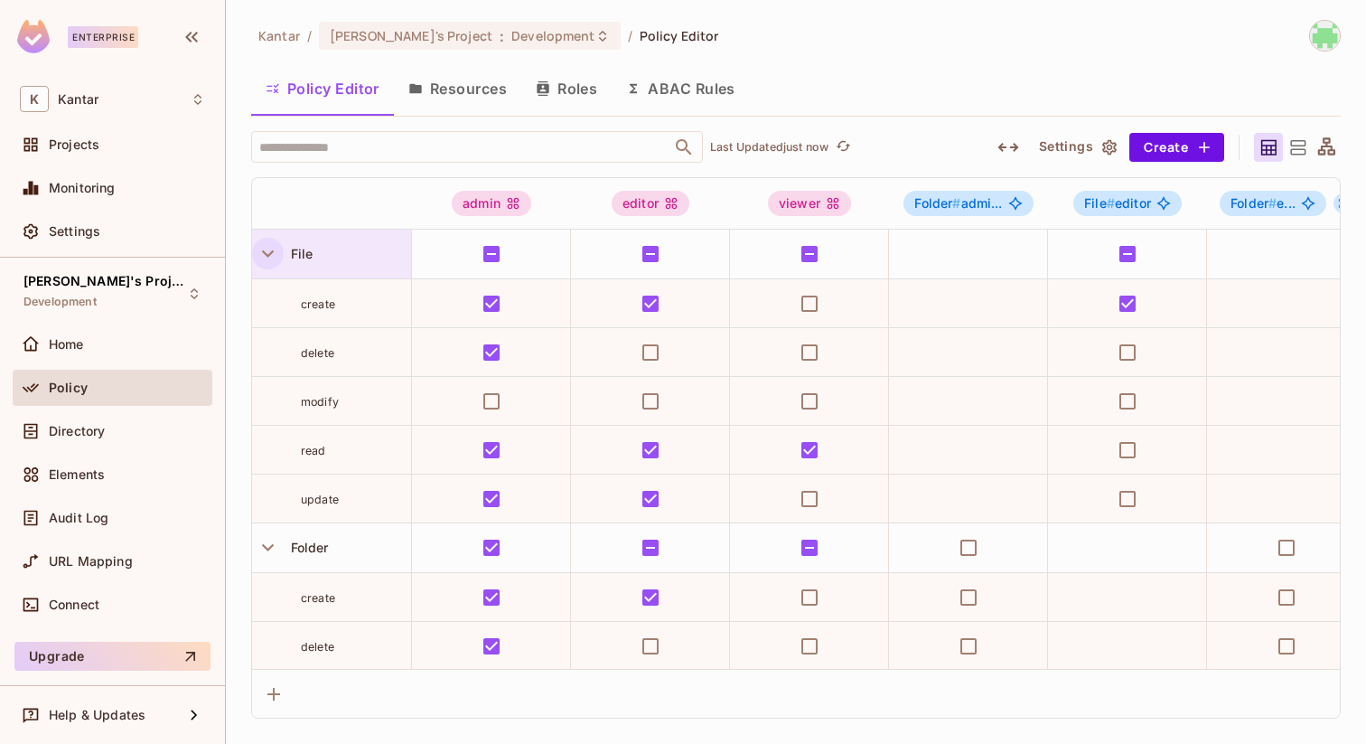
click at [263, 245] on icon "button" at bounding box center [268, 253] width 24 height 24
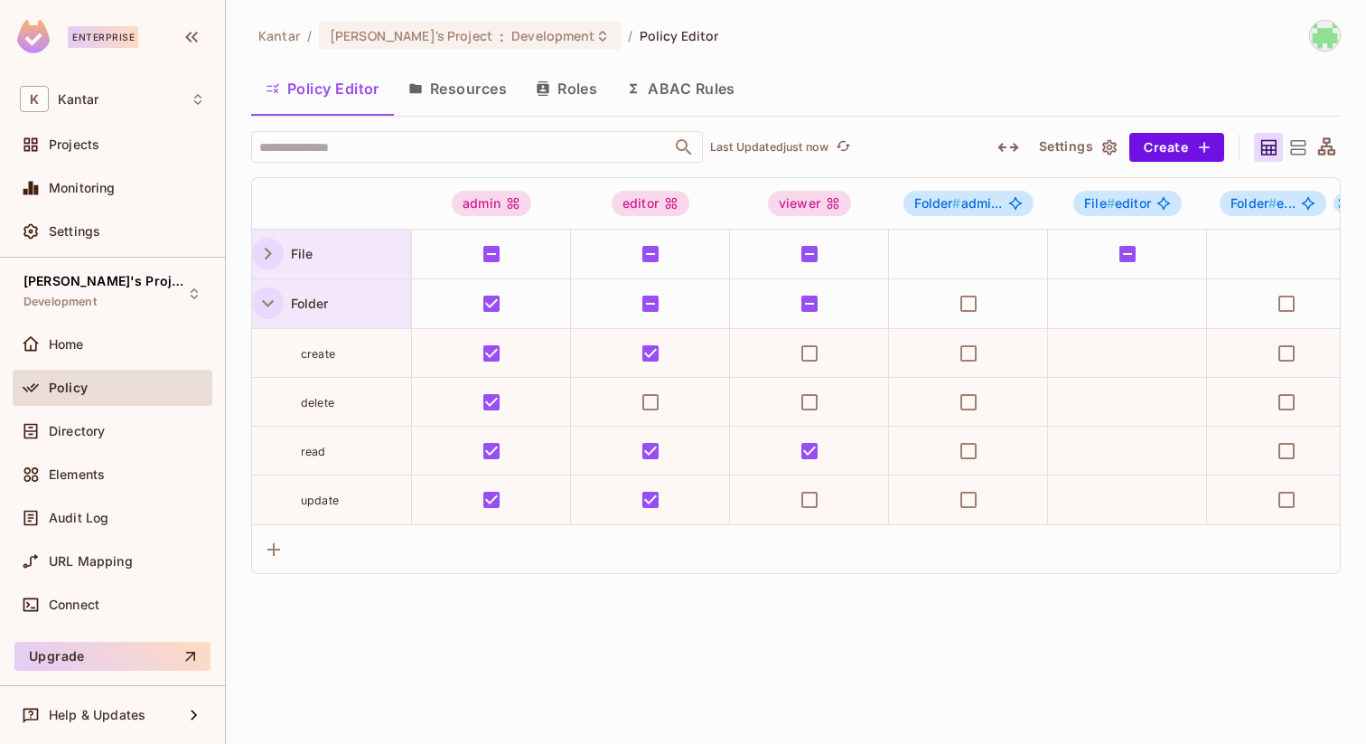
click at [265, 302] on icon "button" at bounding box center [268, 303] width 12 height 7
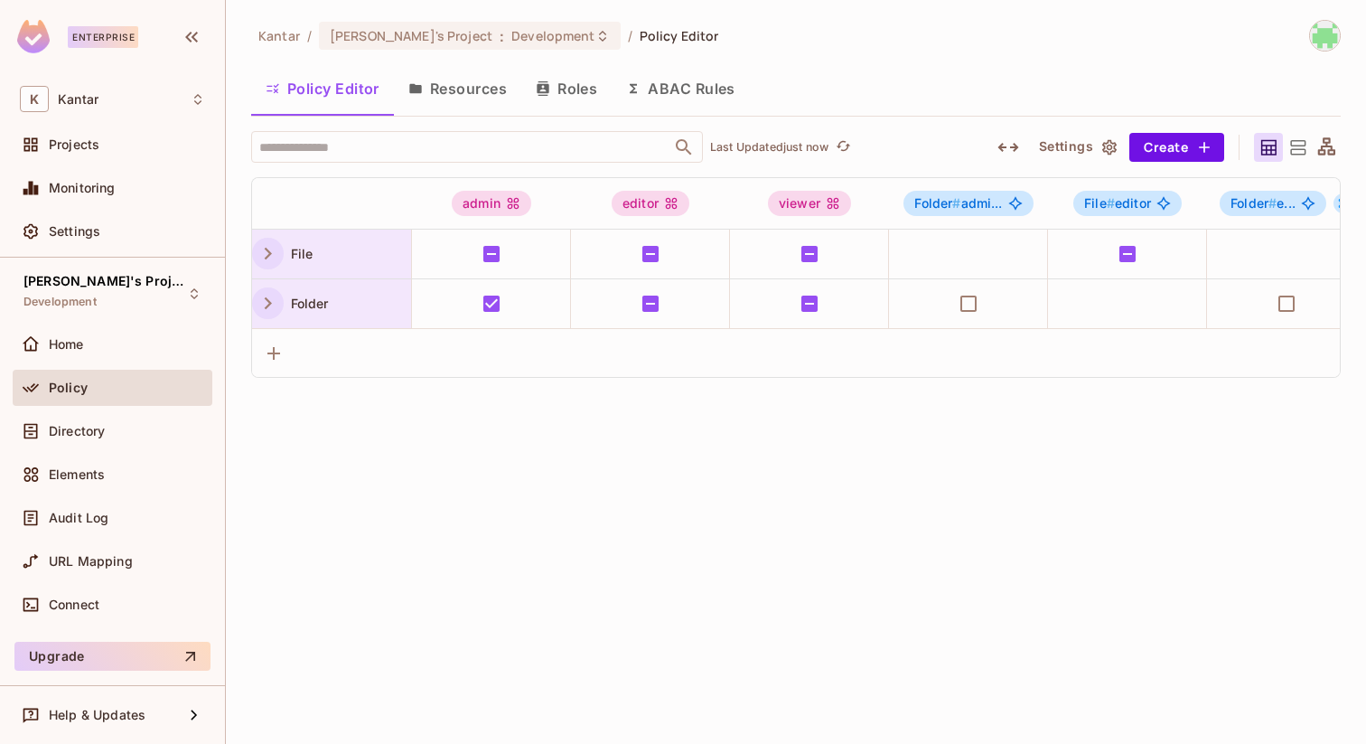
click at [1137, 460] on div "Kantar / Fatih's Project : Development / Policy Editor Policy Editor Resources …" at bounding box center [796, 372] width 1140 height 744
